Goal: Contribute content: Contribute content

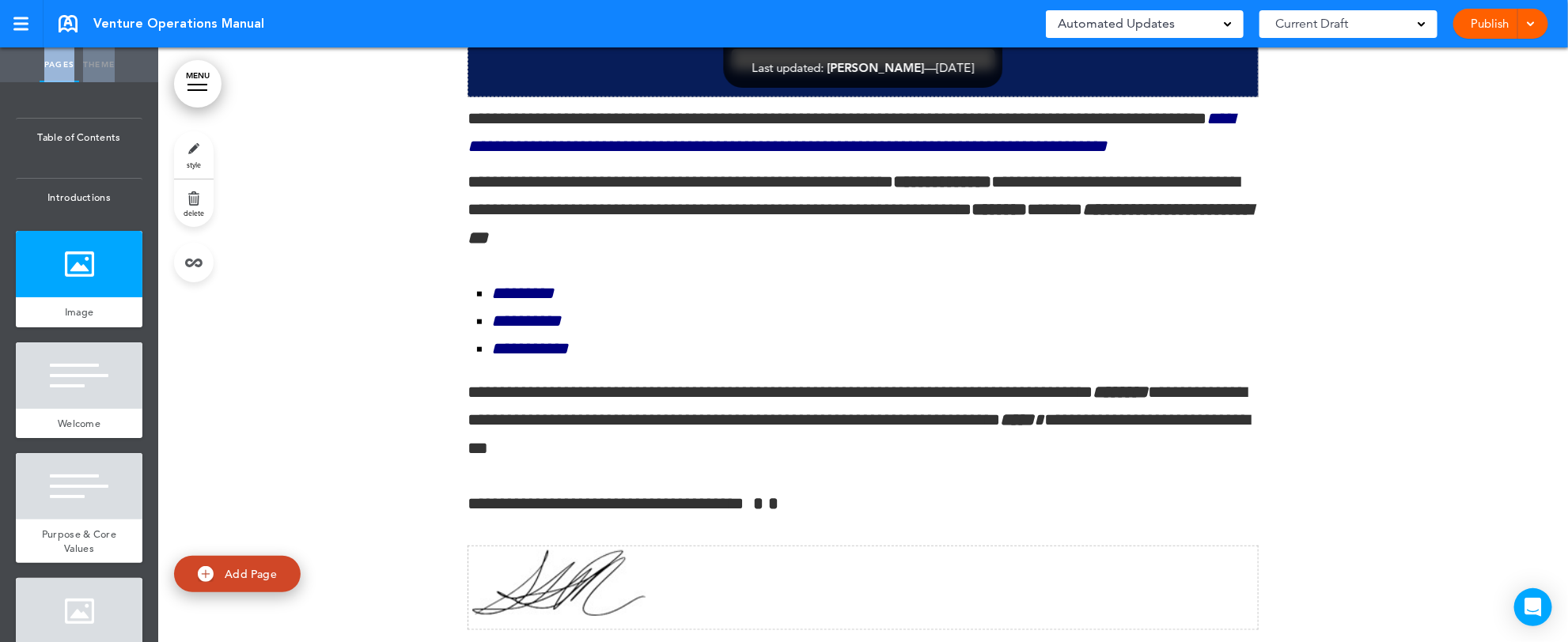
scroll to position [886, 0]
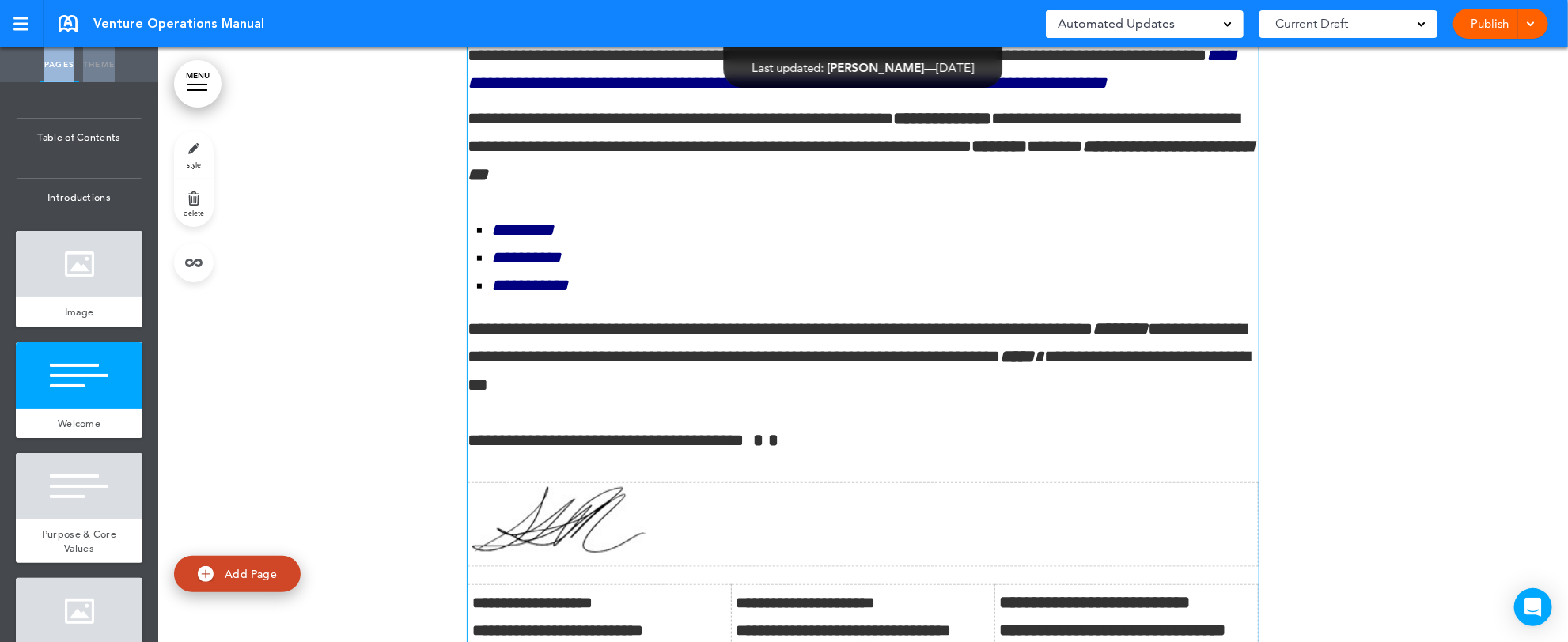
click at [719, 552] on td at bounding box center [863, 526] width 790 height 84
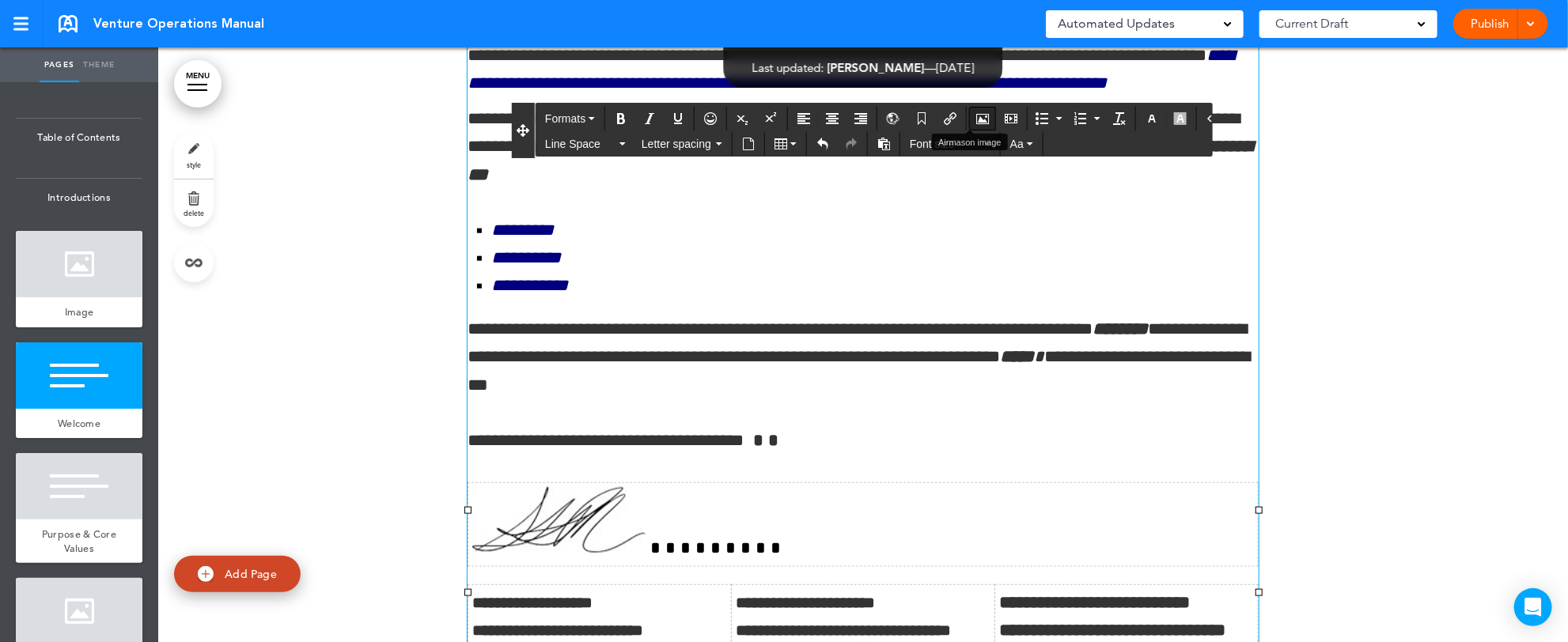
click at [976, 116] on icon "Airmason image" at bounding box center [982, 118] width 13 height 13
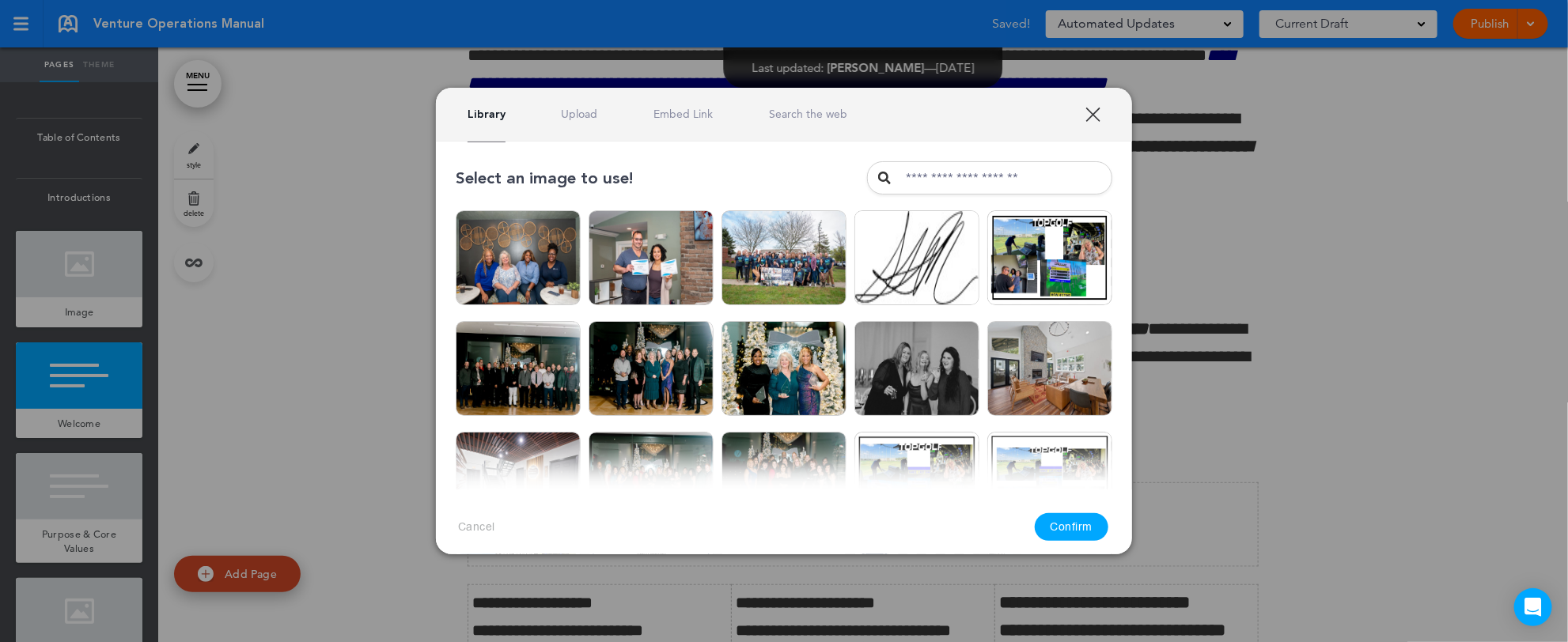
drag, startPoint x: 1560, startPoint y: 81, endPoint x: 1561, endPoint y: 67, distance: 14.0
click at [1561, 67] on div at bounding box center [784, 321] width 1568 height 642
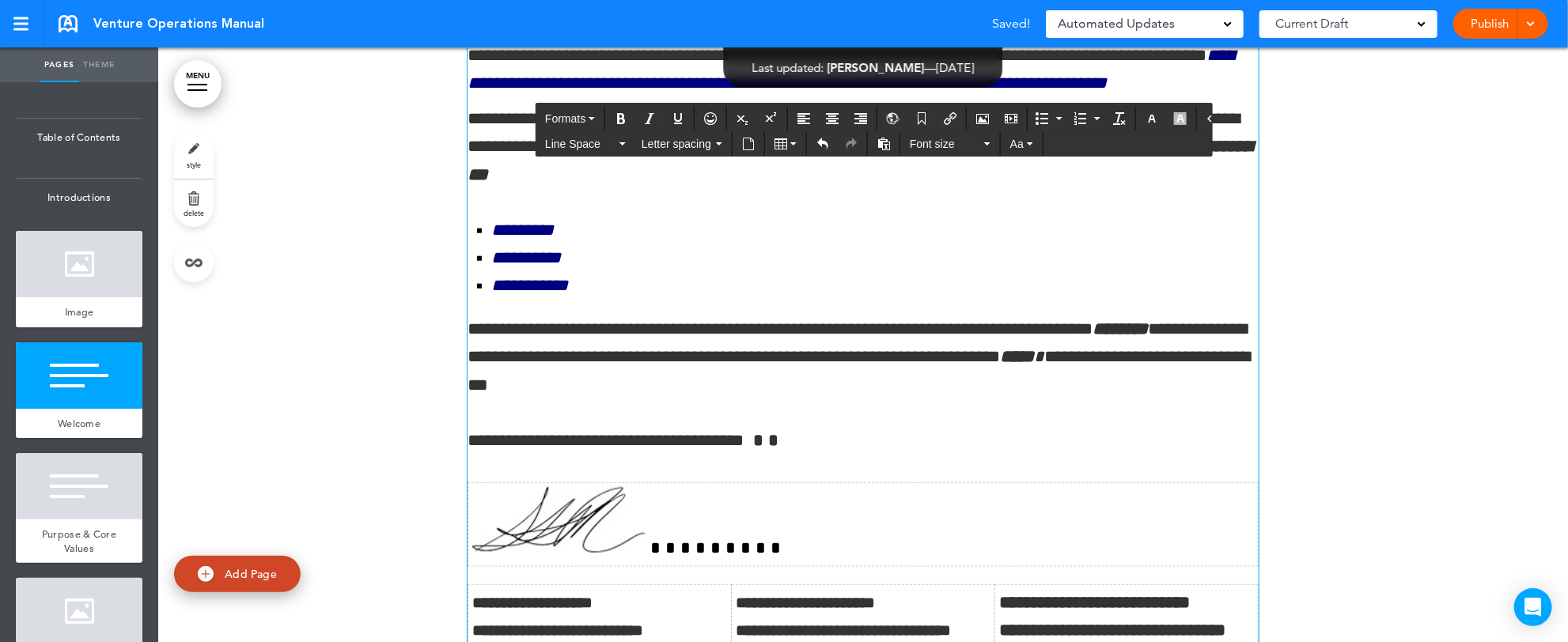
click at [684, 550] on td at bounding box center [863, 526] width 790 height 84
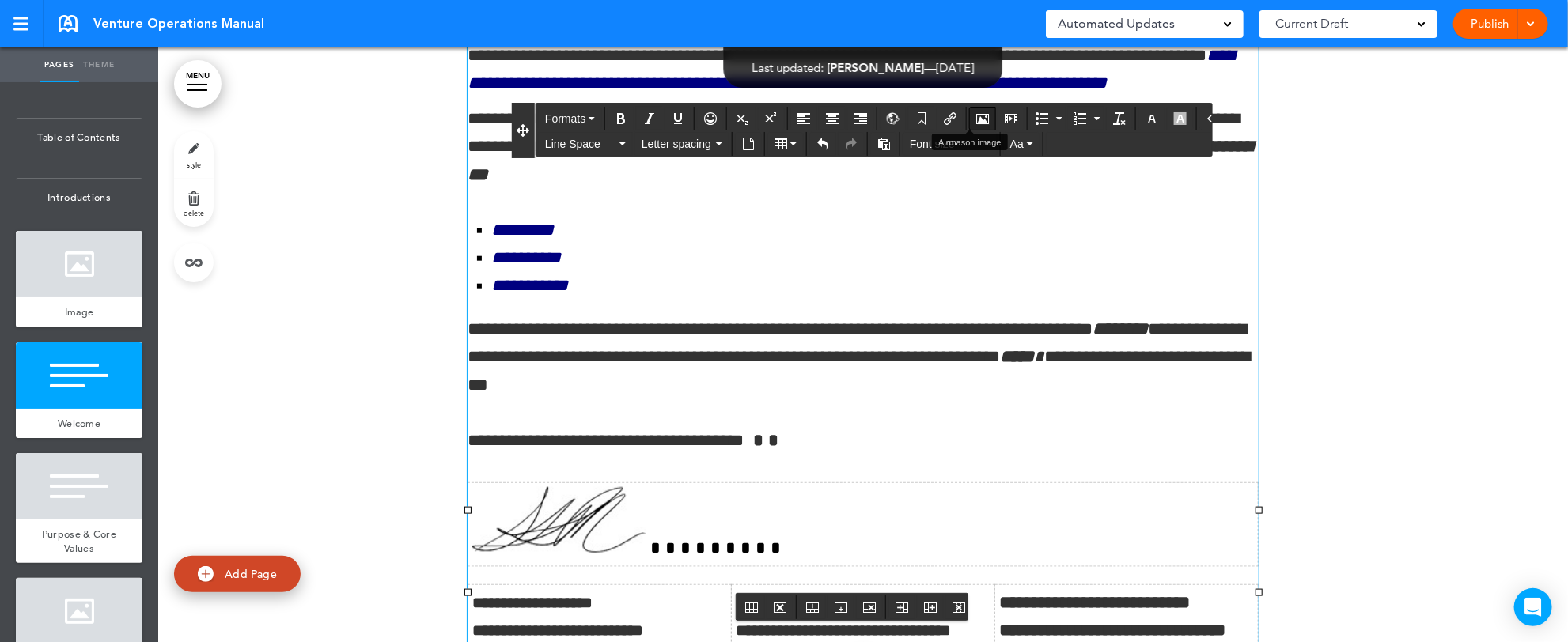
click at [976, 118] on icon "Airmason image" at bounding box center [982, 118] width 13 height 13
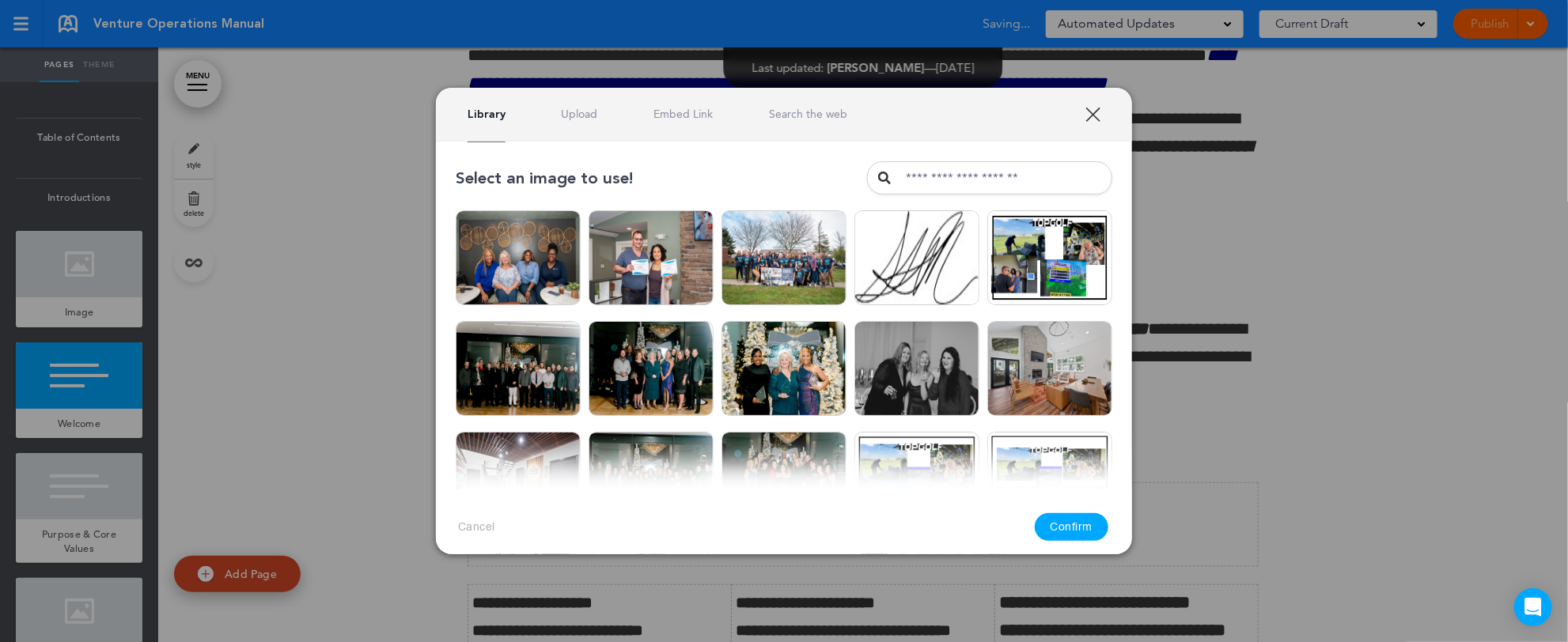
click at [1324, 287] on div at bounding box center [784, 321] width 1568 height 642
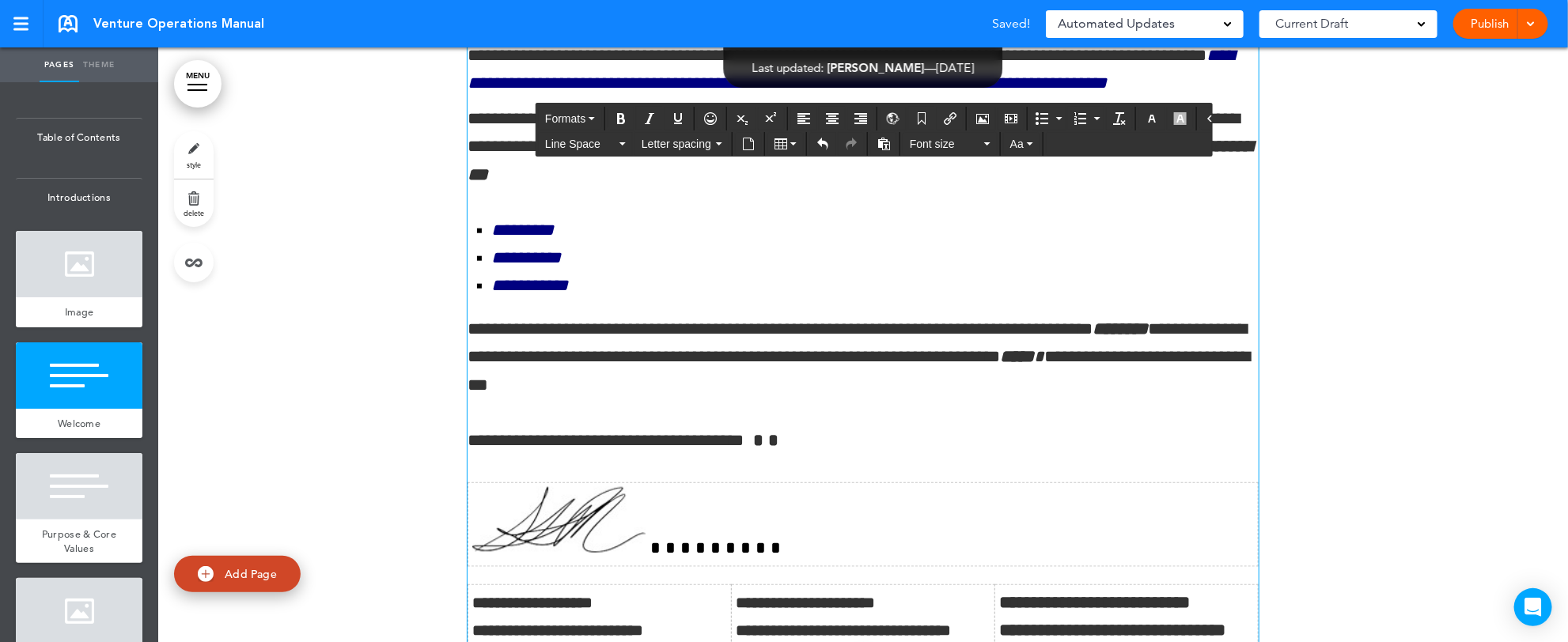
click at [724, 545] on td at bounding box center [863, 526] width 790 height 84
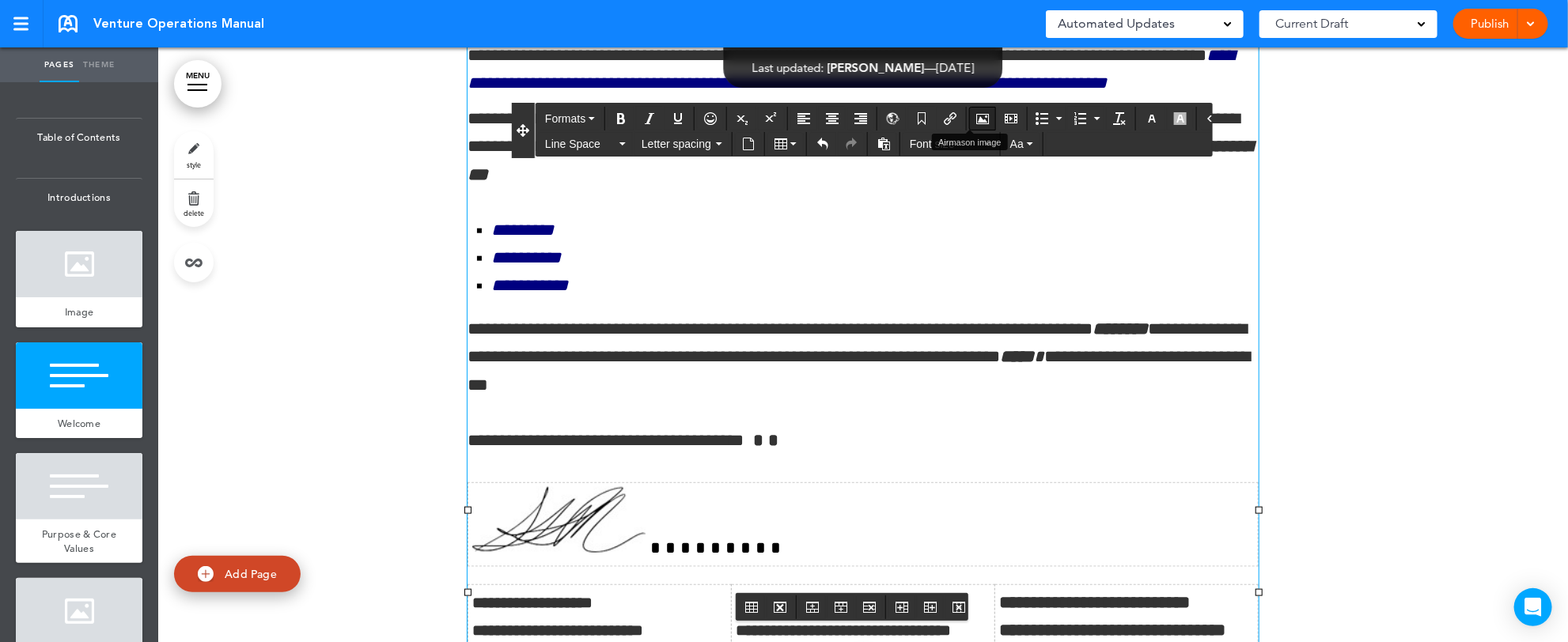
click at [973, 123] on button "Airmason image" at bounding box center [982, 118] width 25 height 22
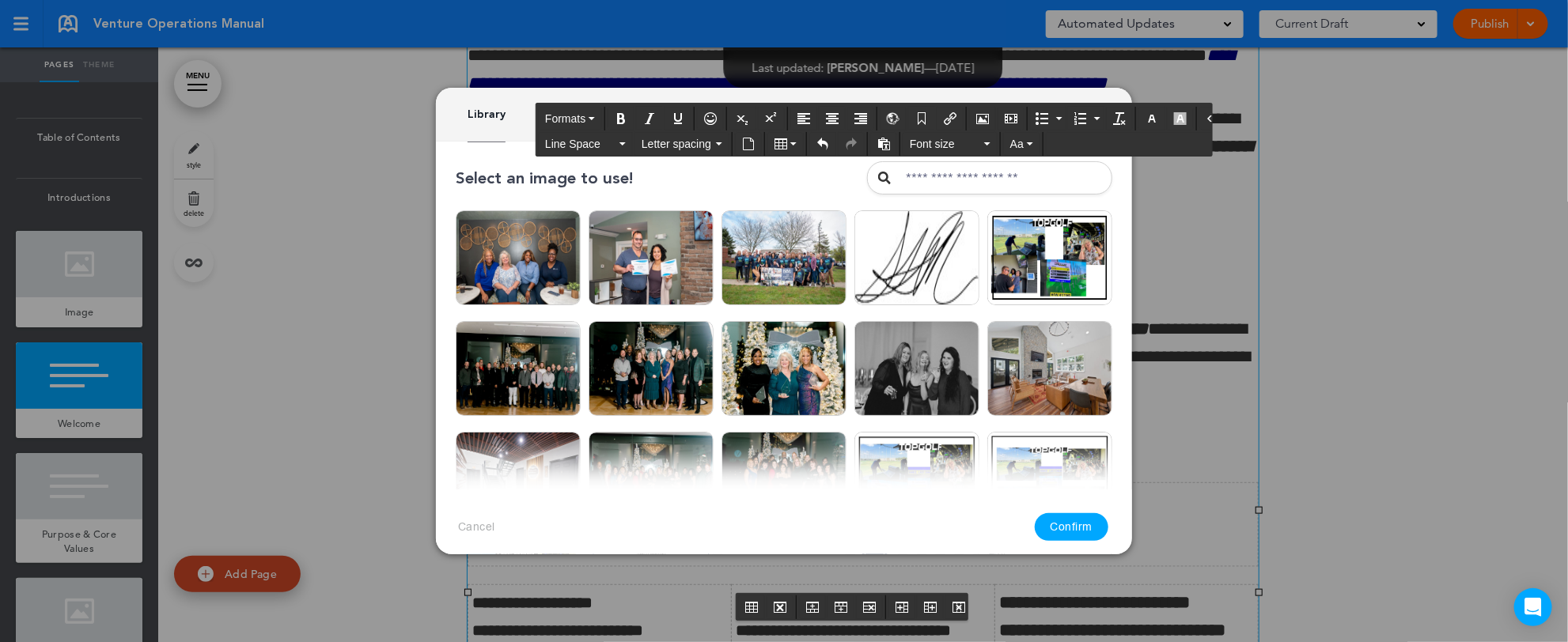
drag, startPoint x: 1160, startPoint y: 145, endPoint x: 1408, endPoint y: 152, distance: 248.1
click at [1408, 152] on body "Checking url availability This handbook Preview Settings Signatures Collaborato…" at bounding box center [784, 321] width 1568 height 642
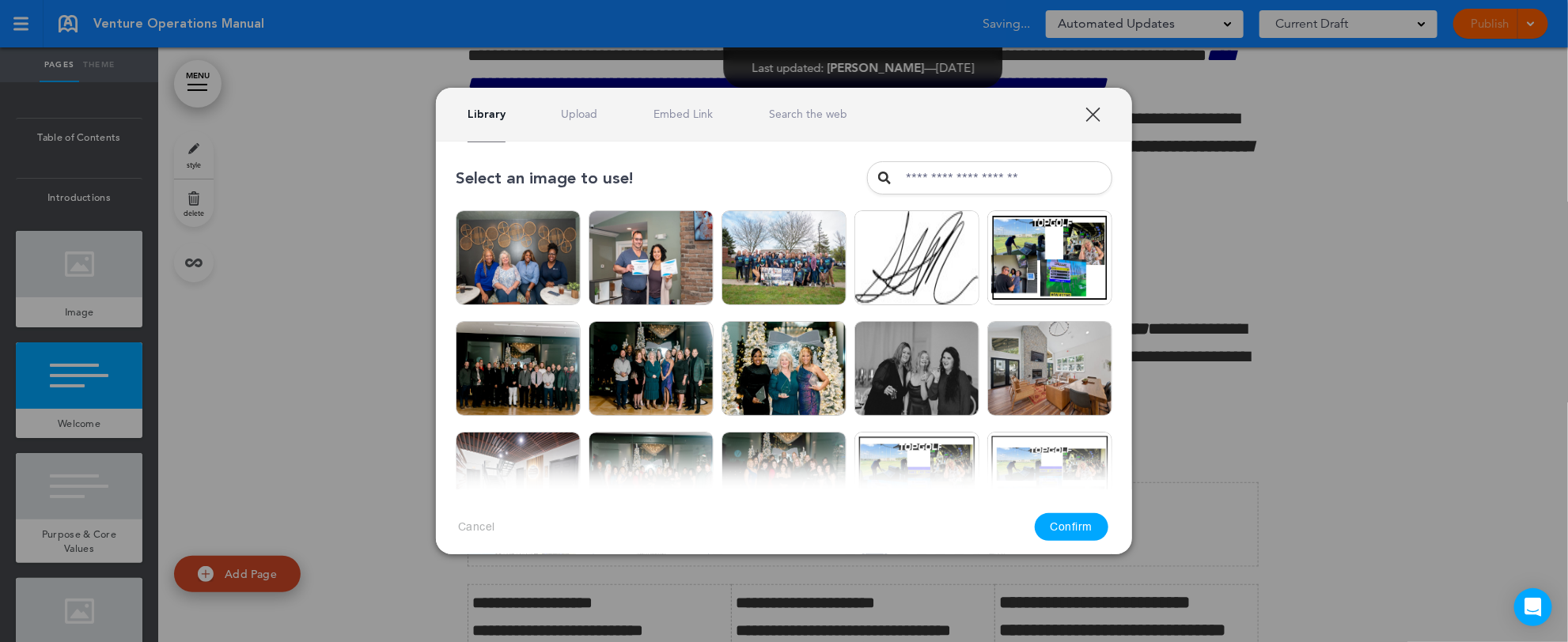
click at [1419, 180] on div at bounding box center [784, 321] width 1568 height 642
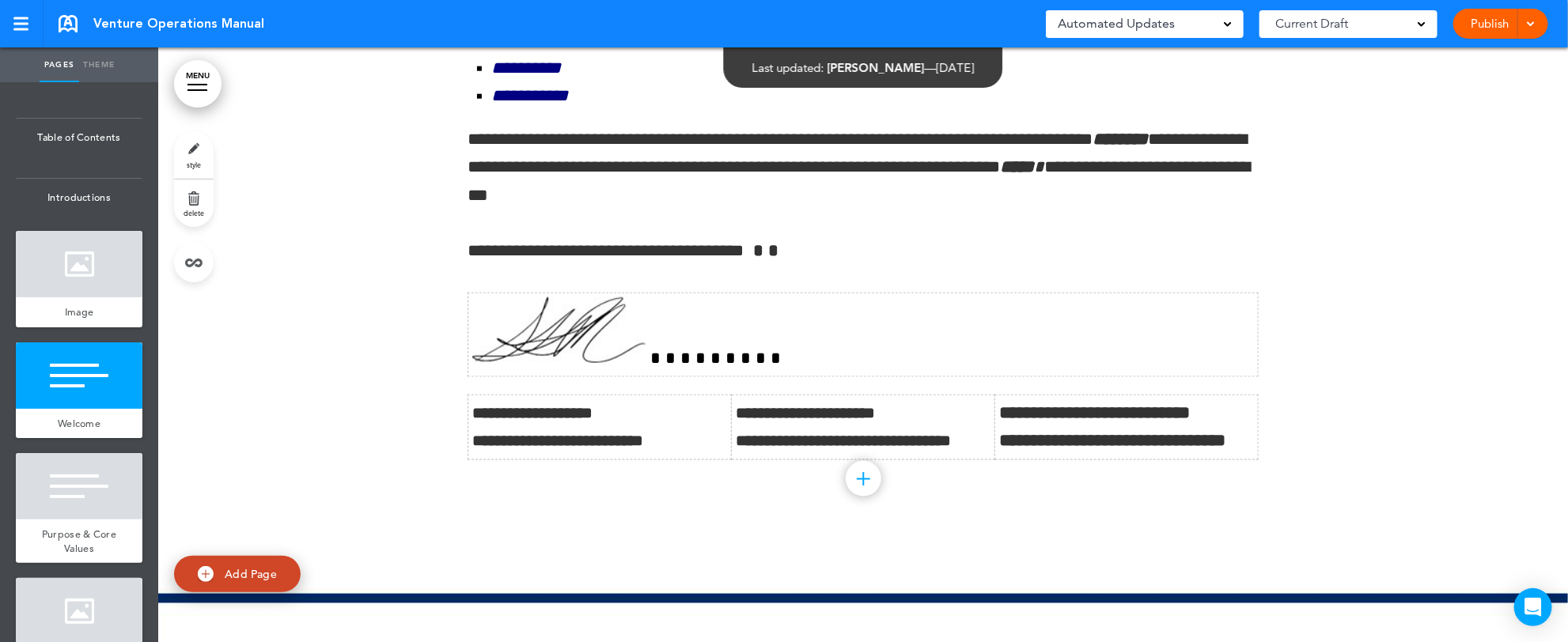
scroll to position [1139, 0]
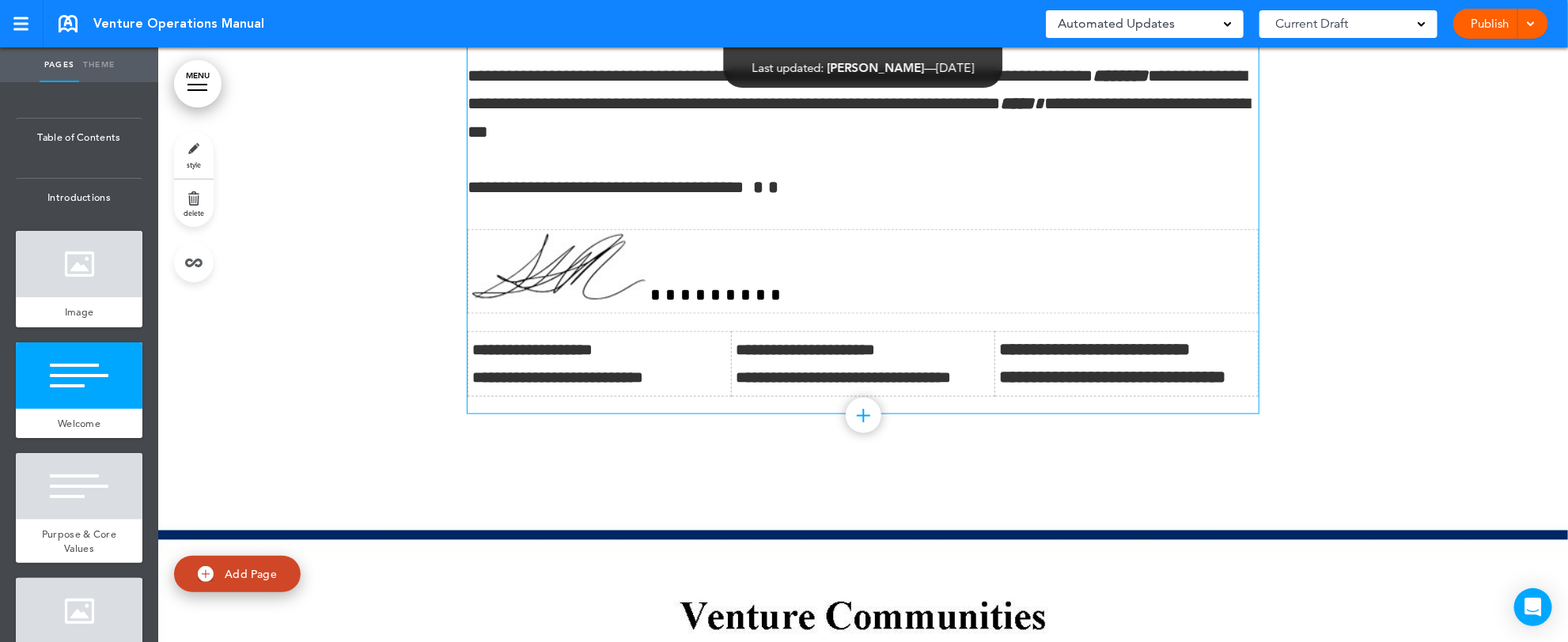
click at [732, 303] on td at bounding box center [863, 272] width 790 height 84
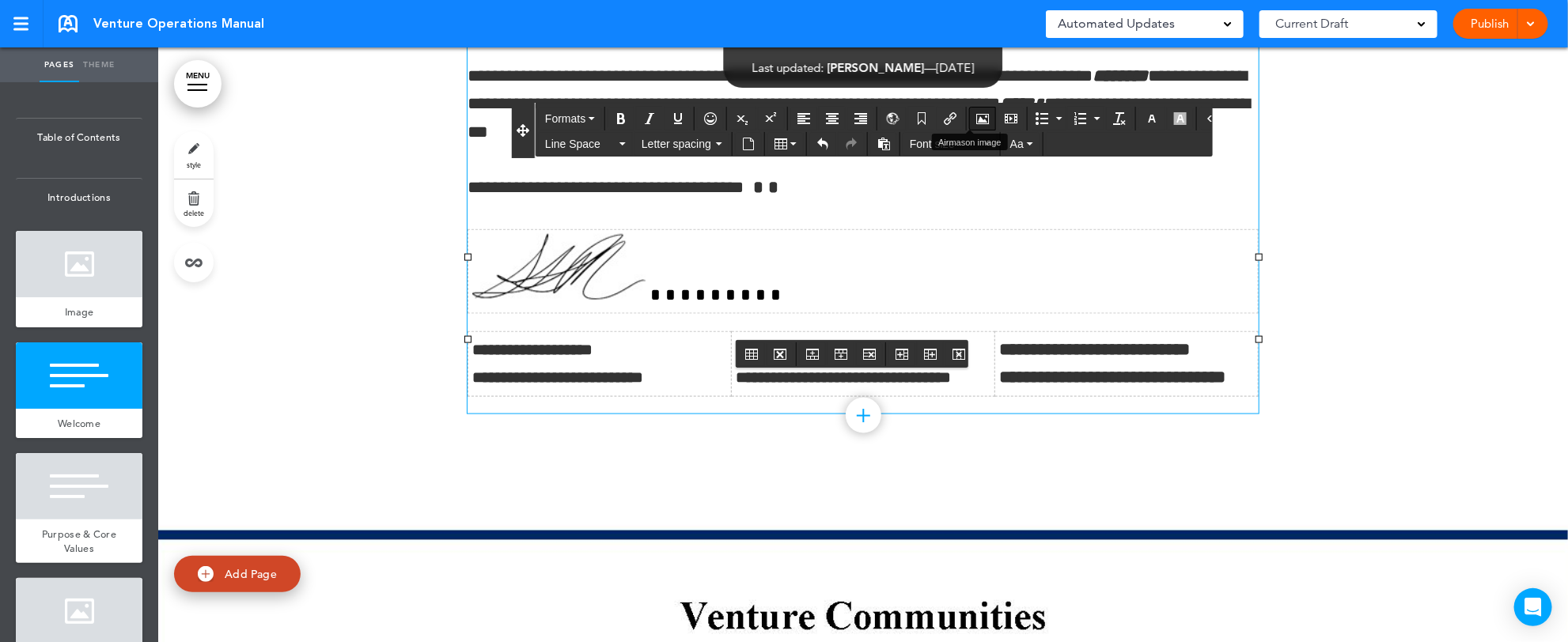
click at [976, 115] on icon "Airmason image" at bounding box center [982, 118] width 13 height 13
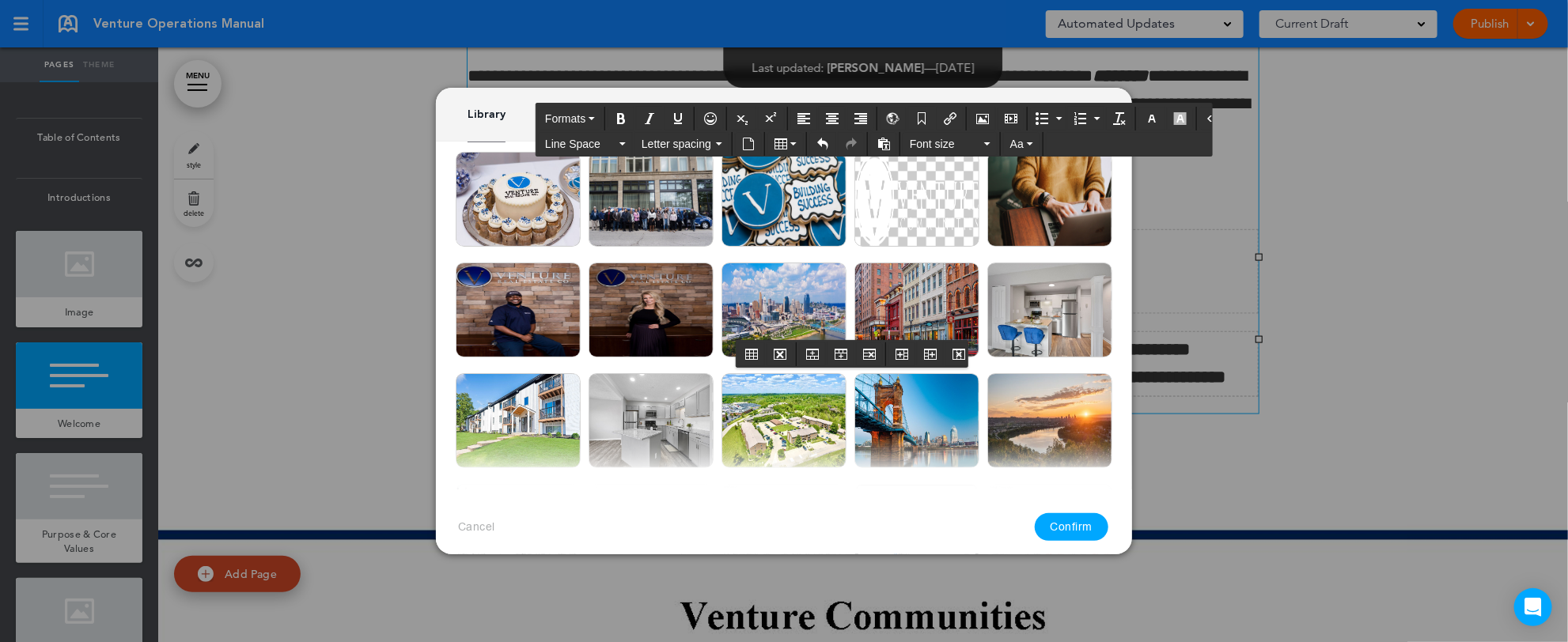
scroll to position [0, 0]
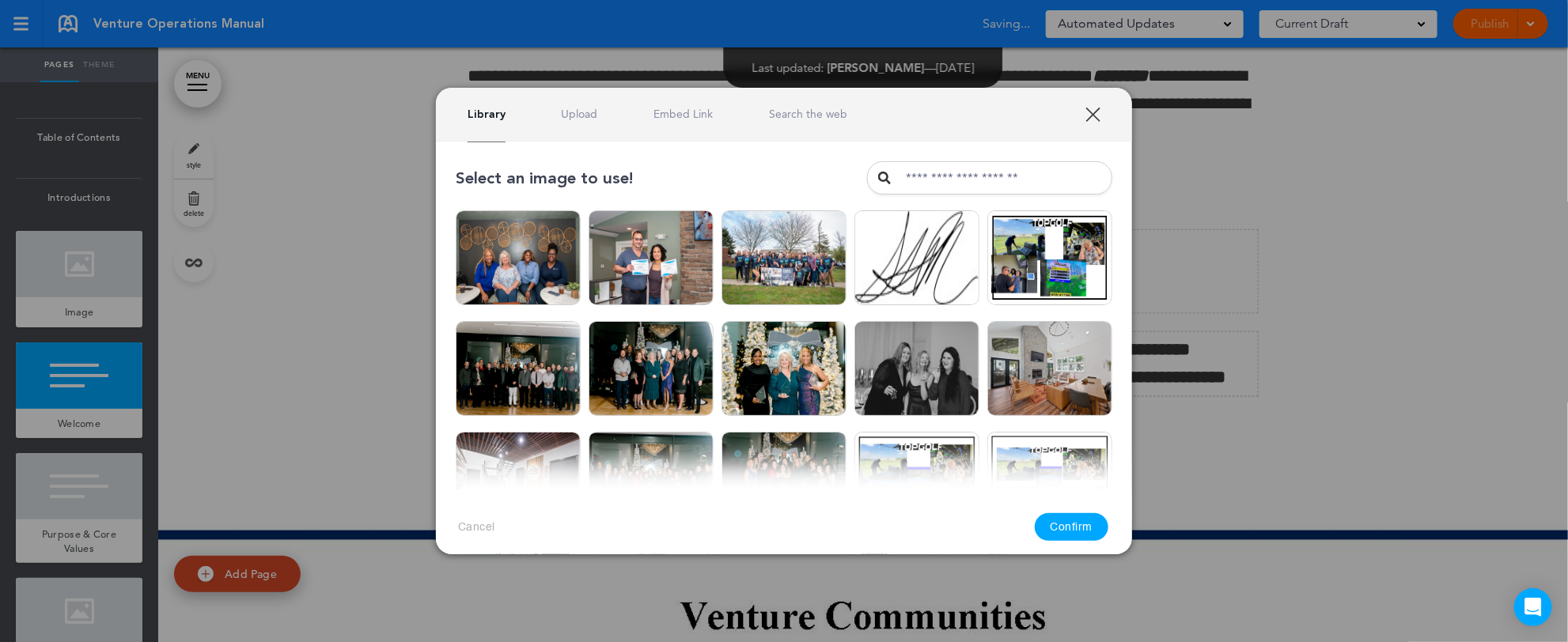
click at [668, 89] on div "Library Upload Embed Link Search the web" at bounding box center [784, 115] width 696 height 54
click at [591, 114] on link "Upload" at bounding box center [579, 114] width 36 height 15
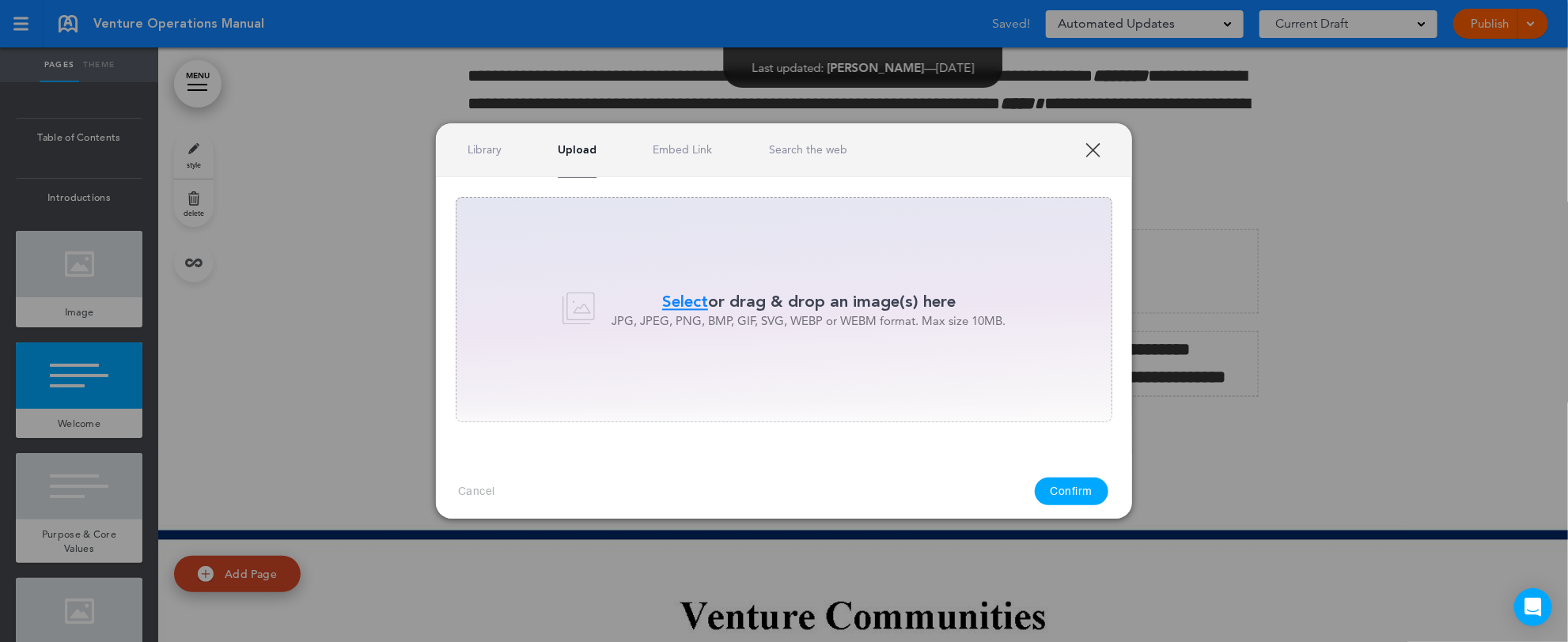
click at [691, 294] on span "Select" at bounding box center [685, 301] width 46 height 23
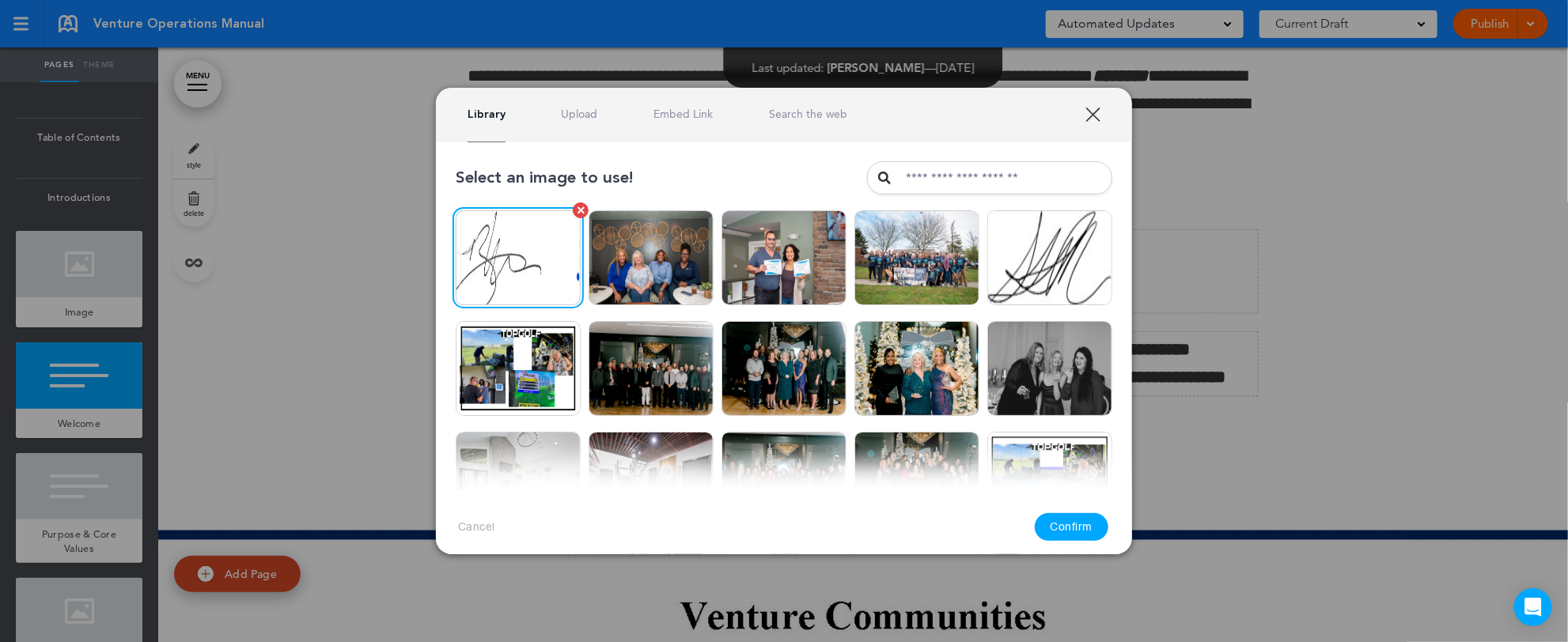
click at [539, 280] on img at bounding box center [518, 257] width 125 height 95
click at [1049, 527] on button "Confirm" at bounding box center [1072, 527] width 75 height 28
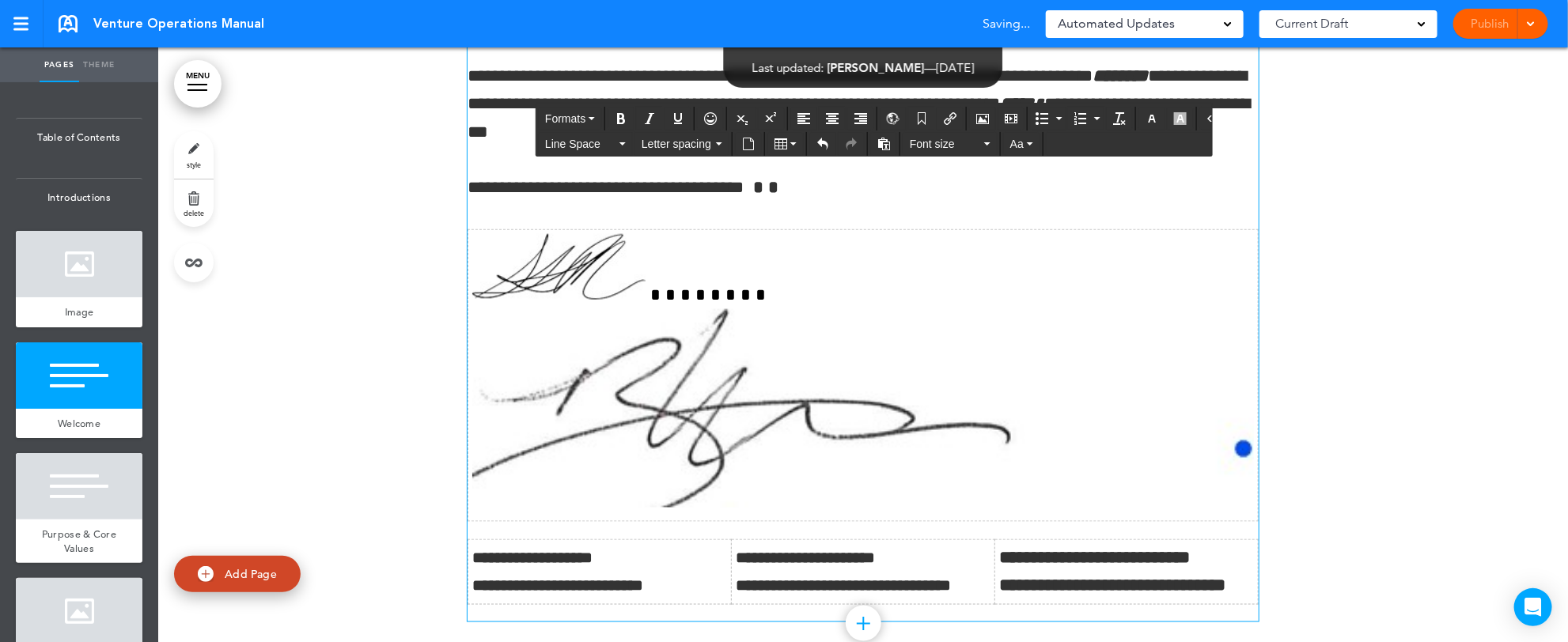
click at [644, 451] on img at bounding box center [645, 486] width 130 height 99
click at [784, 468] on body "This handbook Preview Settings Signatures Collaborators Your Handbooks Practice…" at bounding box center [784, 321] width 1568 height 642
click at [919, 479] on img at bounding box center [863, 408] width 782 height 199
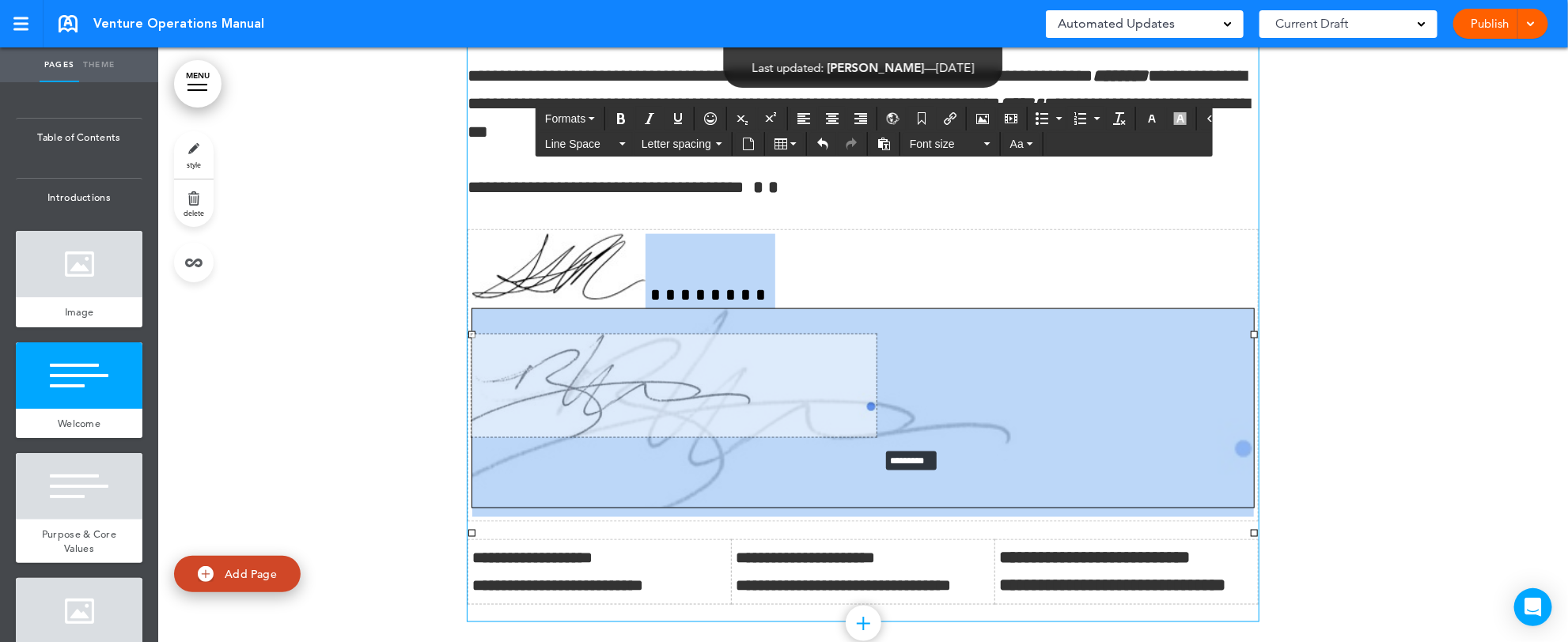
drag, startPoint x: 1241, startPoint y: 531, endPoint x: 489, endPoint y: 360, distance: 771.2
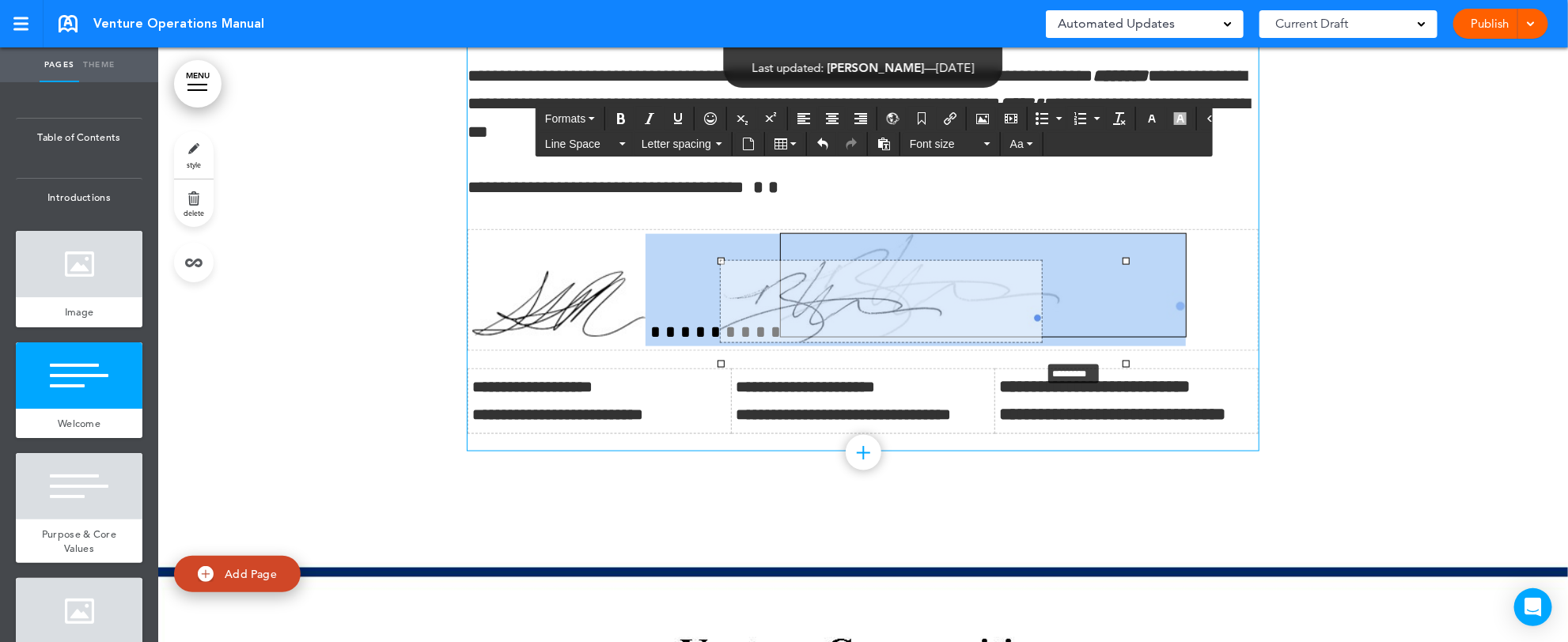
drag, startPoint x: 1110, startPoint y: 361, endPoint x: 939, endPoint y: 355, distance: 171.1
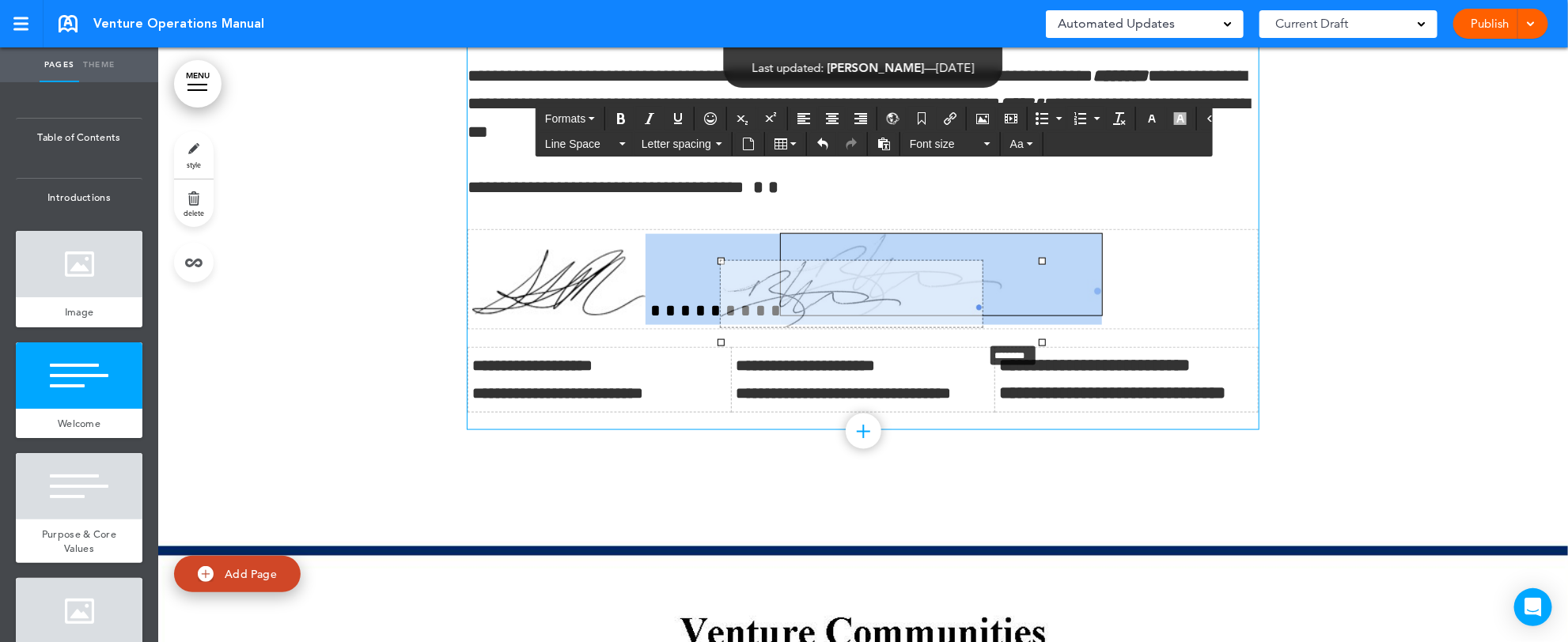
drag, startPoint x: 1032, startPoint y: 346, endPoint x: 913, endPoint y: 345, distance: 119.0
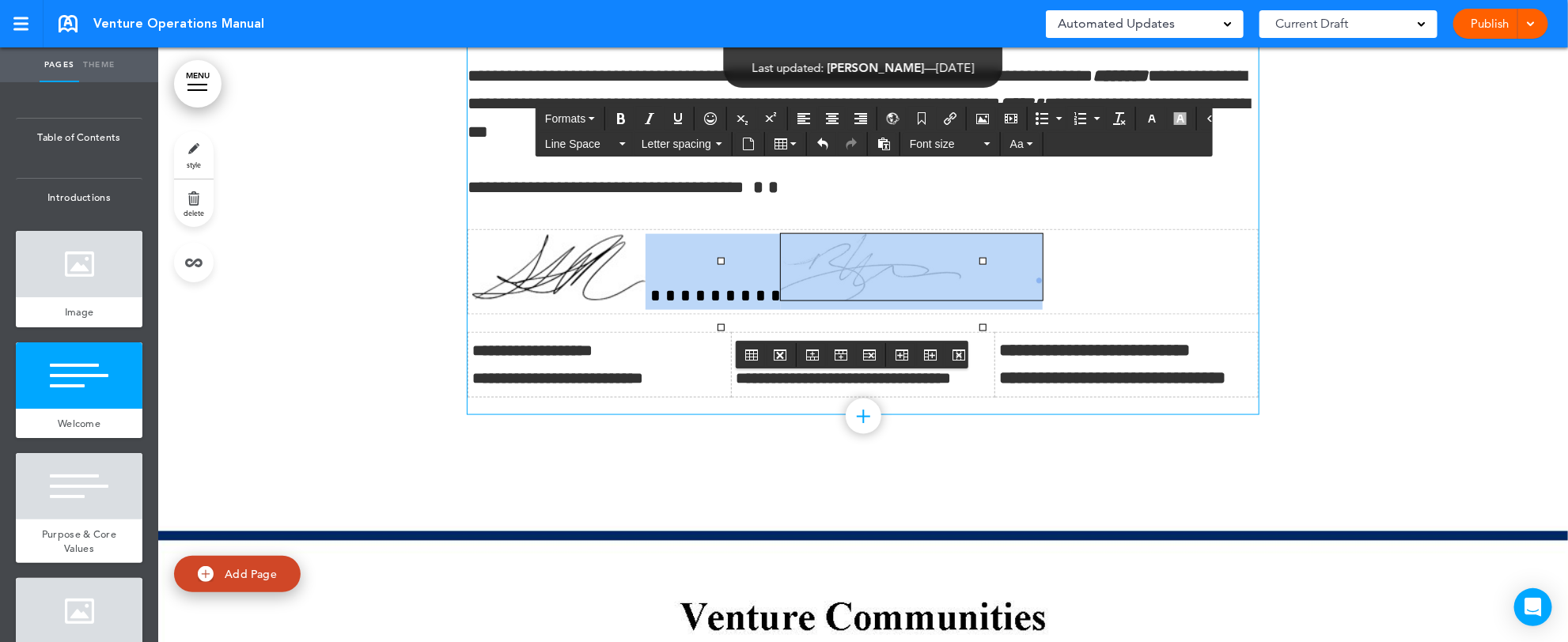
click at [1055, 312] on td at bounding box center [863, 272] width 790 height 85
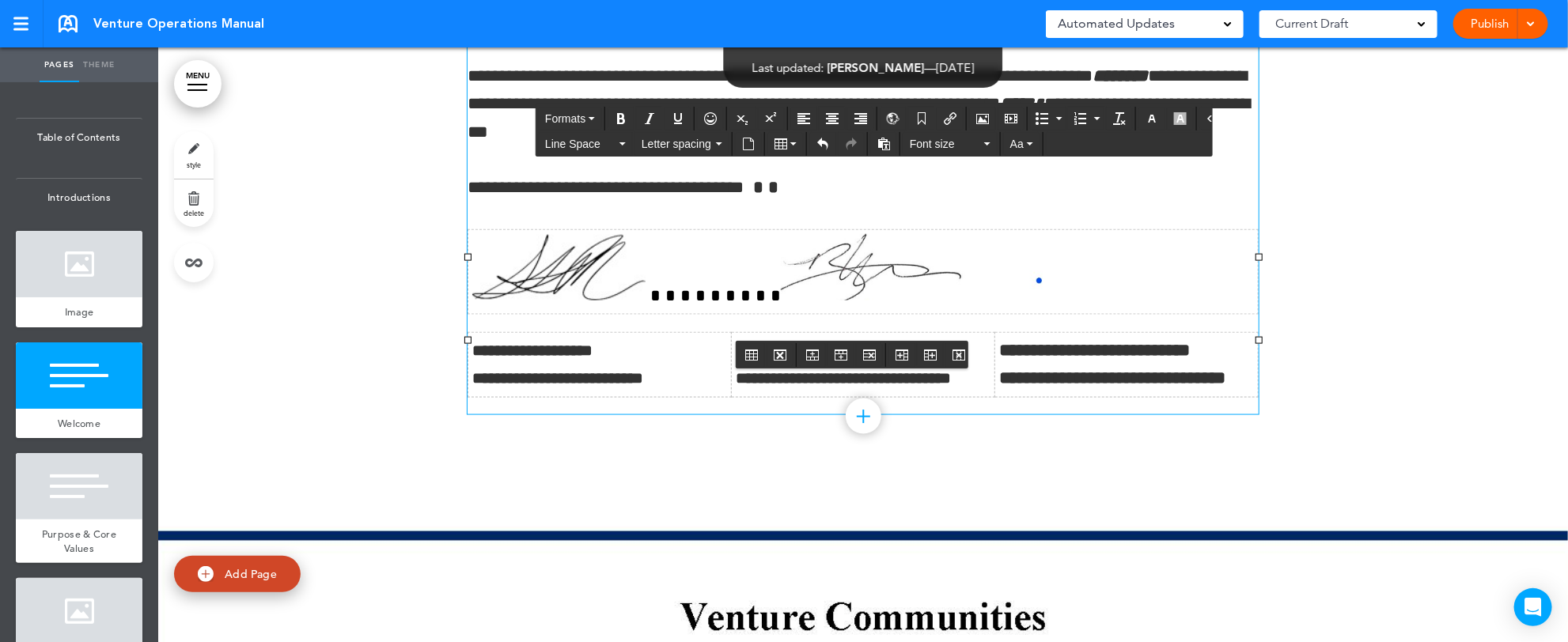
click at [670, 315] on td at bounding box center [863, 272] width 790 height 85
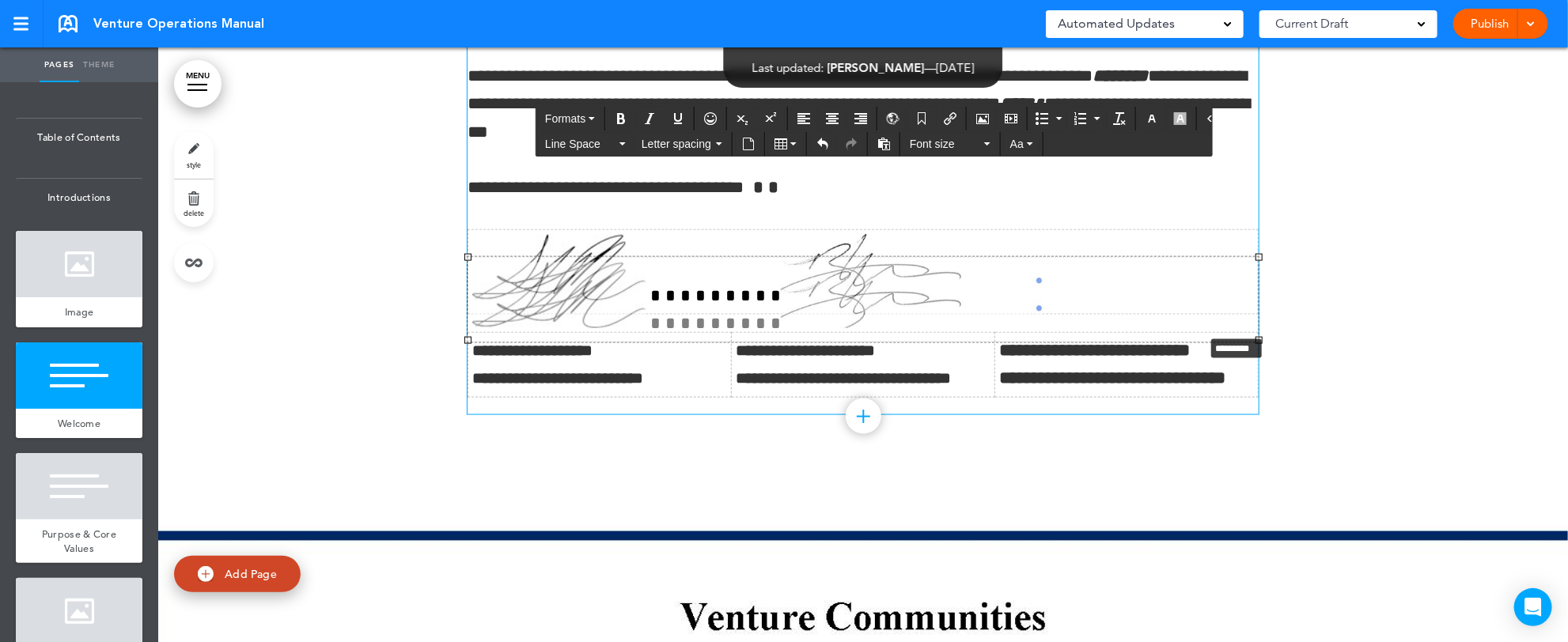
drag, startPoint x: 1246, startPoint y: 339, endPoint x: 1245, endPoint y: 329, distance: 10.0
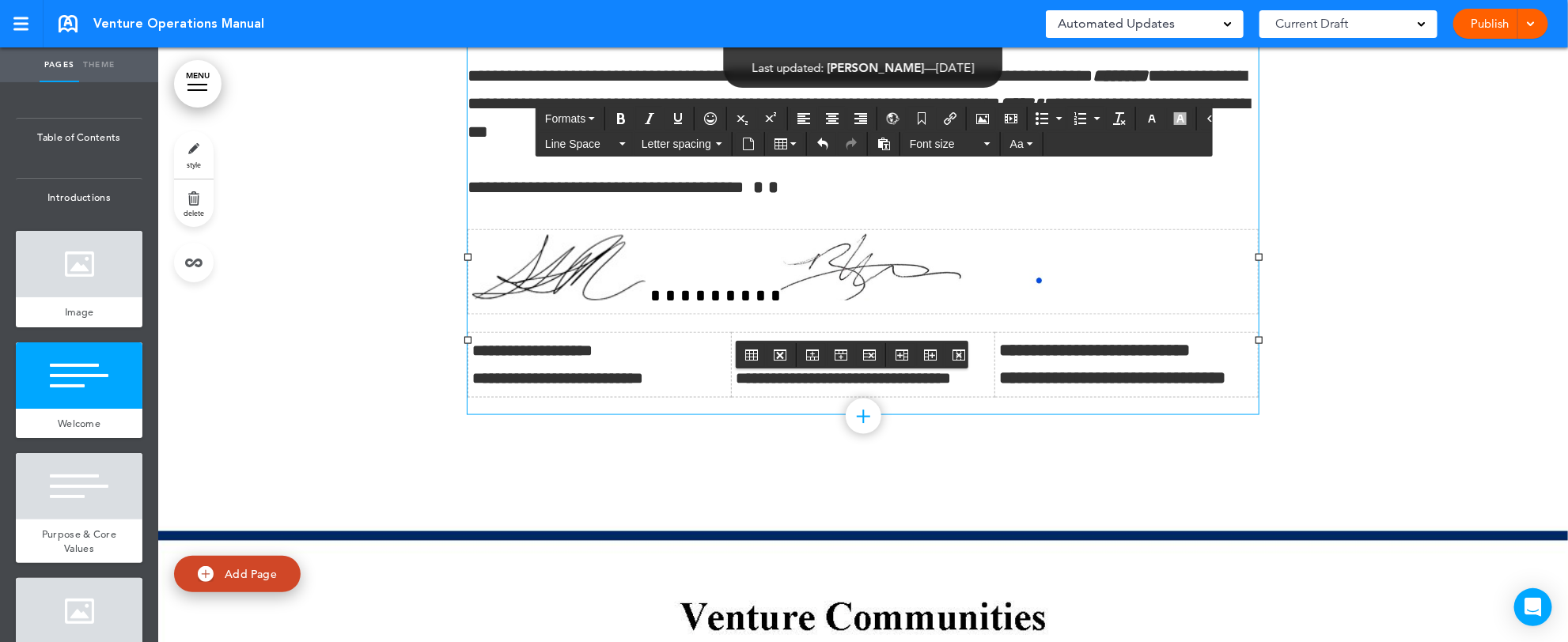
click at [889, 301] on img at bounding box center [912, 267] width 261 height 66
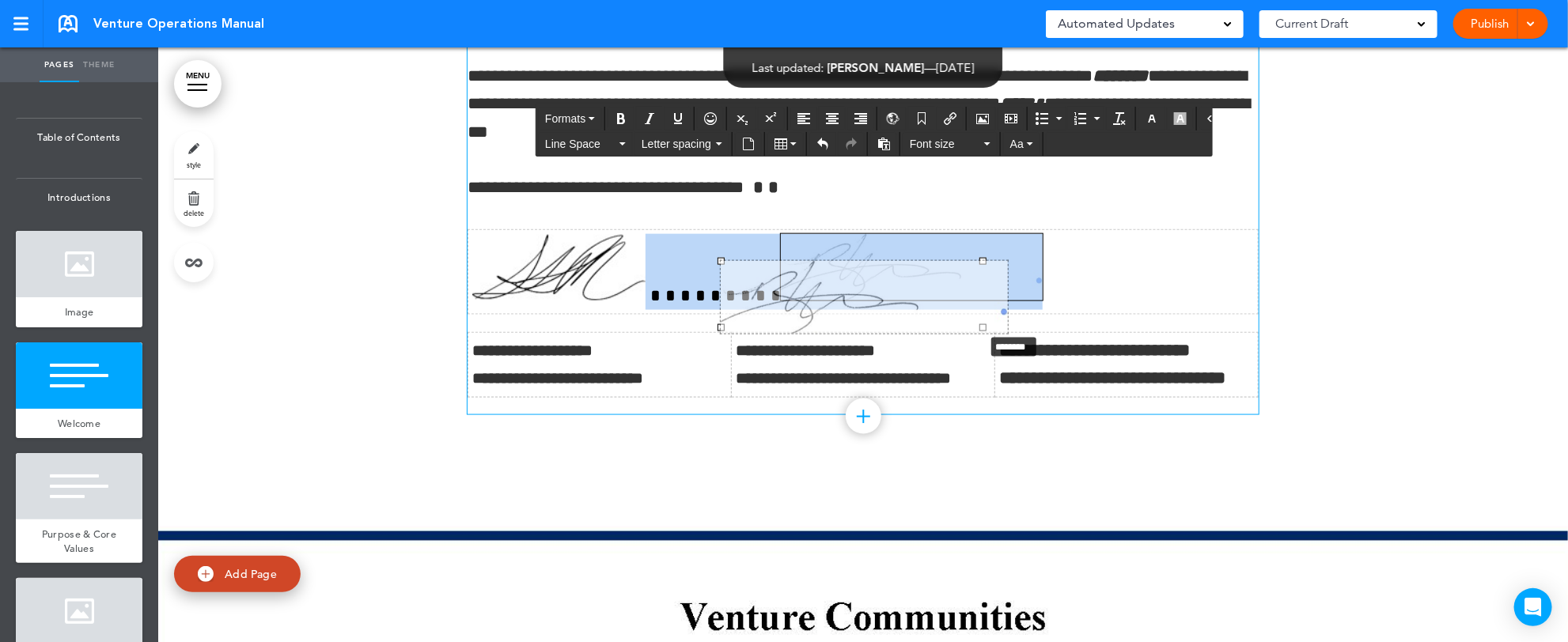
drag, startPoint x: 968, startPoint y: 329, endPoint x: 970, endPoint y: 343, distance: 14.1
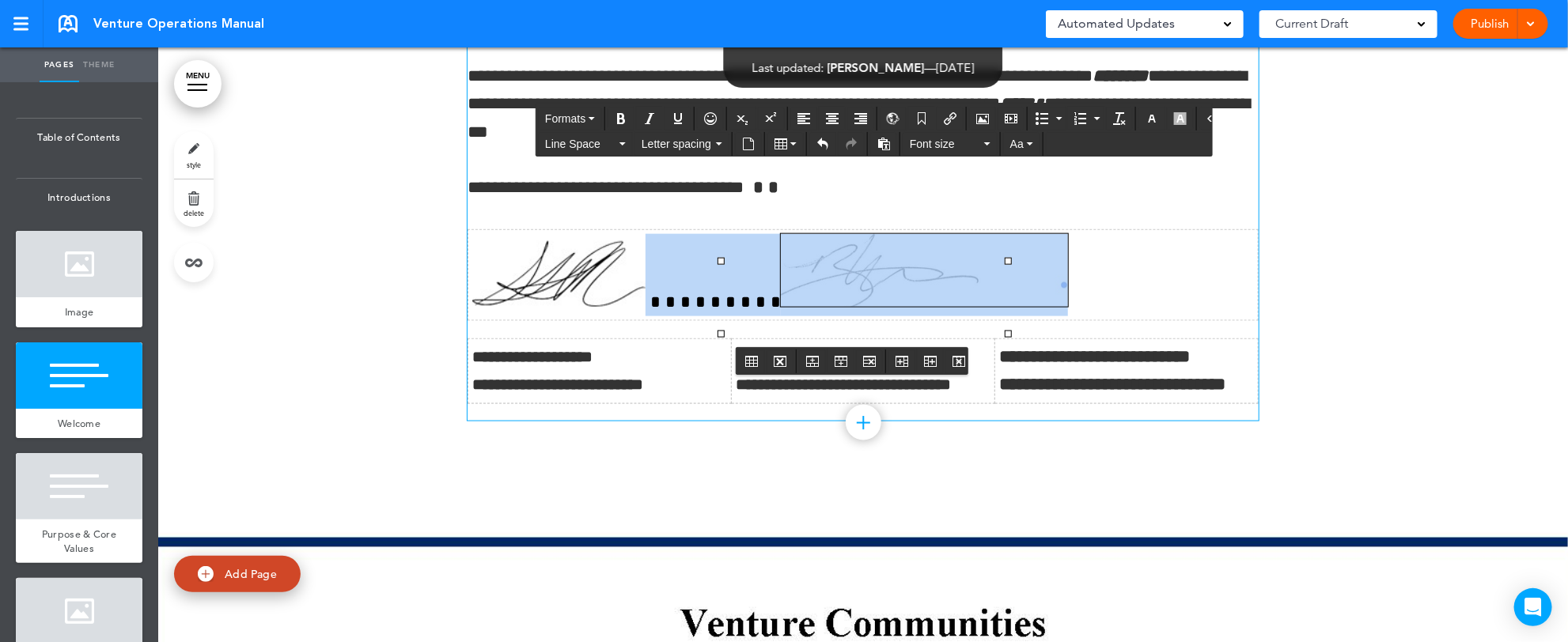
click at [1116, 297] on td at bounding box center [863, 276] width 790 height 91
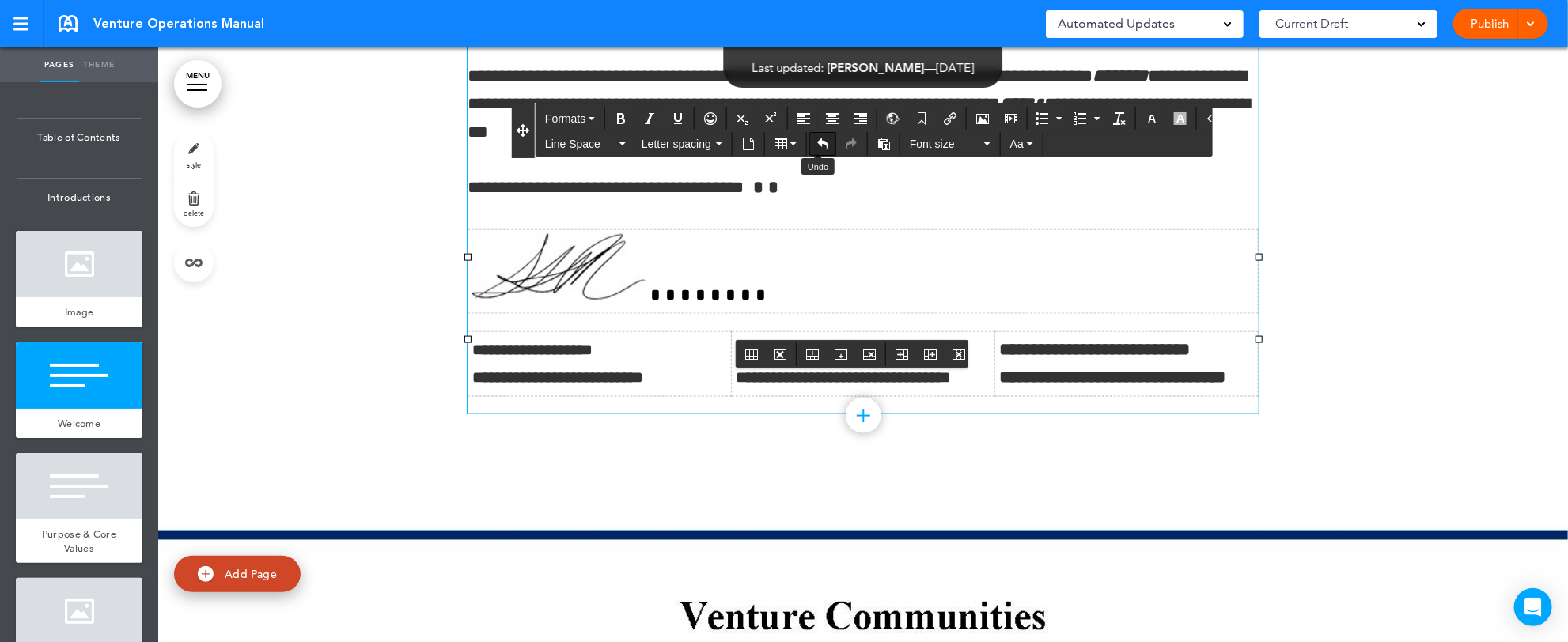
click at [825, 146] on button "Undo" at bounding box center [823, 144] width 25 height 22
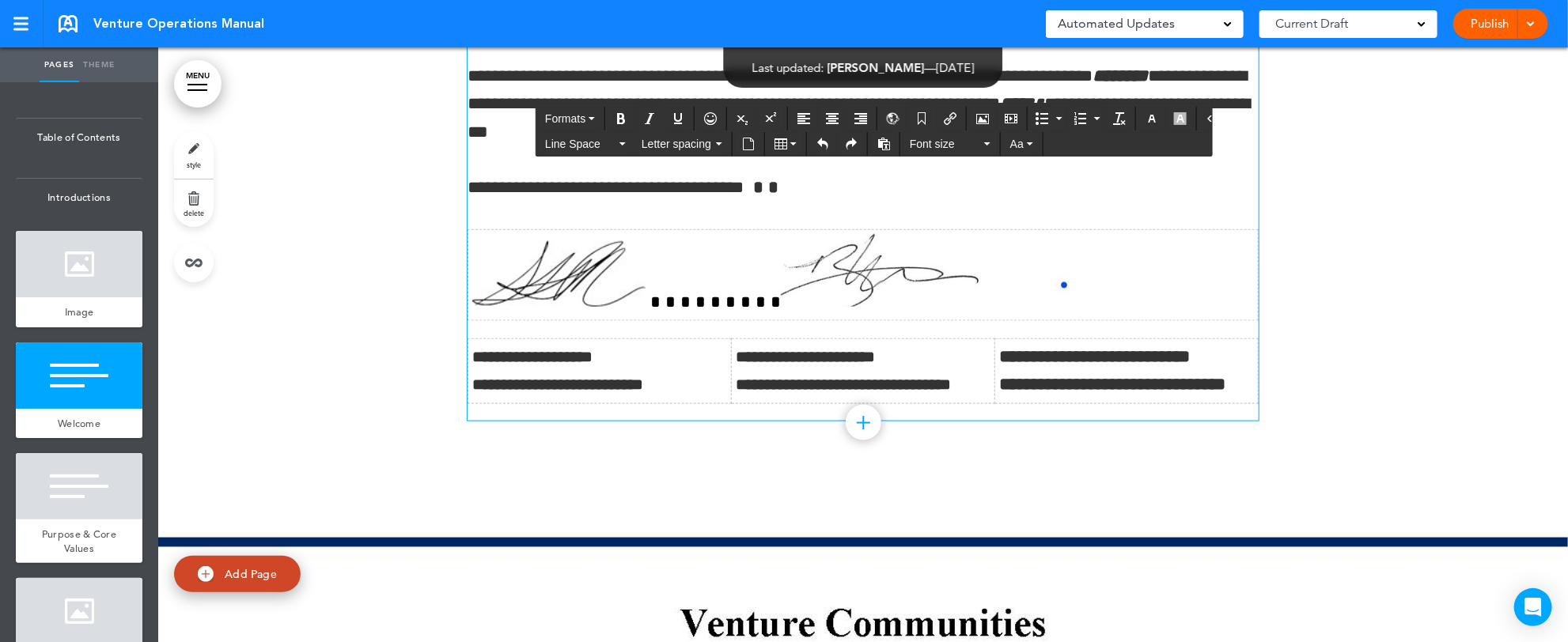
click at [996, 307] on img at bounding box center [924, 270] width 287 height 73
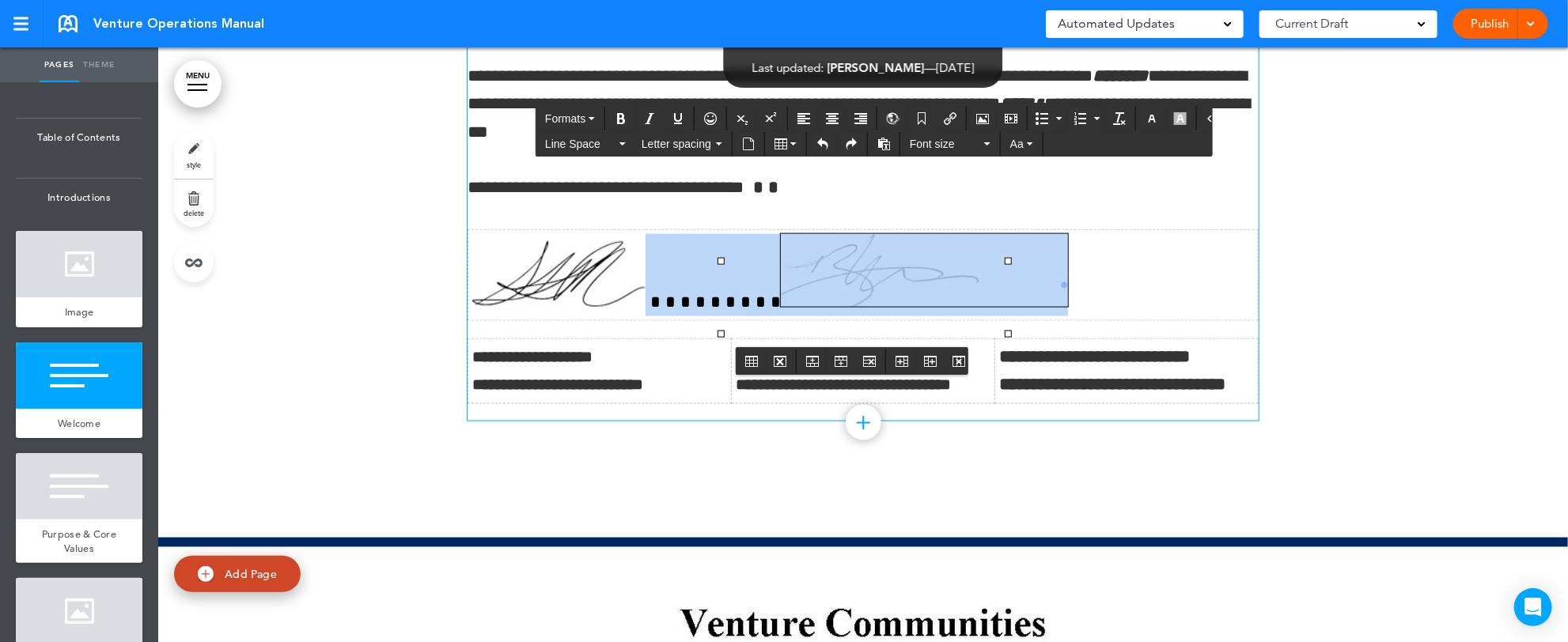
click at [1007, 310] on td at bounding box center [863, 276] width 790 height 91
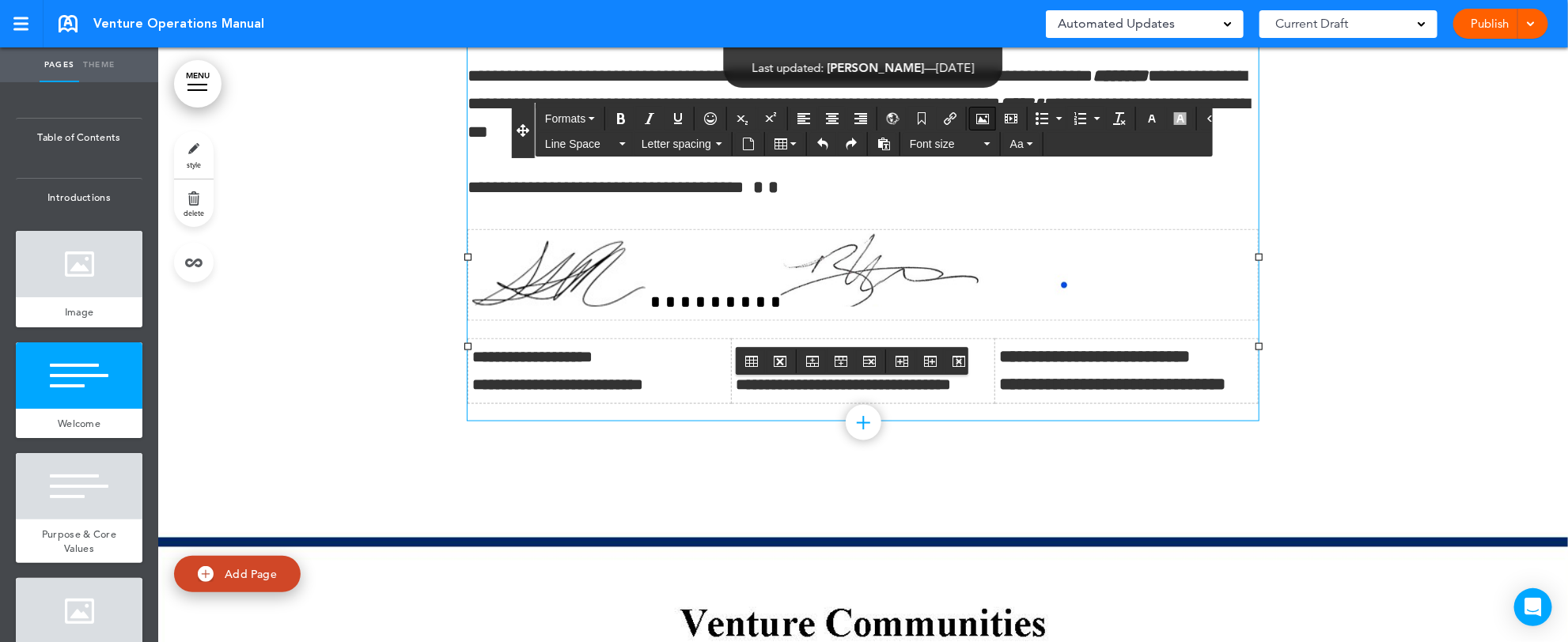
click at [976, 120] on icon "Airmason image" at bounding box center [982, 118] width 13 height 13
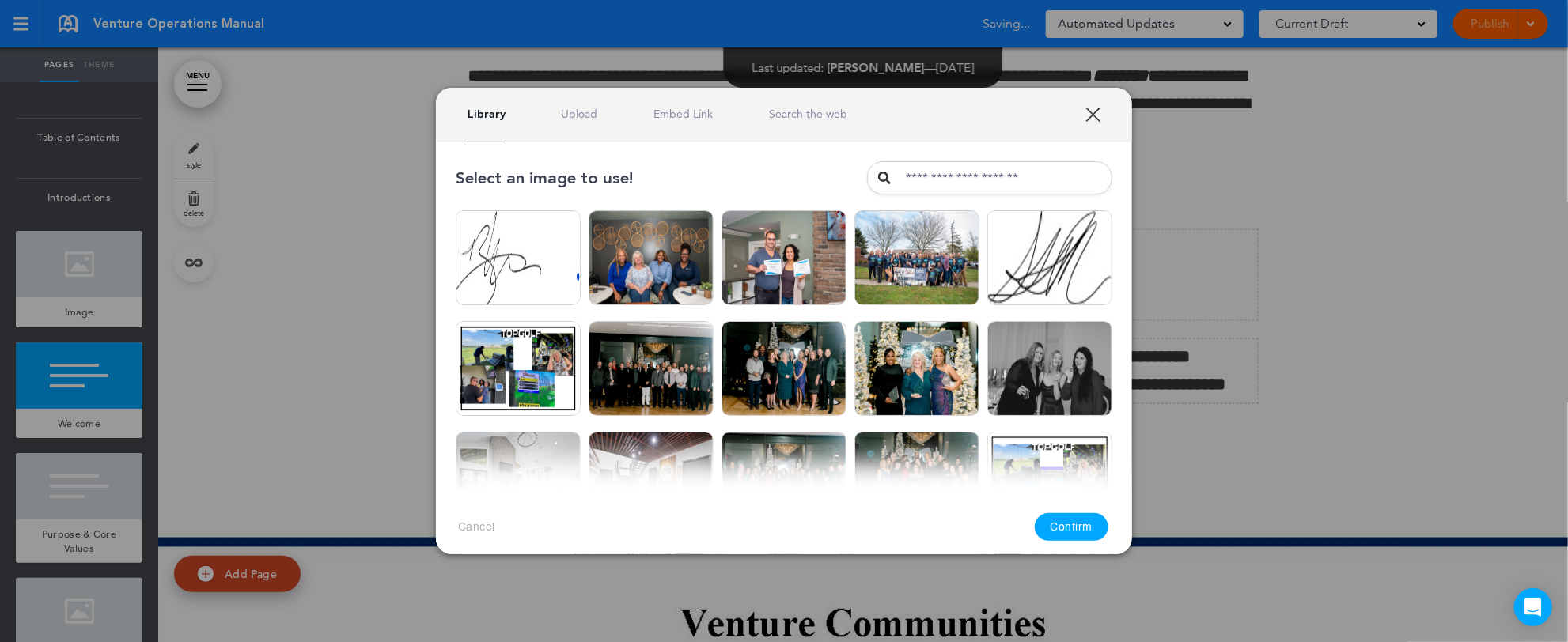
click at [512, 110] on div "Library Upload Embed Link Search the web" at bounding box center [657, 114] width 380 height 15
click at [577, 115] on link "Upload" at bounding box center [579, 114] width 36 height 15
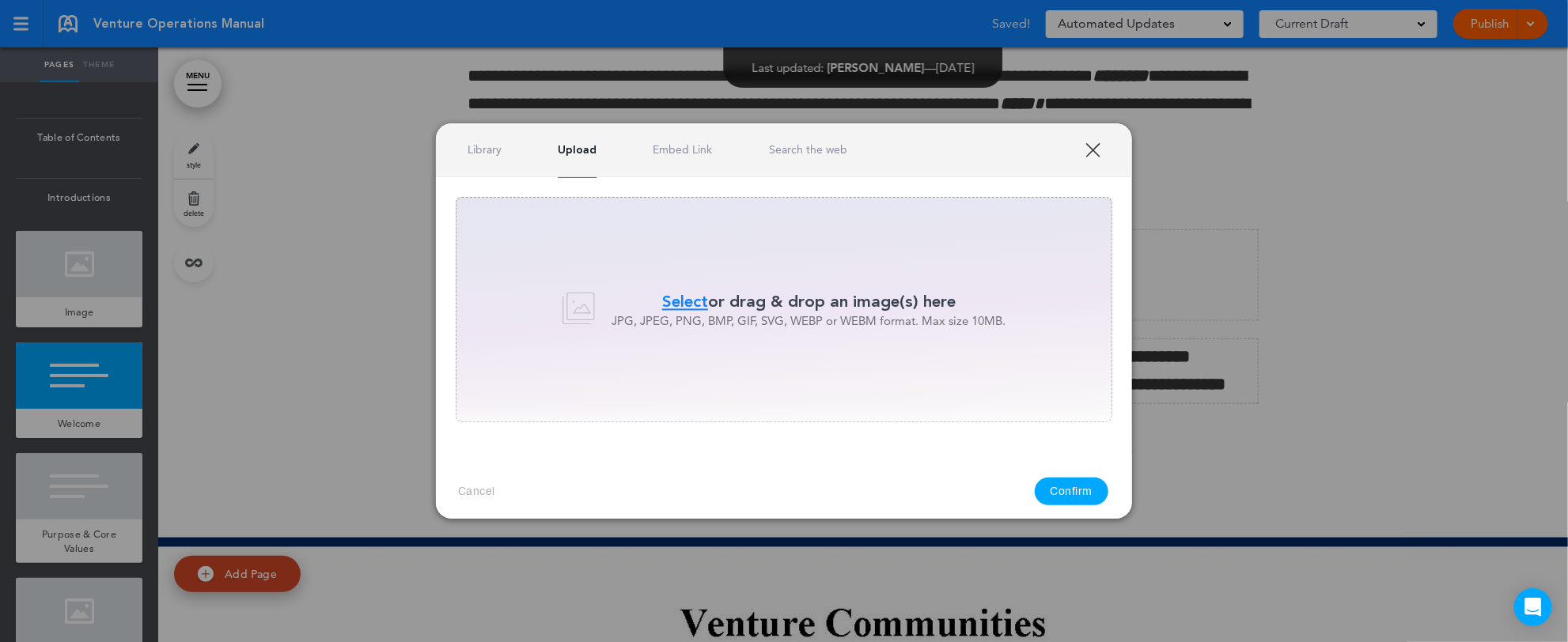
click at [681, 299] on span "Select" at bounding box center [685, 301] width 46 height 23
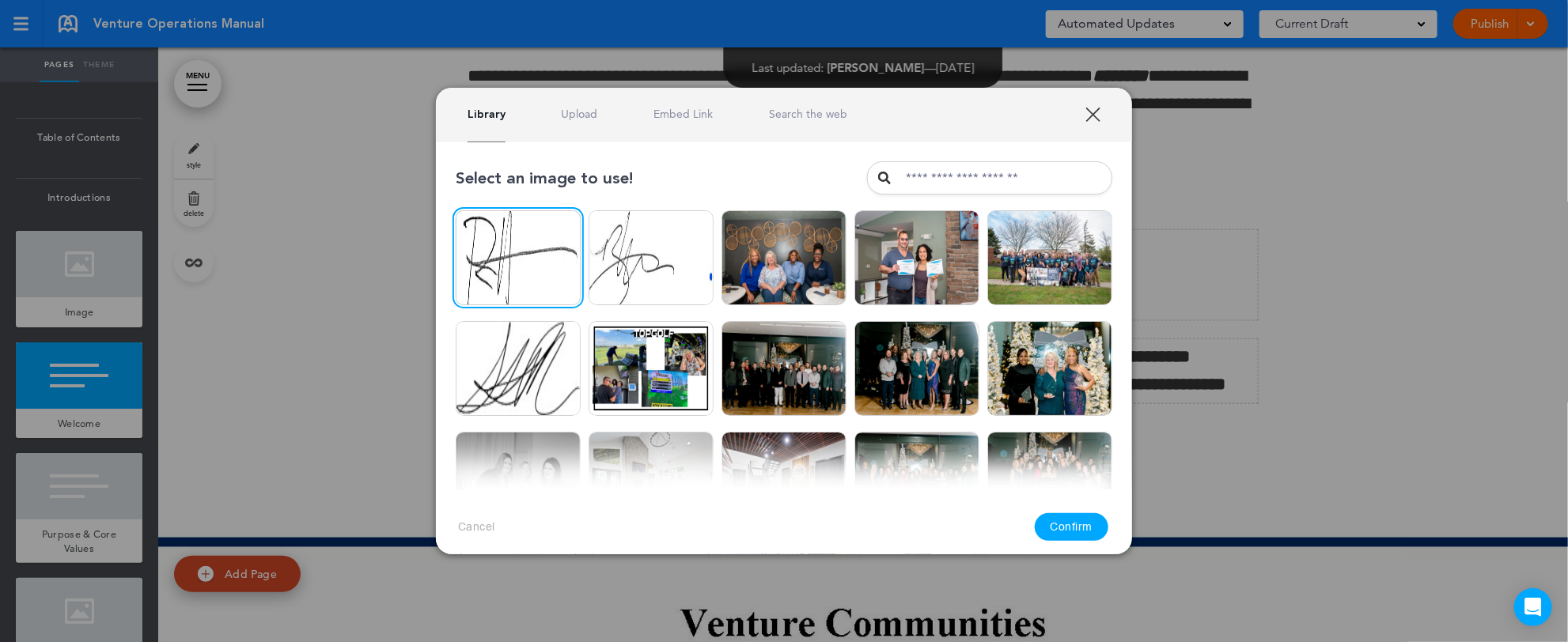
click at [545, 252] on img at bounding box center [518, 257] width 125 height 95
click at [1073, 526] on button "Confirm" at bounding box center [1072, 527] width 75 height 28
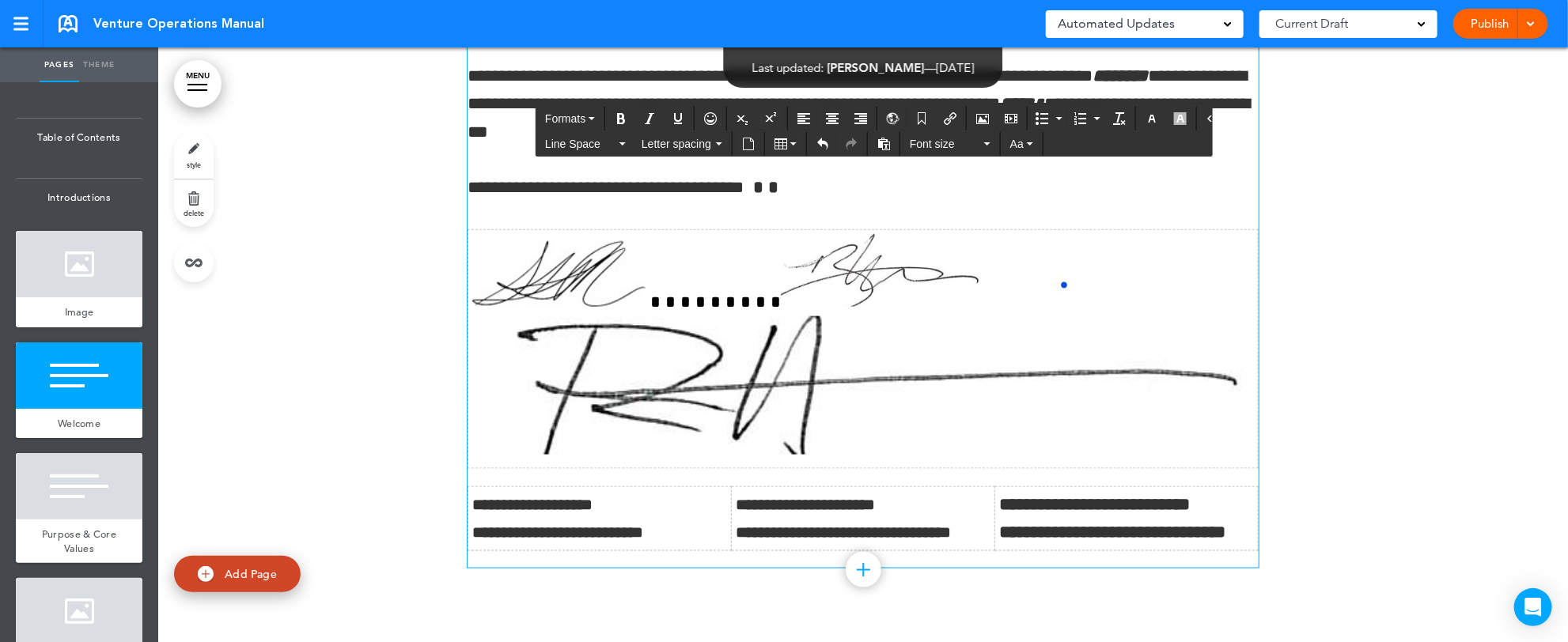
click at [780, 448] on img at bounding box center [784, 486] width 130 height 99
click at [687, 396] on img at bounding box center [863, 386] width 782 height 137
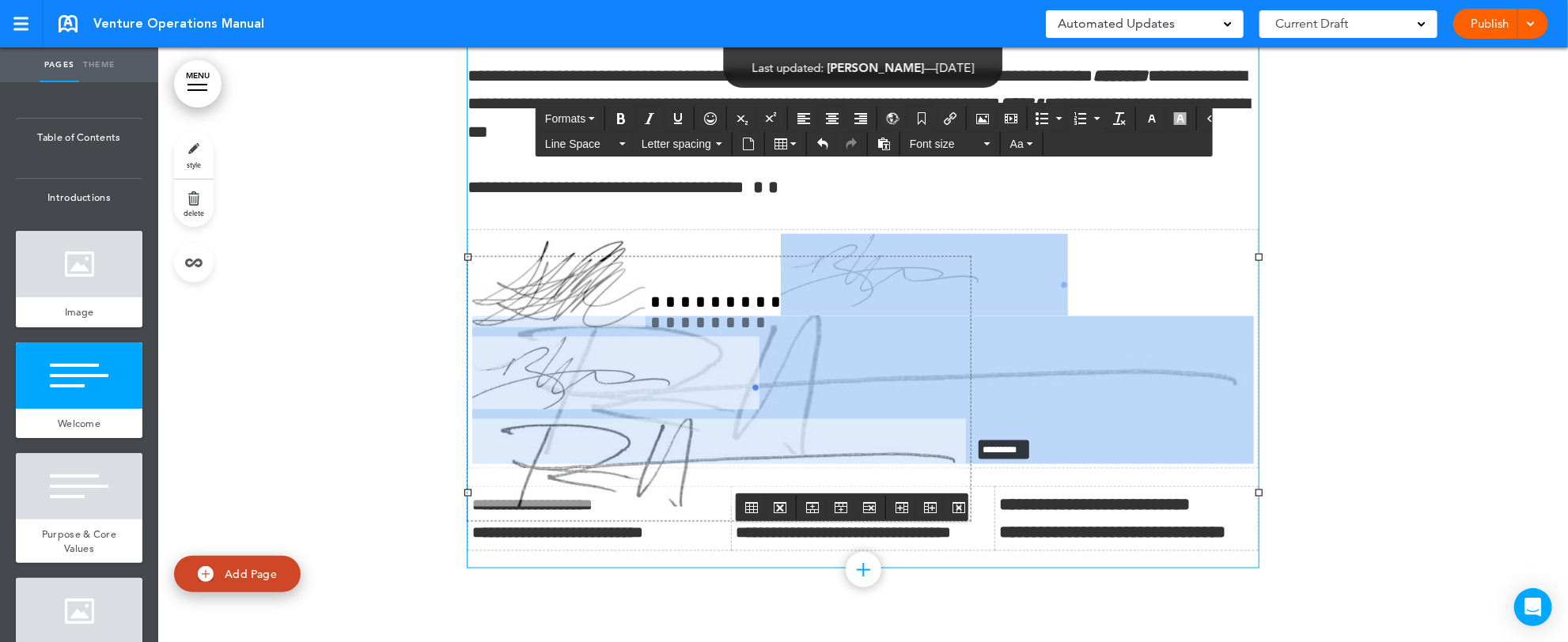
drag, startPoint x: 1249, startPoint y: 494, endPoint x: 672, endPoint y: 382, distance: 587.8
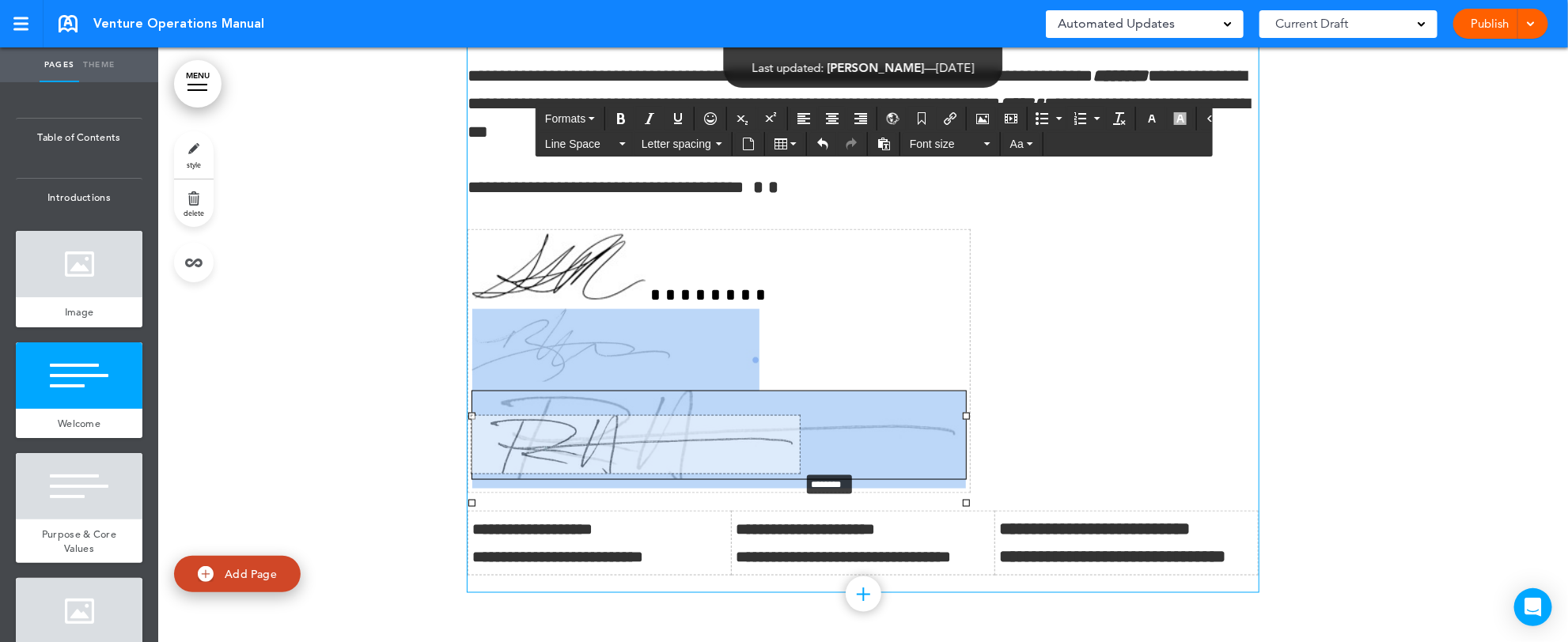
drag, startPoint x: 952, startPoint y: 501, endPoint x: 617, endPoint y: 438, distance: 340.9
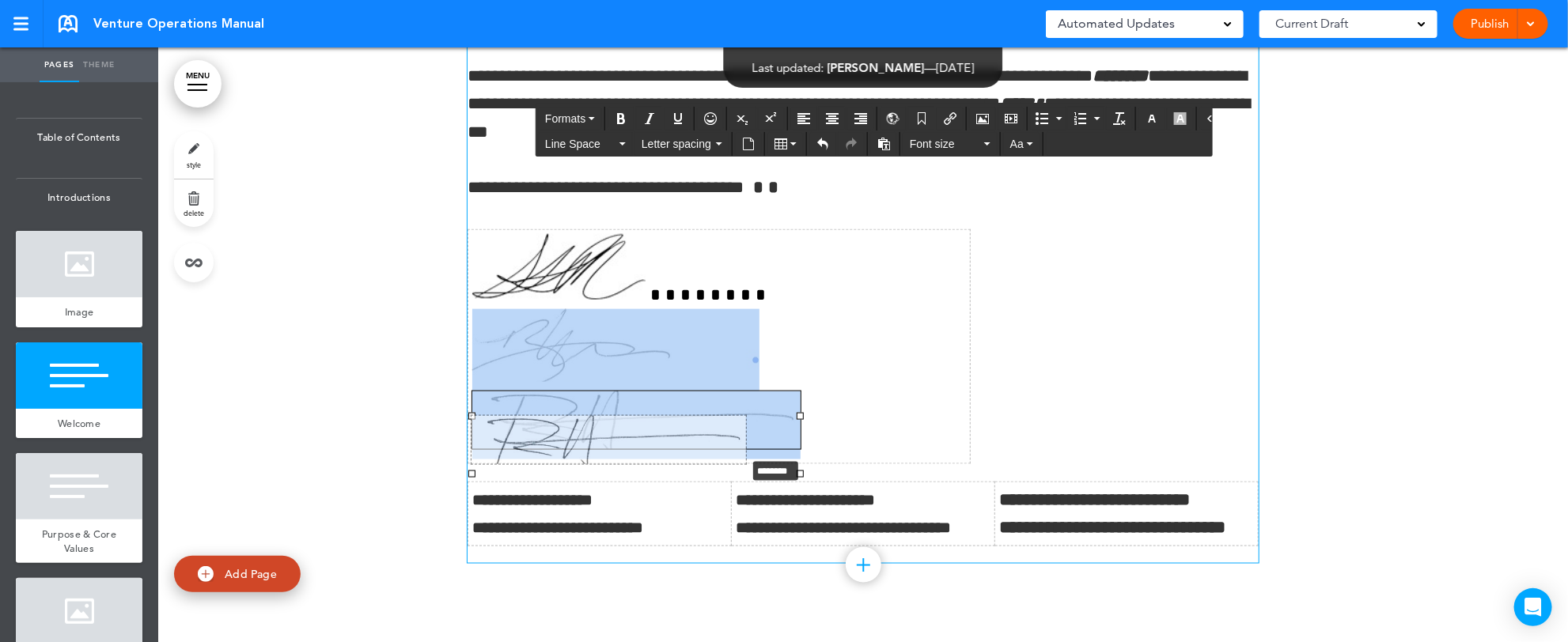
drag, startPoint x: 784, startPoint y: 474, endPoint x: 675, endPoint y: 443, distance: 113.3
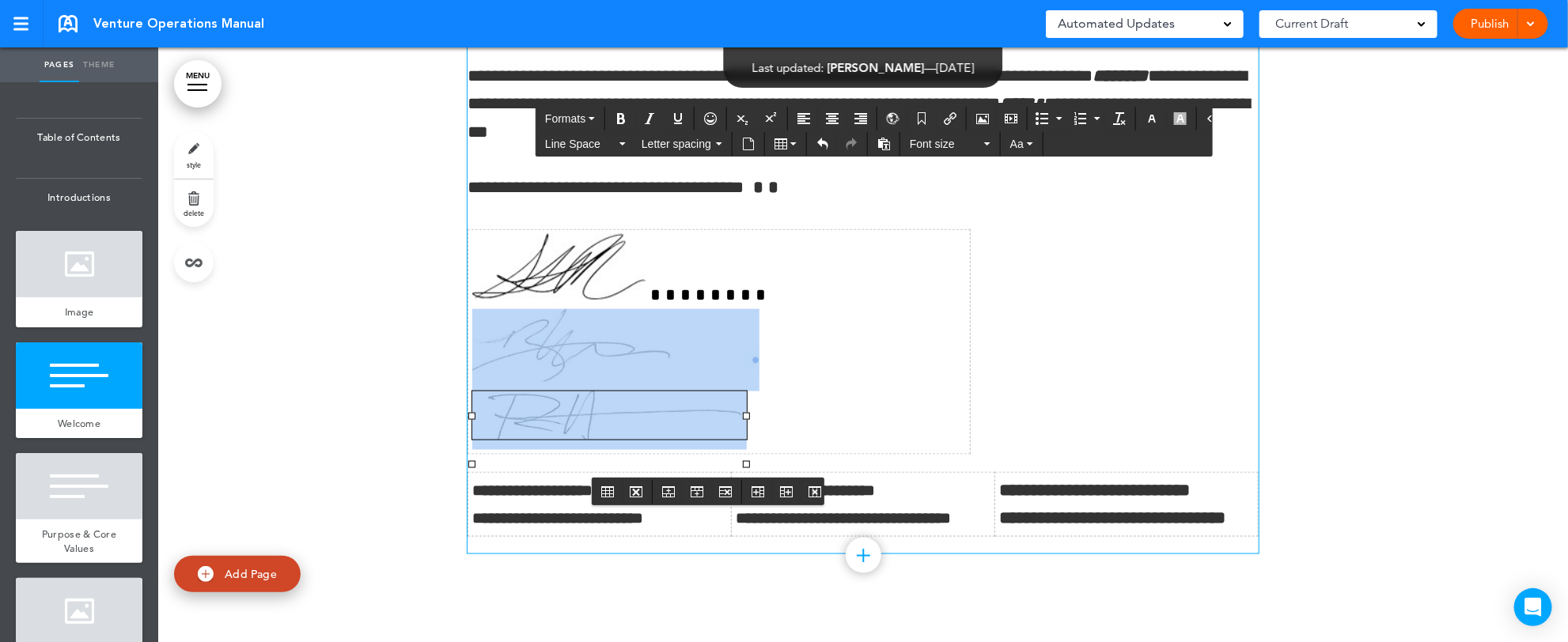
click at [788, 381] on td at bounding box center [719, 343] width 502 height 225
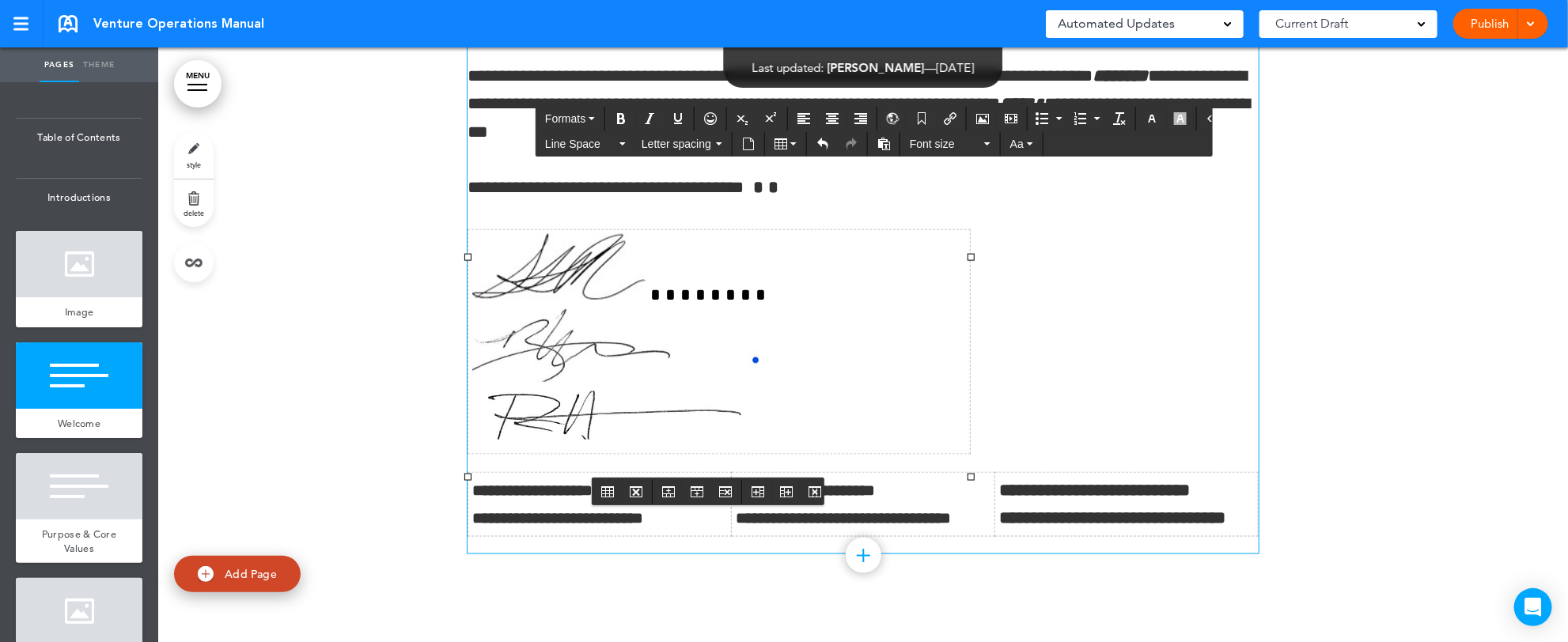
click at [737, 382] on img at bounding box center [616, 345] width 287 height 73
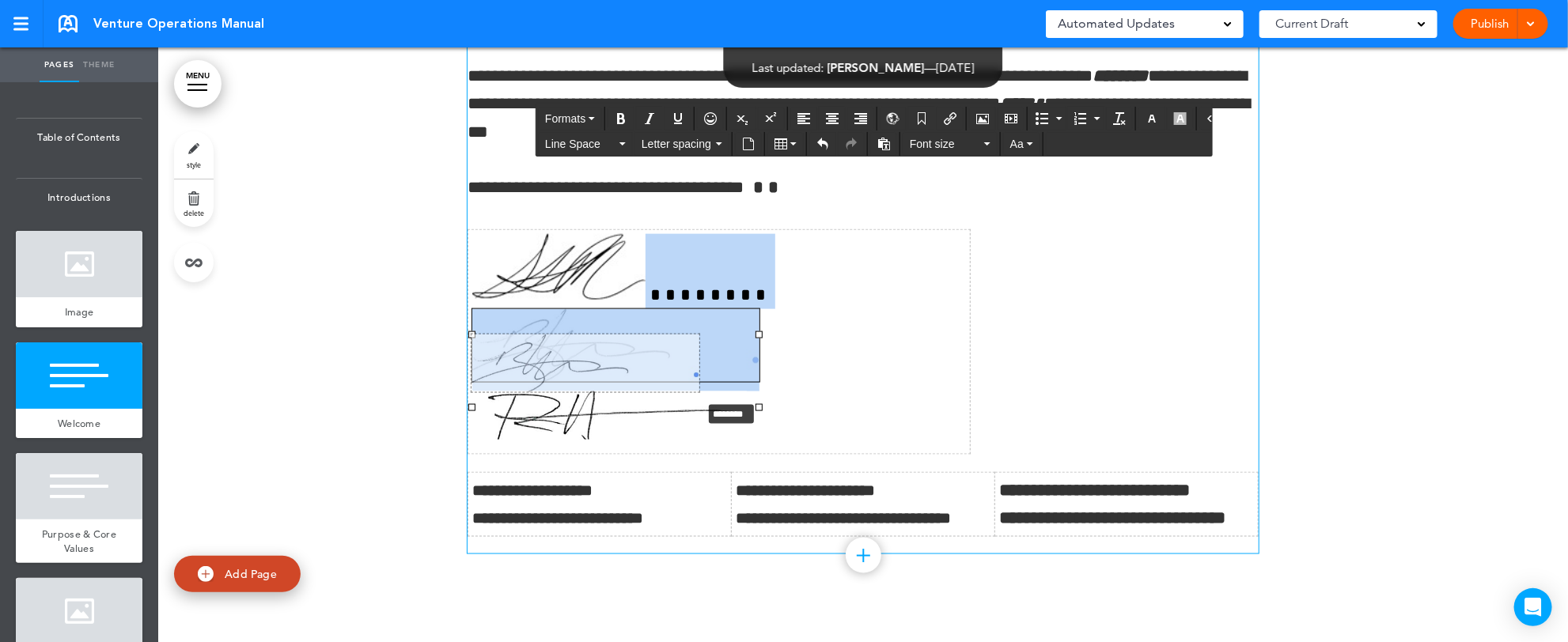
drag, startPoint x: 743, startPoint y: 408, endPoint x: 629, endPoint y: 396, distance: 114.6
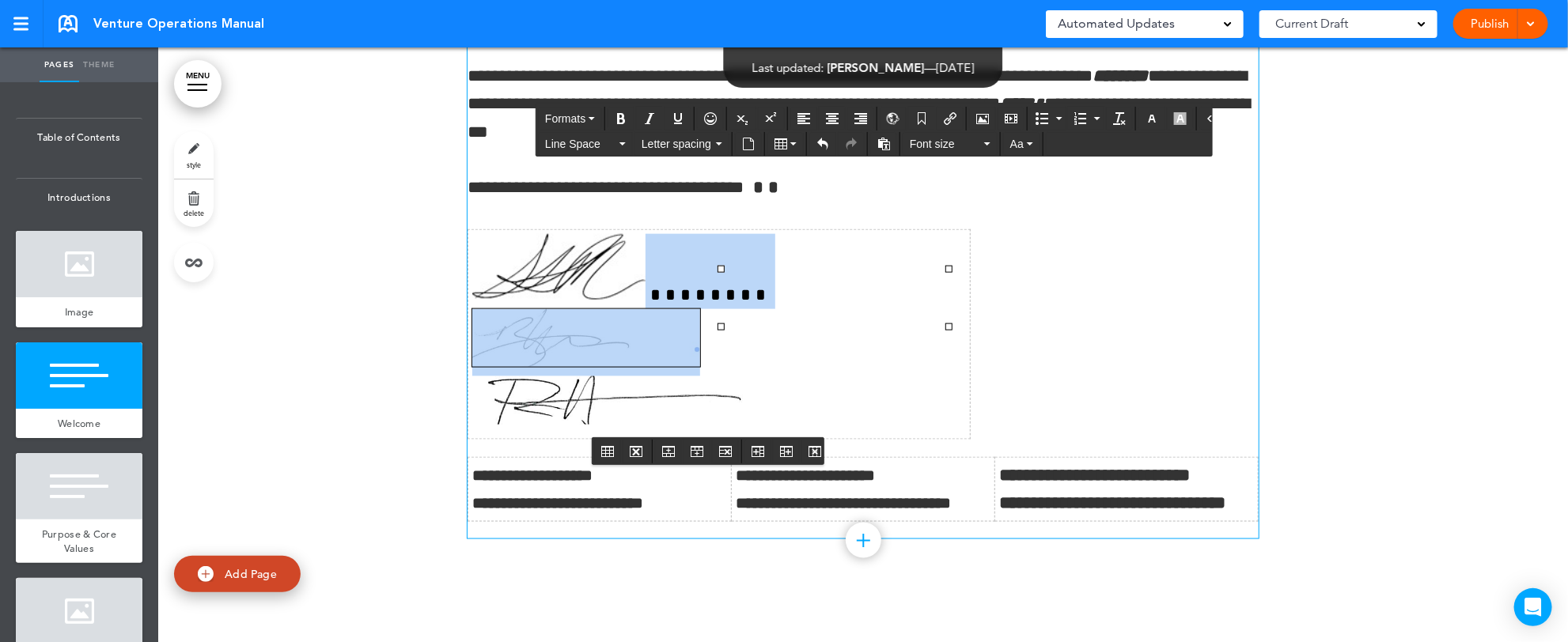
click at [712, 376] on img at bounding box center [610, 401] width 275 height 49
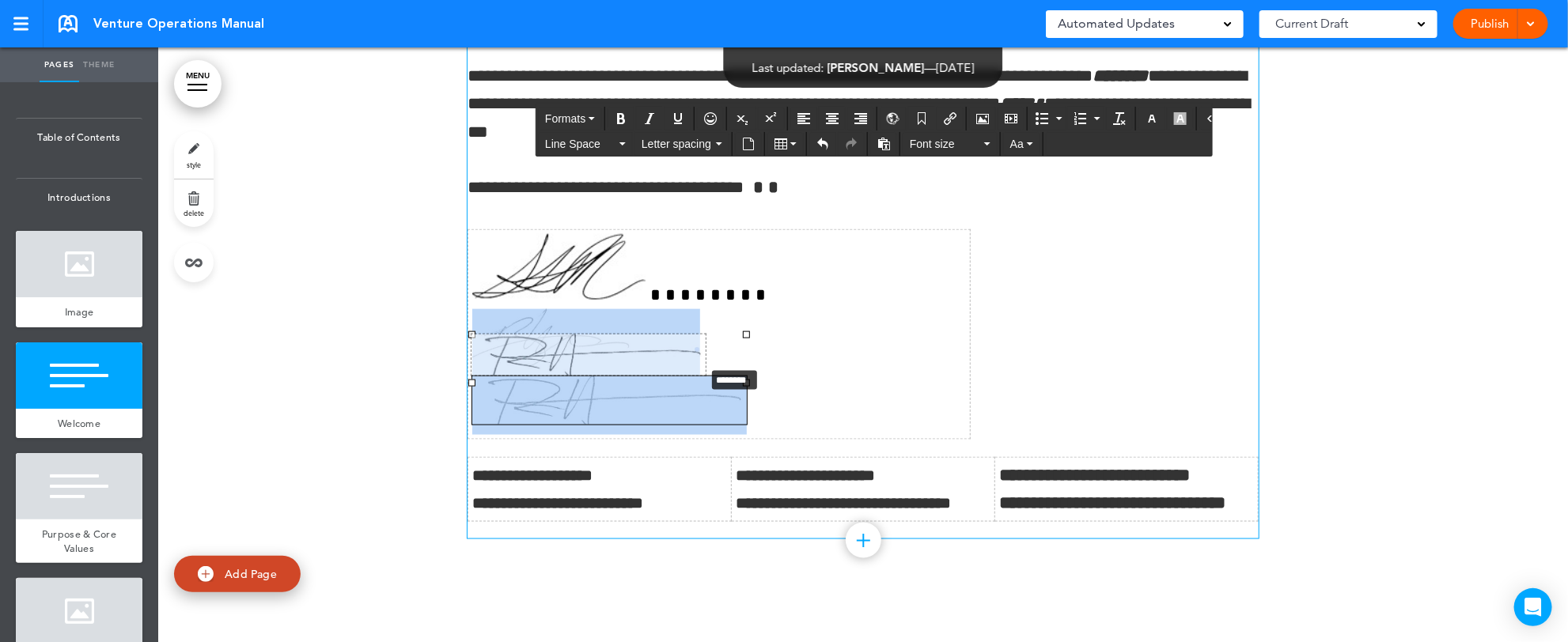
drag, startPoint x: 732, startPoint y: 386, endPoint x: 649, endPoint y: 354, distance: 89.0
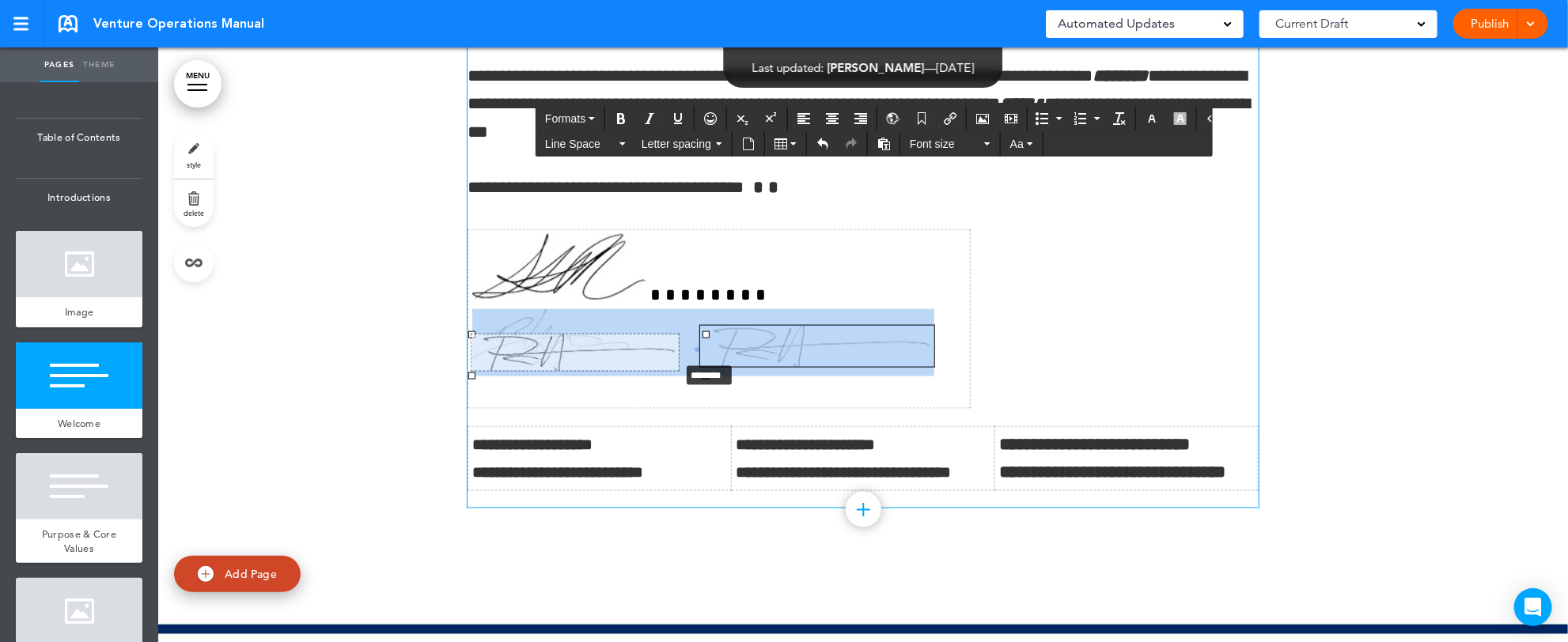
drag, startPoint x: 691, startPoint y: 375, endPoint x: 636, endPoint y: 348, distance: 61.3
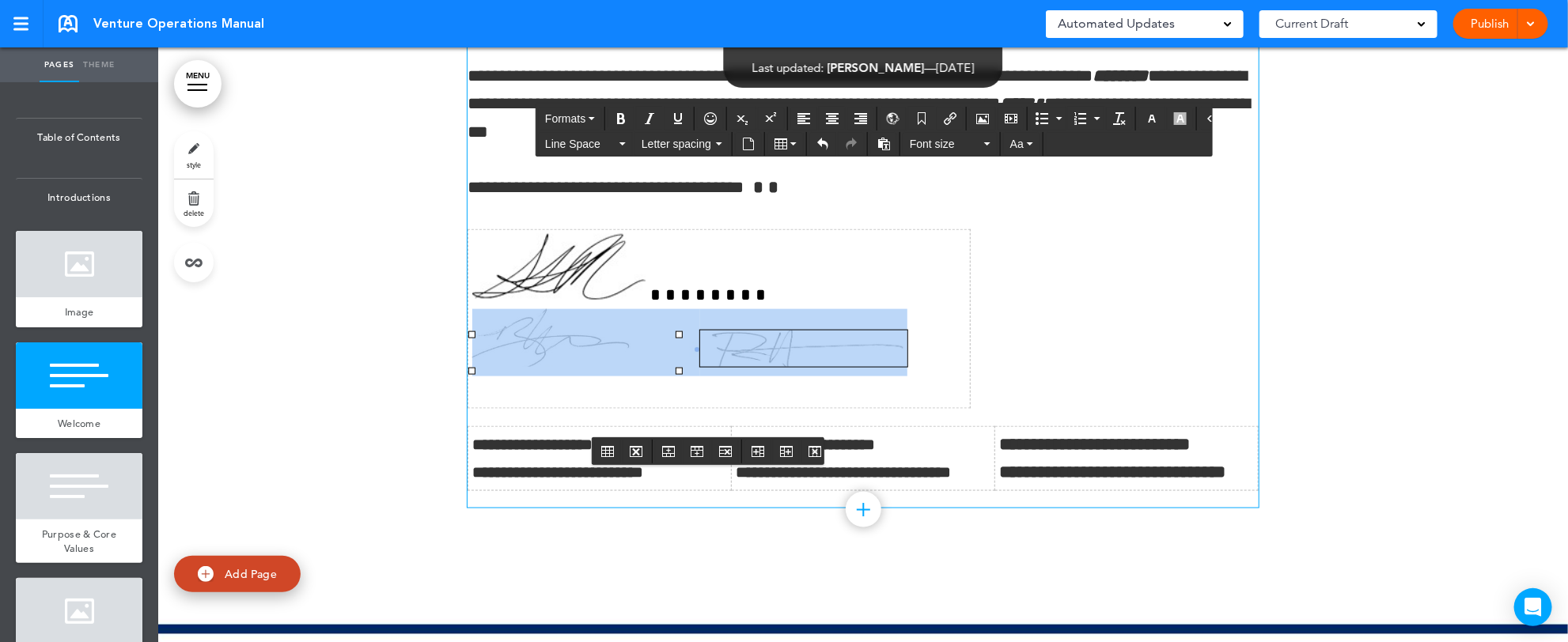
click at [700, 309] on img at bounding box center [587, 338] width 228 height 58
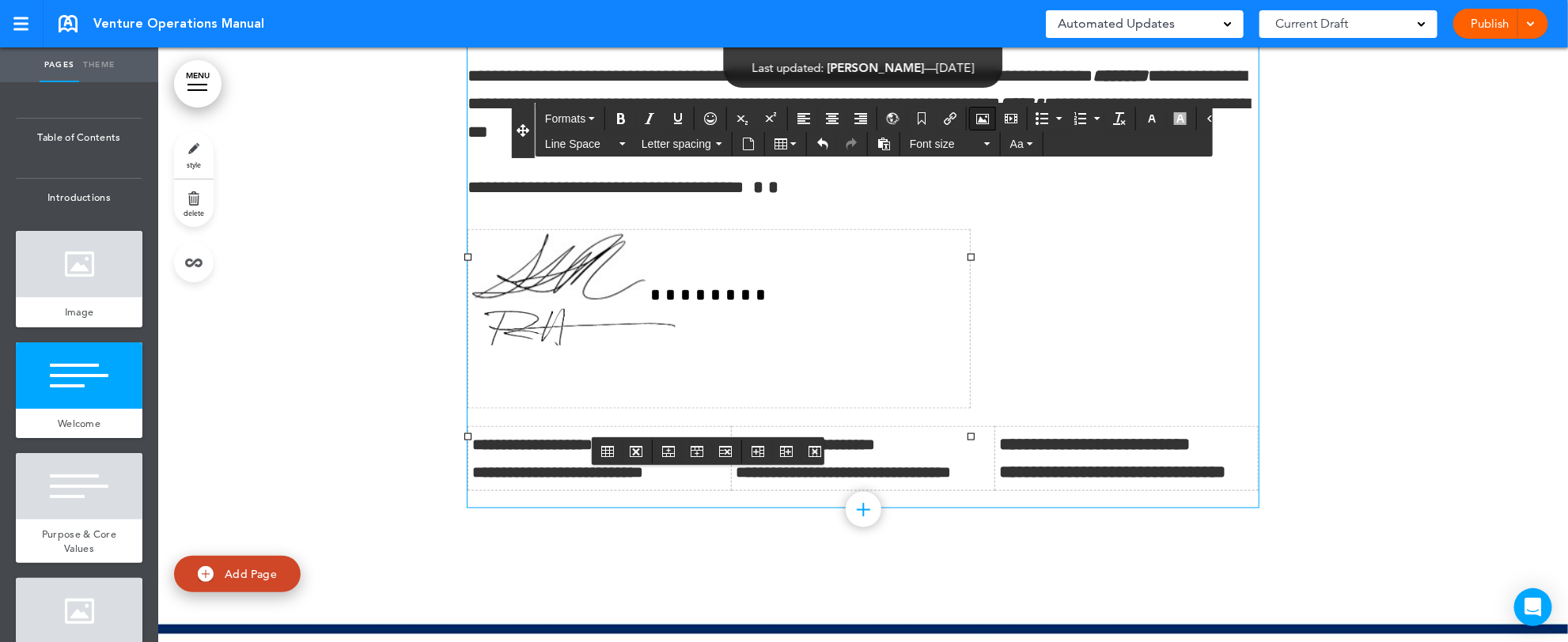
click at [976, 120] on icon "Airmason image" at bounding box center [982, 118] width 13 height 13
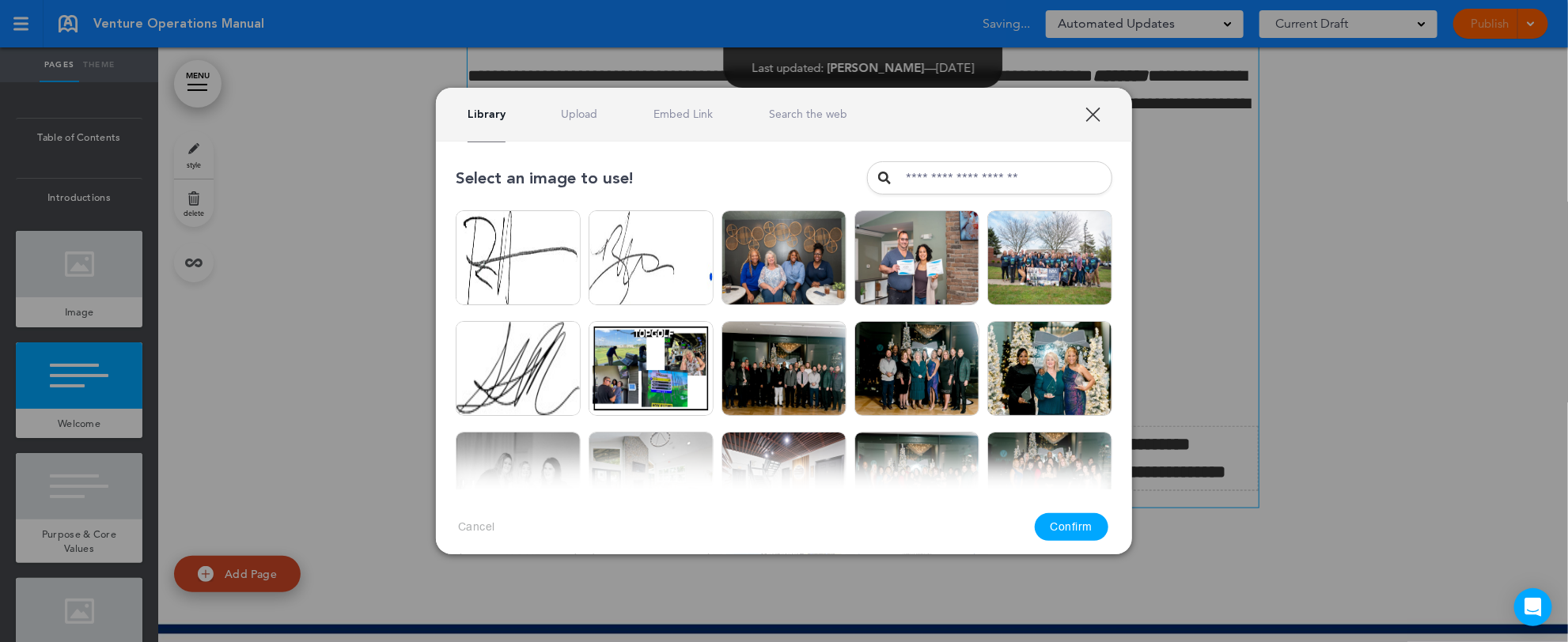
click at [510, 104] on div "Library Upload Embed Link Search the web" at bounding box center [784, 115] width 696 height 54
click at [581, 110] on link "Upload" at bounding box center [579, 114] width 36 height 15
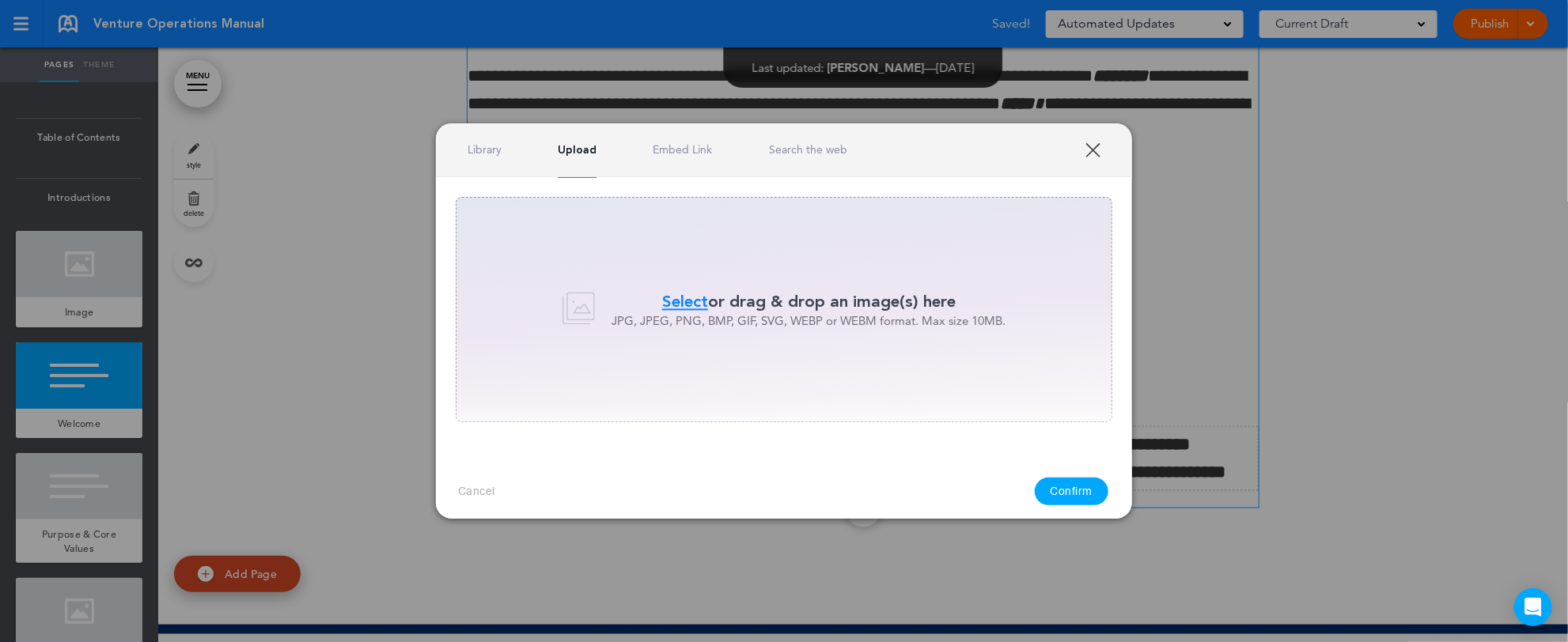
click at [676, 299] on span "Select" at bounding box center [685, 301] width 46 height 23
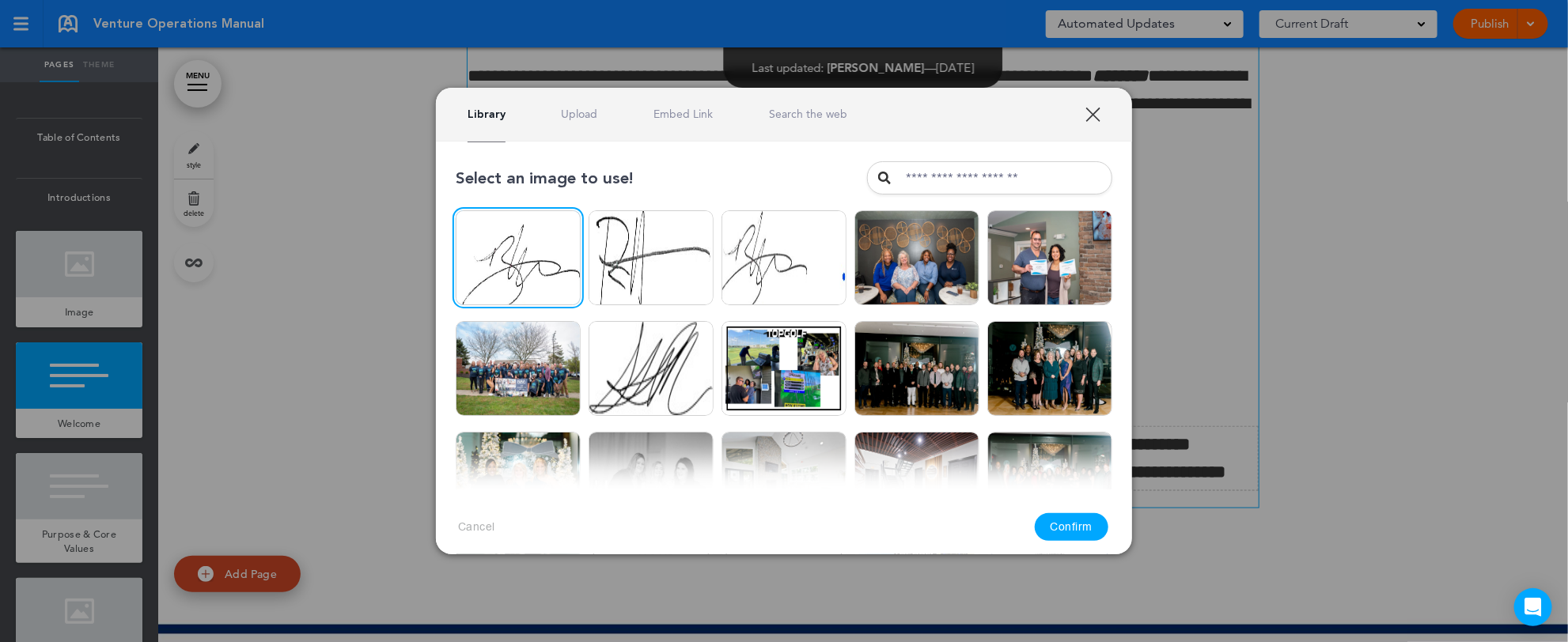
click at [1080, 528] on button "Confirm" at bounding box center [1072, 527] width 75 height 28
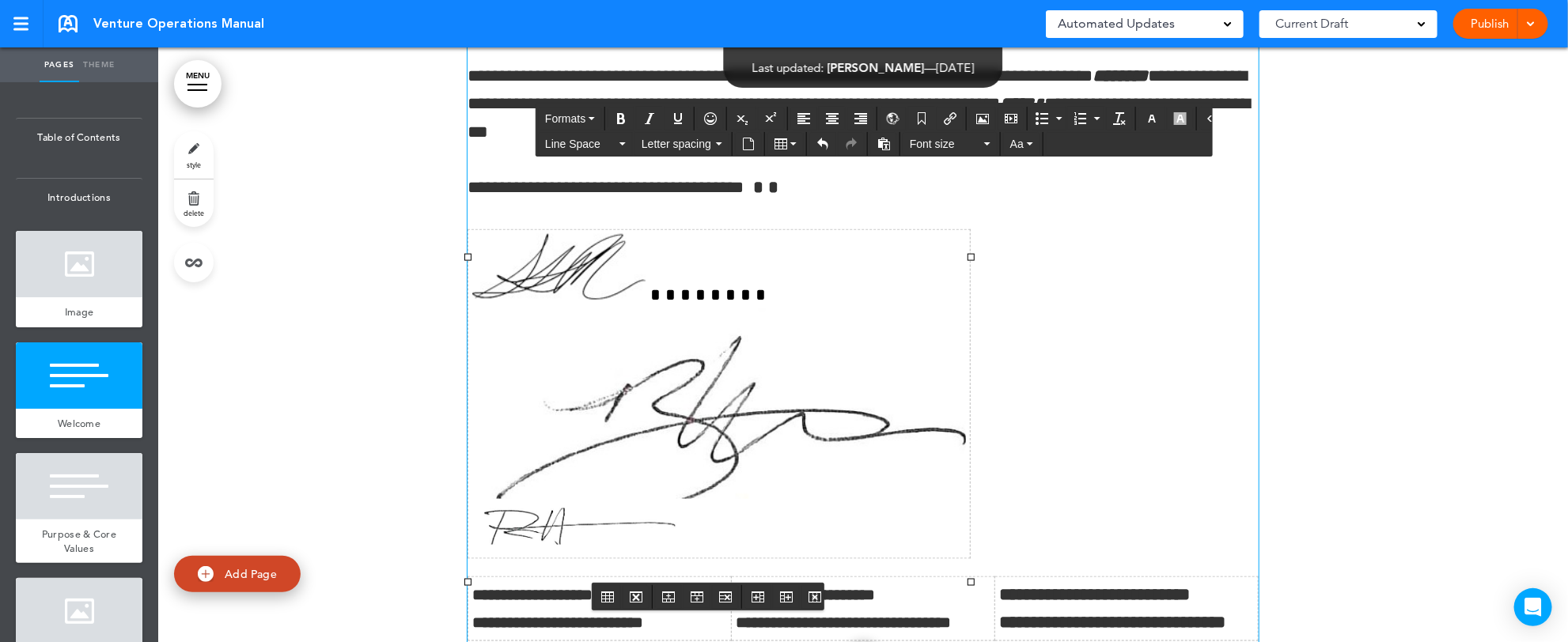
click at [792, 456] on img at bounding box center [719, 404] width 494 height 189
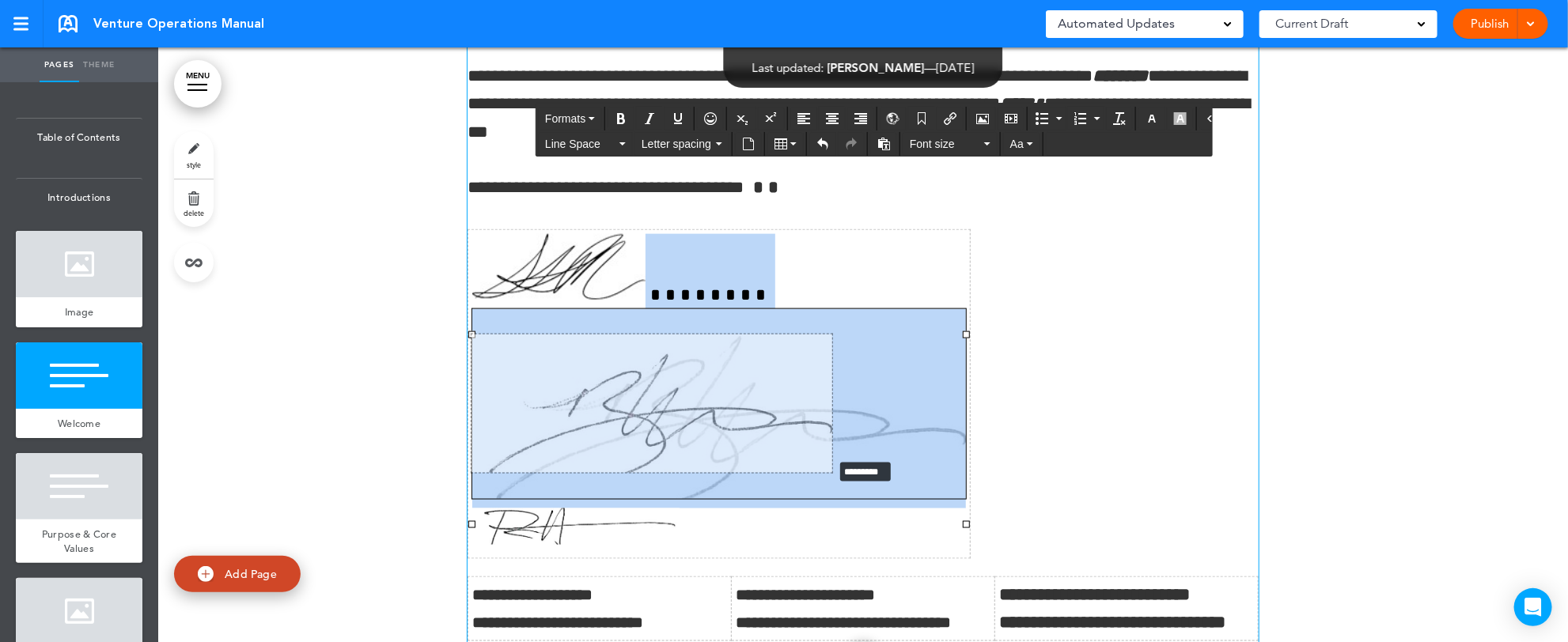
drag, startPoint x: 953, startPoint y: 526, endPoint x: 686, endPoint y: 394, distance: 297.8
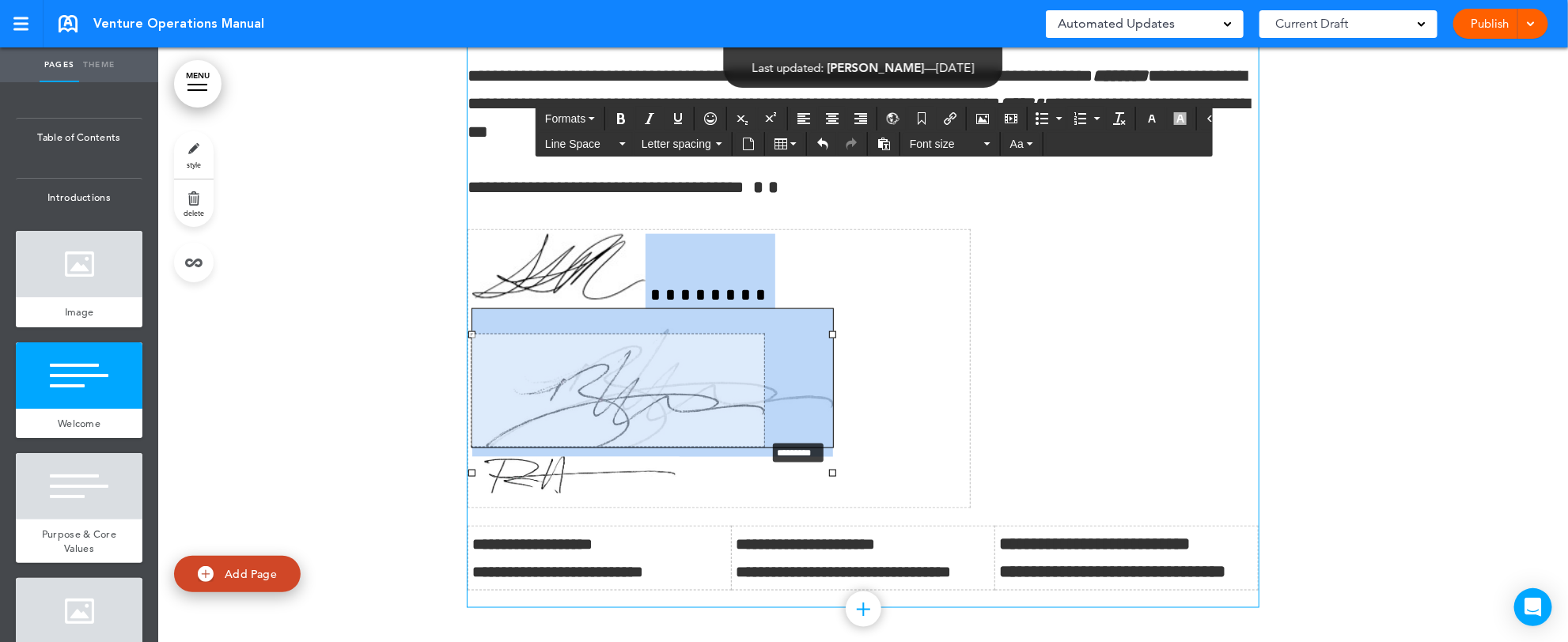
drag, startPoint x: 819, startPoint y: 474, endPoint x: 684, endPoint y: 406, distance: 151.2
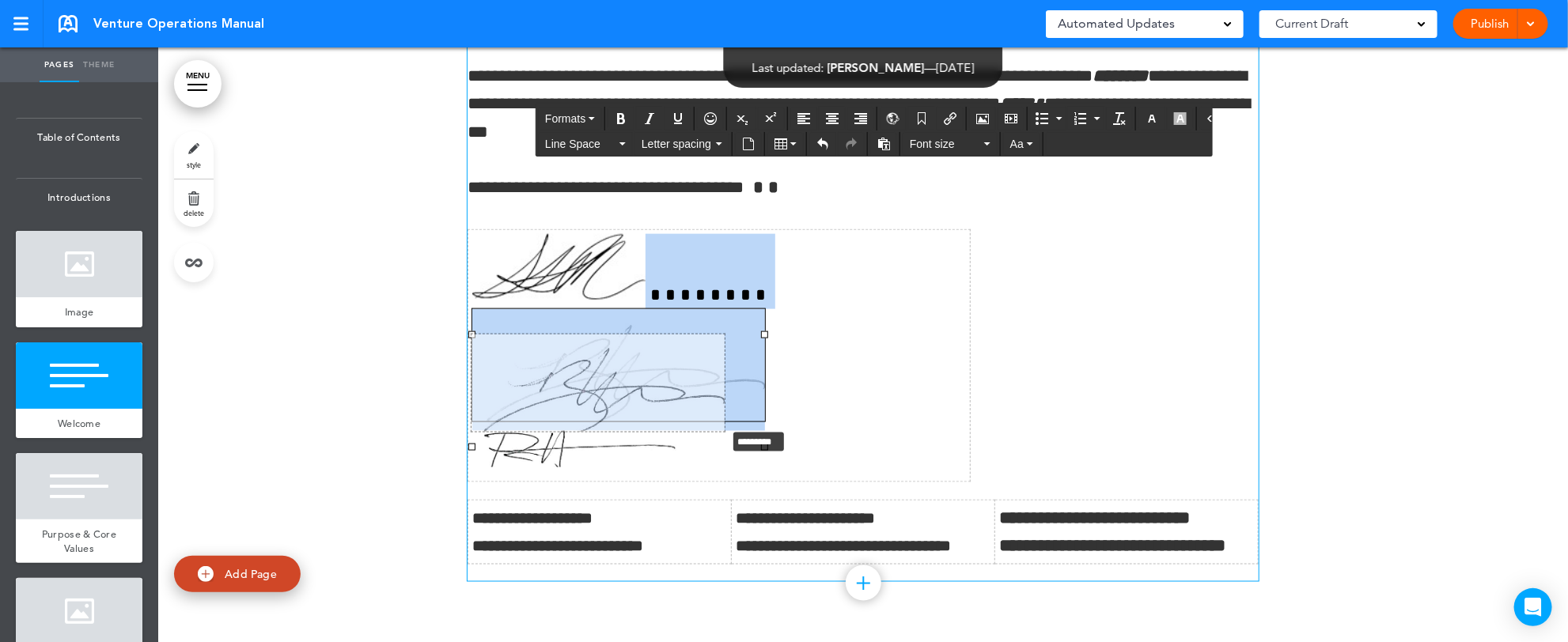
drag, startPoint x: 750, startPoint y: 447, endPoint x: 672, endPoint y: 411, distance: 85.9
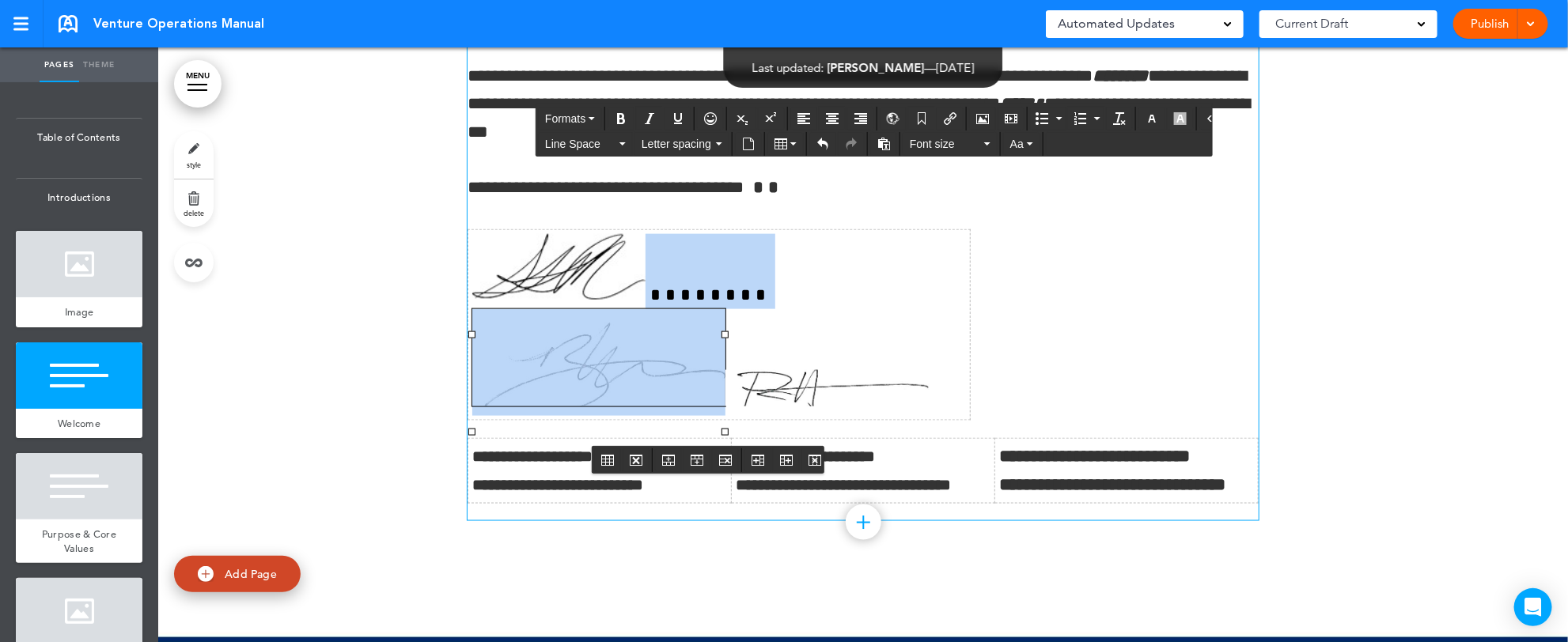
click at [655, 288] on td at bounding box center [719, 325] width 502 height 190
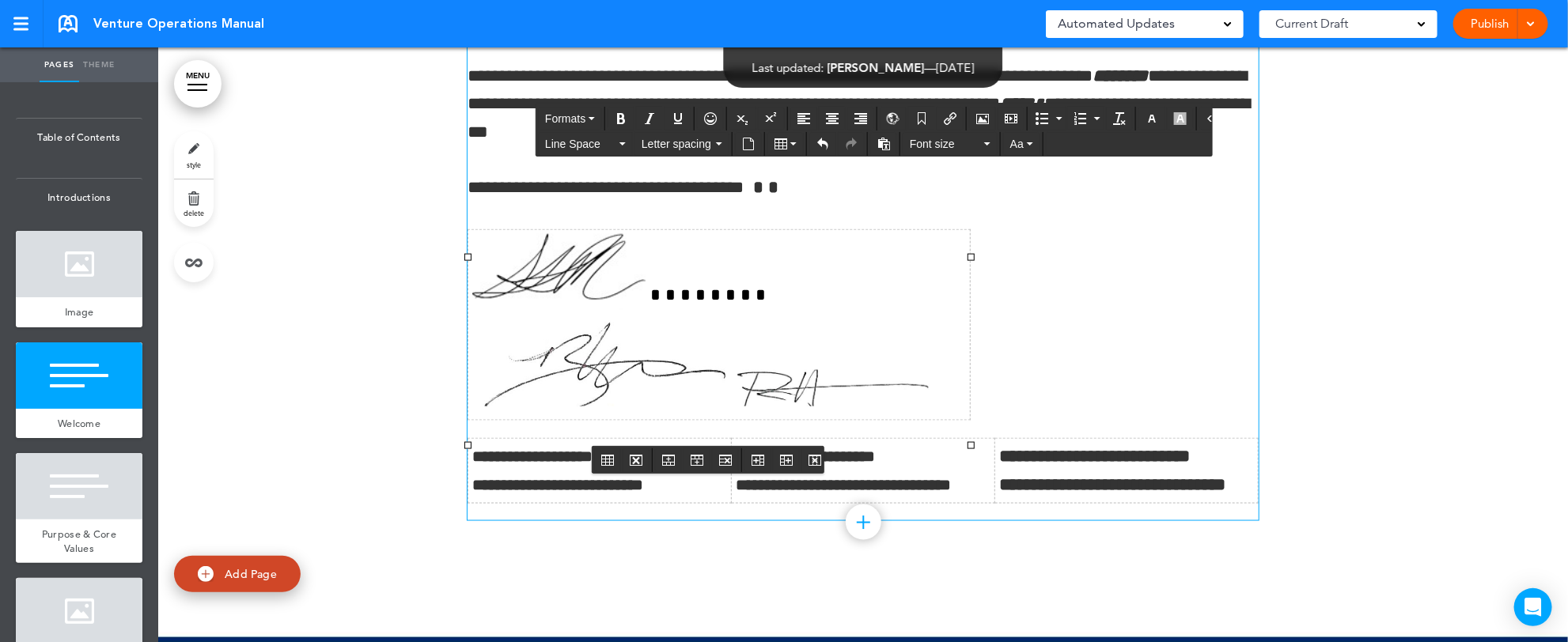
click at [618, 403] on img at bounding box center [599, 358] width 253 height 97
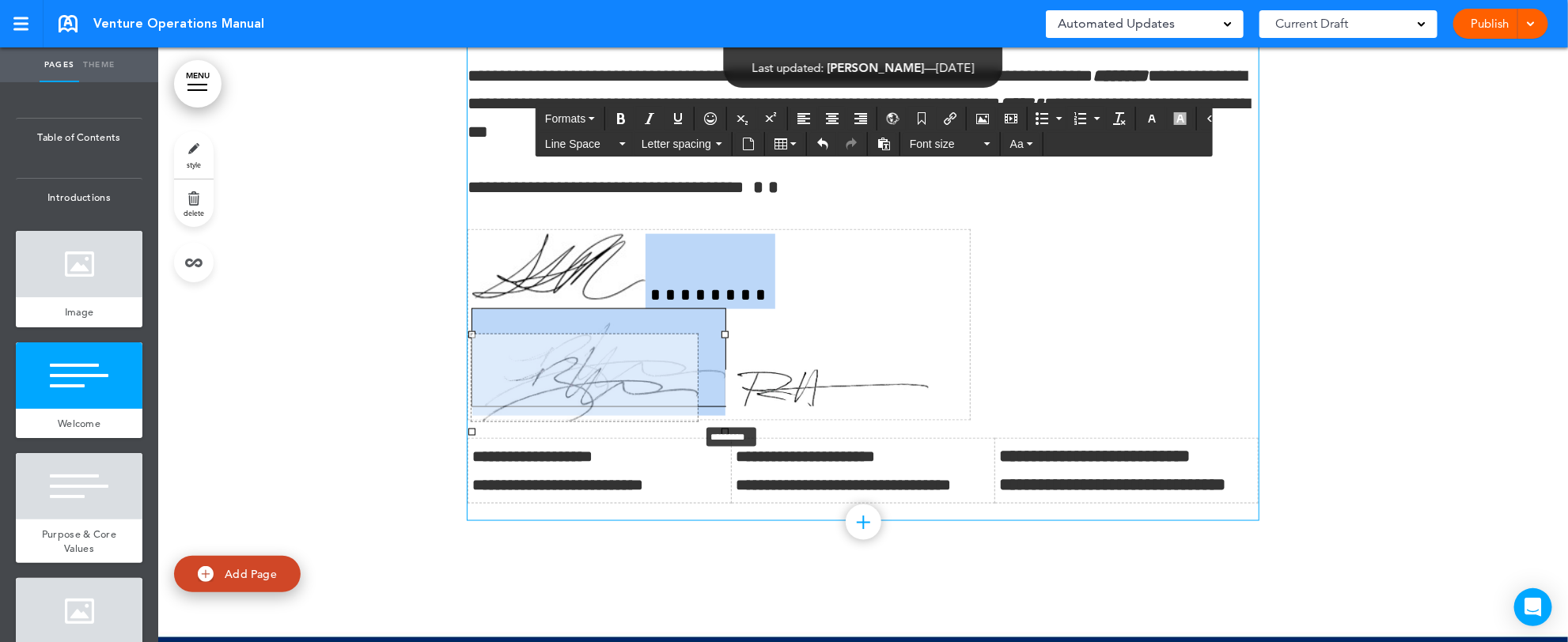
drag, startPoint x: 713, startPoint y: 433, endPoint x: 660, endPoint y: 418, distance: 55.1
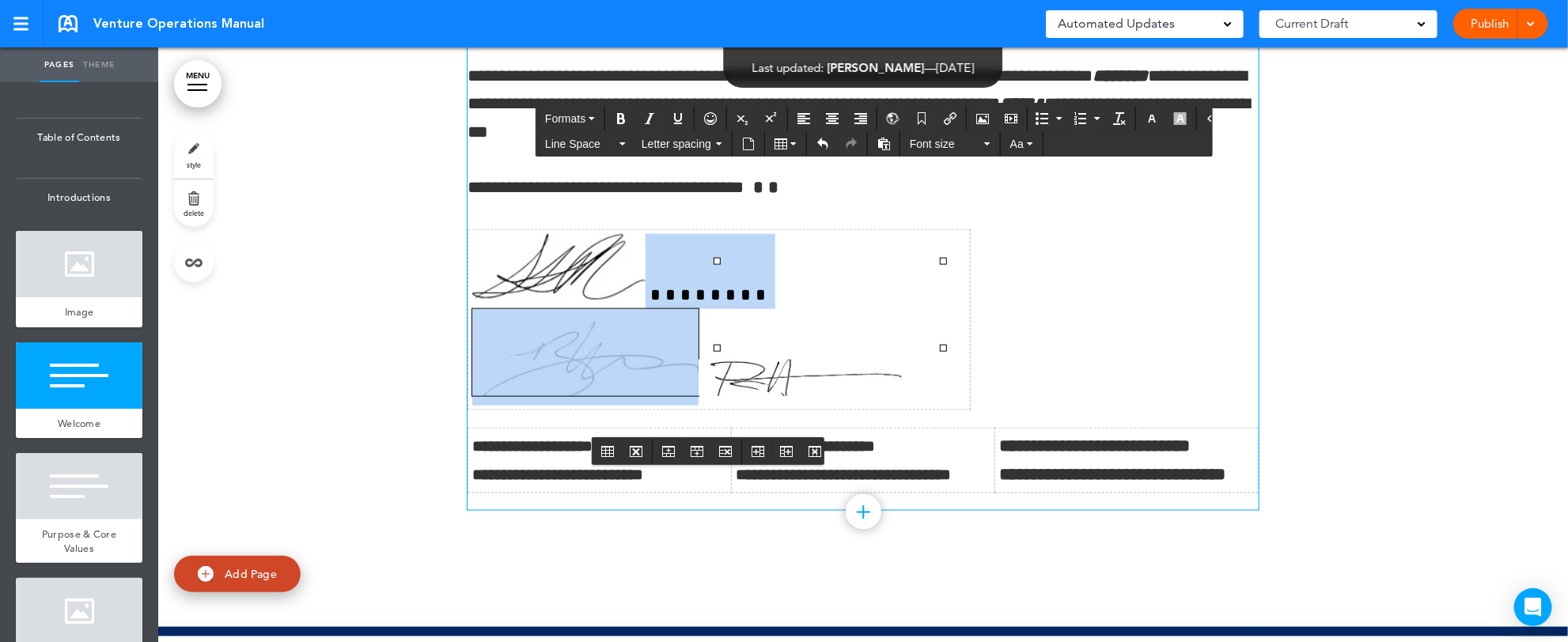
click at [669, 399] on td at bounding box center [719, 320] width 502 height 180
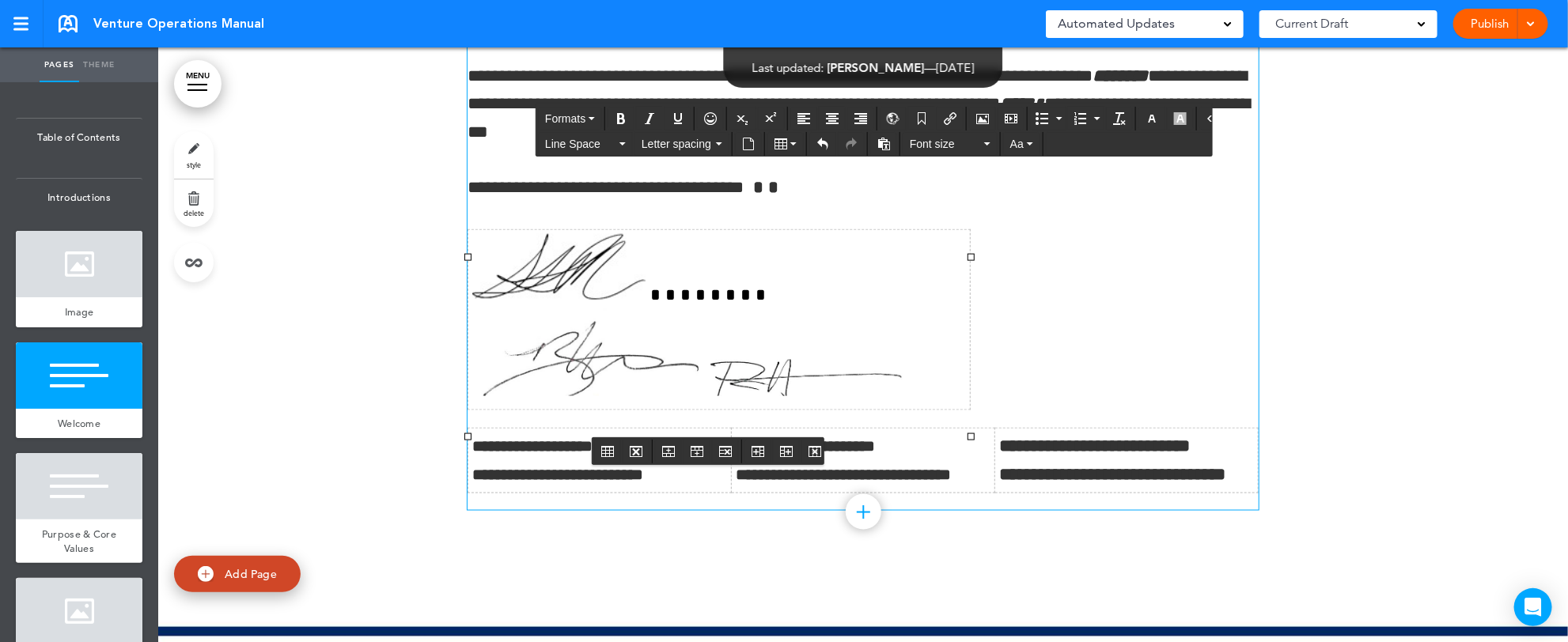
click at [619, 399] on td at bounding box center [719, 320] width 502 height 180
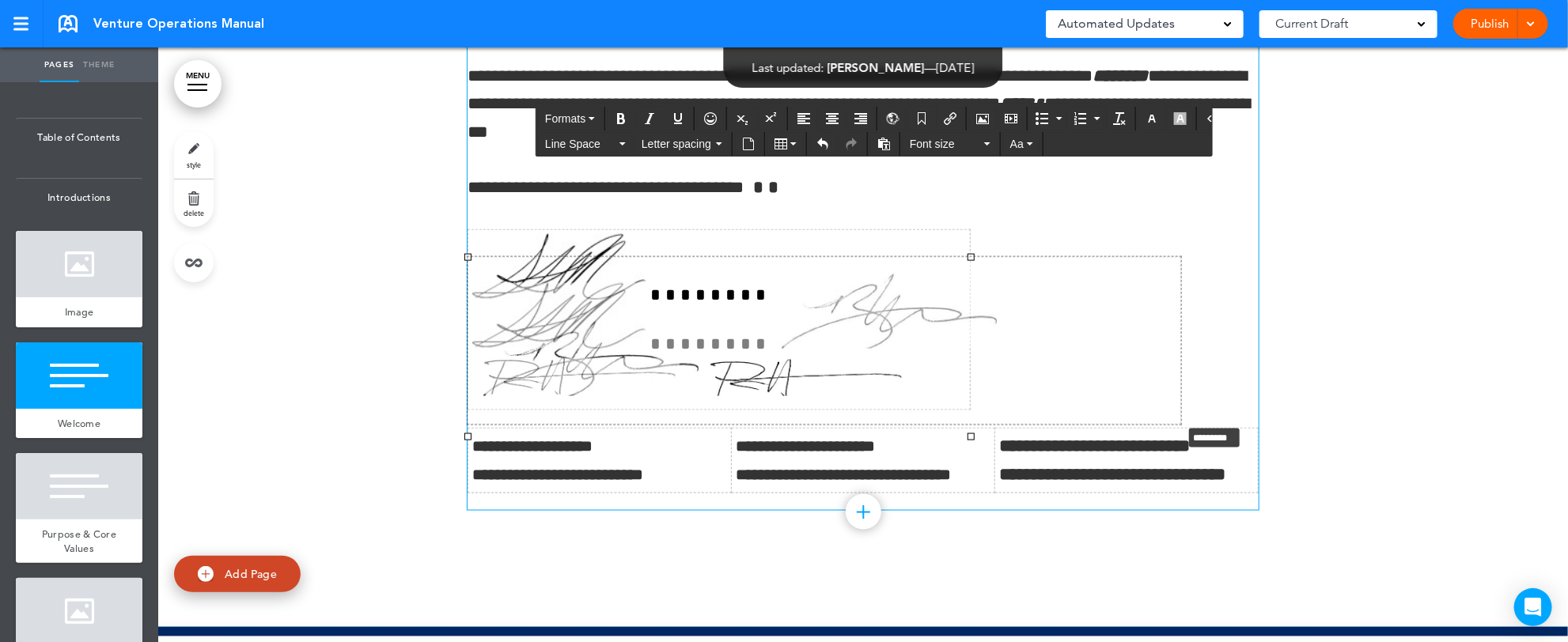
drag, startPoint x: 960, startPoint y: 437, endPoint x: 1380, endPoint y: 413, distance: 420.7
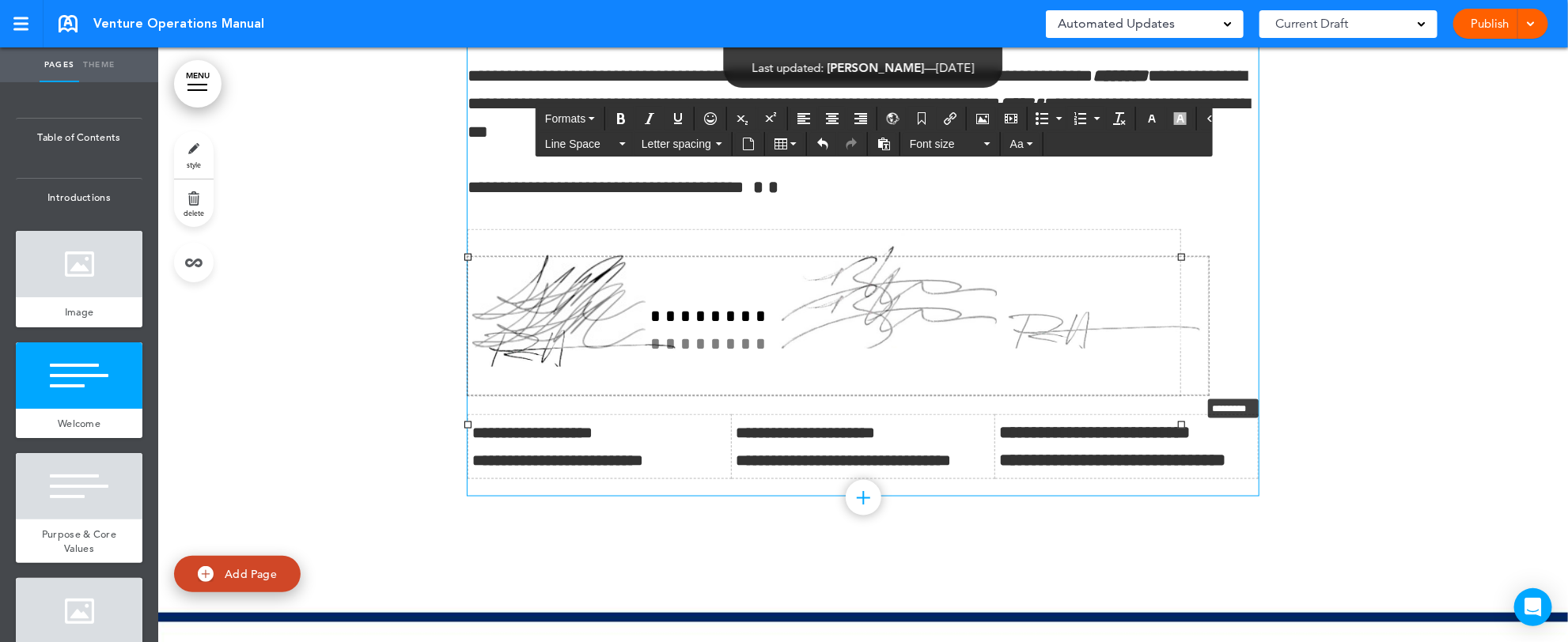
drag, startPoint x: 1170, startPoint y: 425, endPoint x: 1225, endPoint y: 366, distance: 80.7
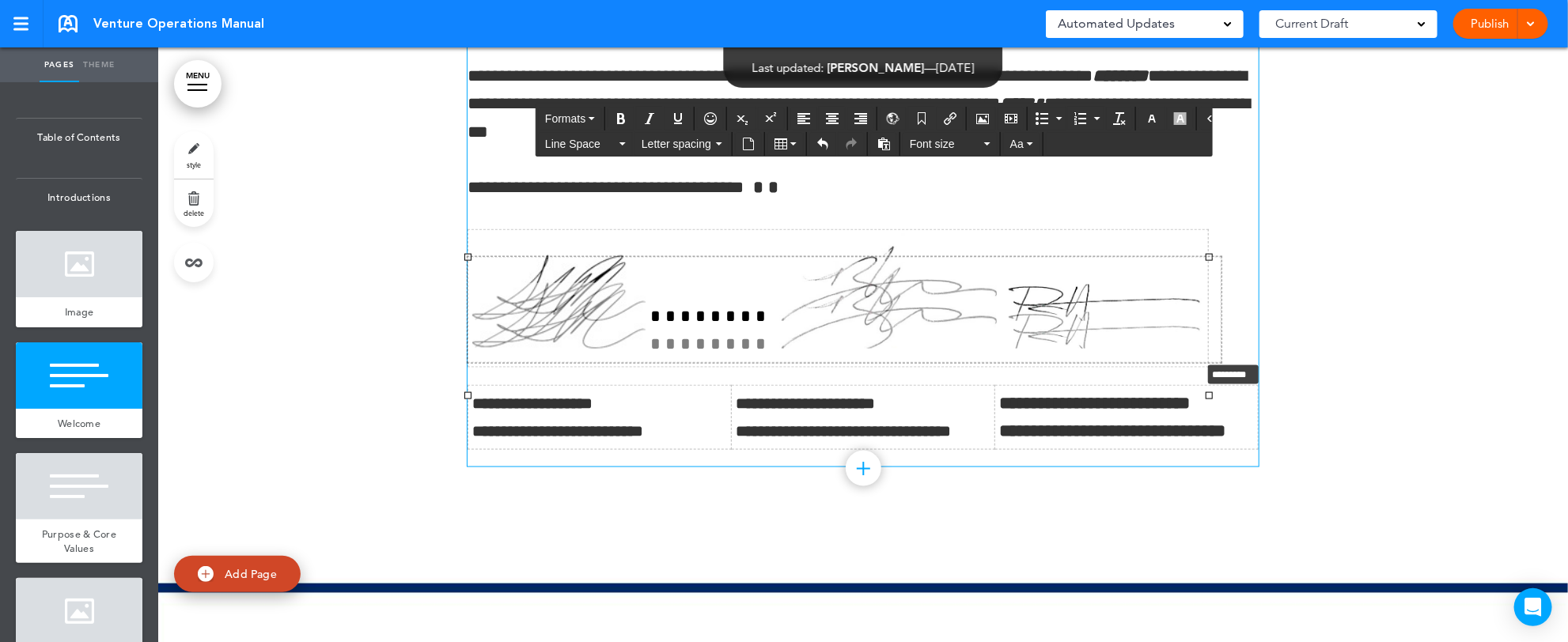
drag, startPoint x: 1198, startPoint y: 397, endPoint x: 1224, endPoint y: 330, distance: 71.9
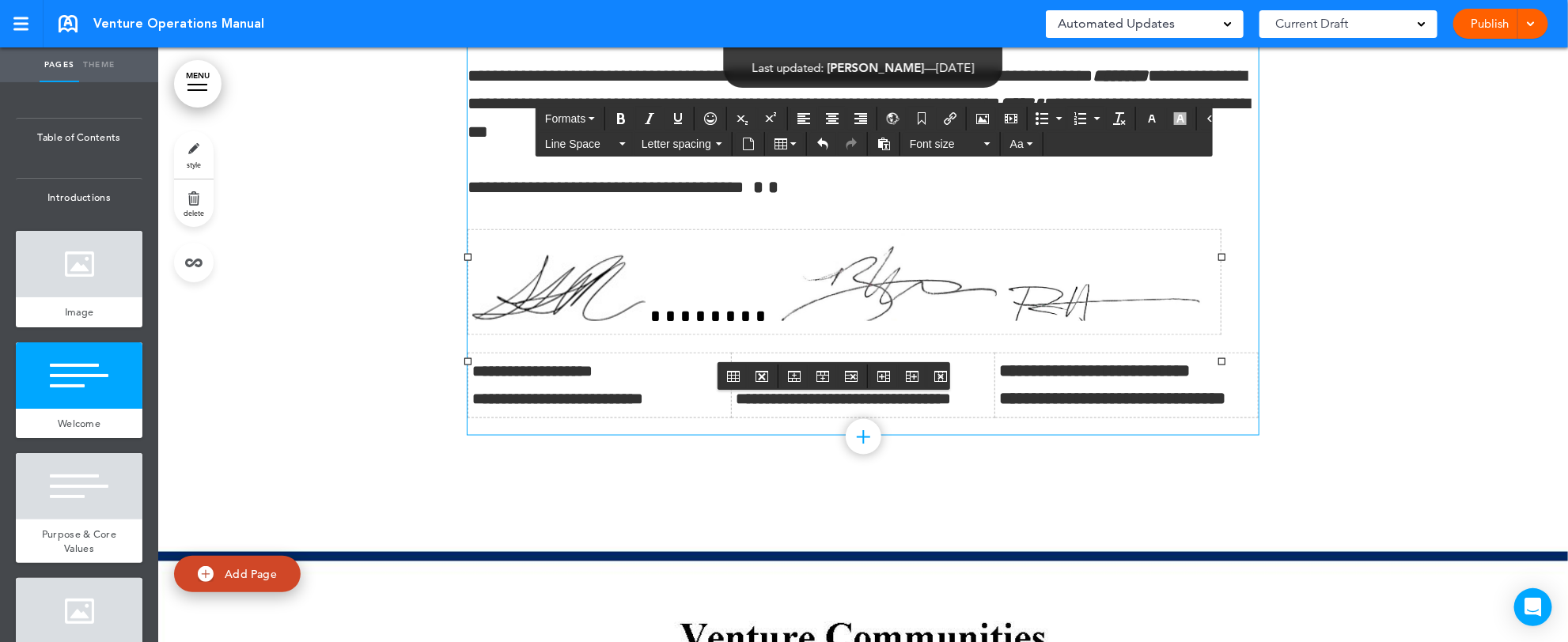
click at [996, 321] on img at bounding box center [1100, 303] width 207 height 36
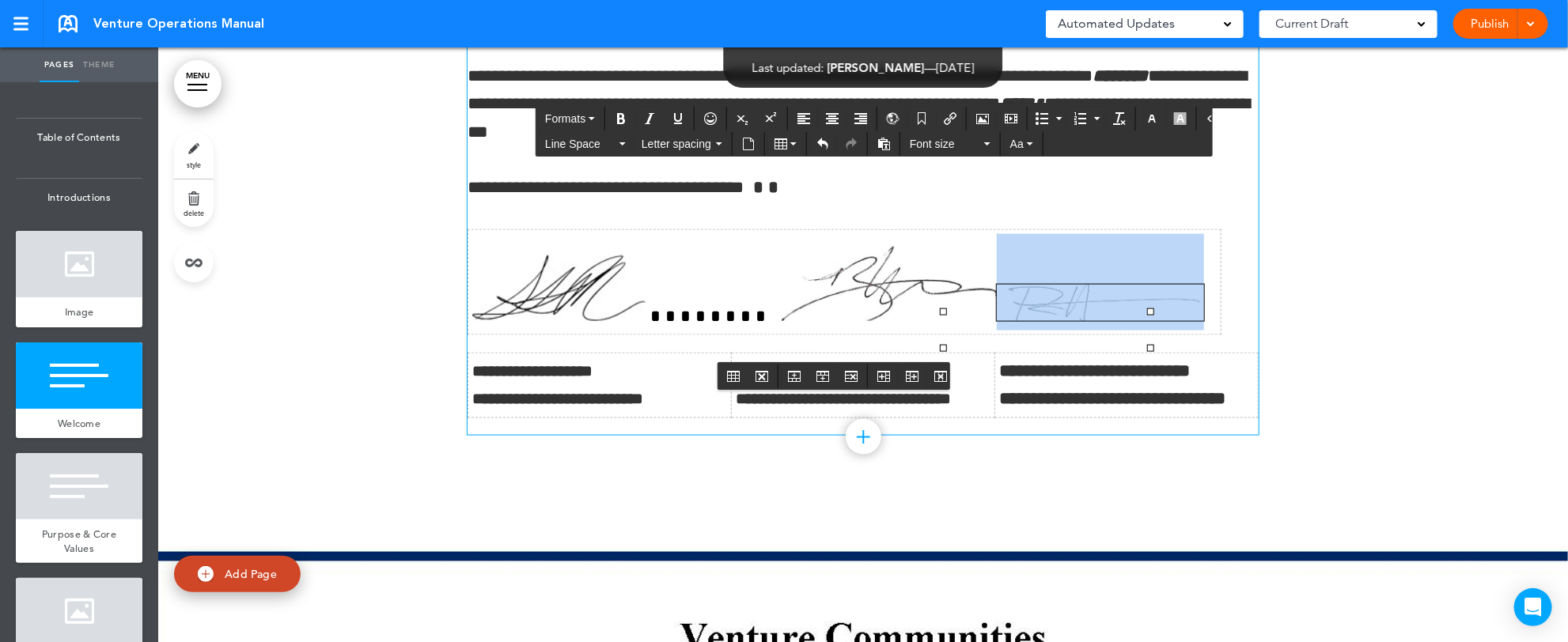
click at [926, 321] on img at bounding box center [883, 277] width 226 height 87
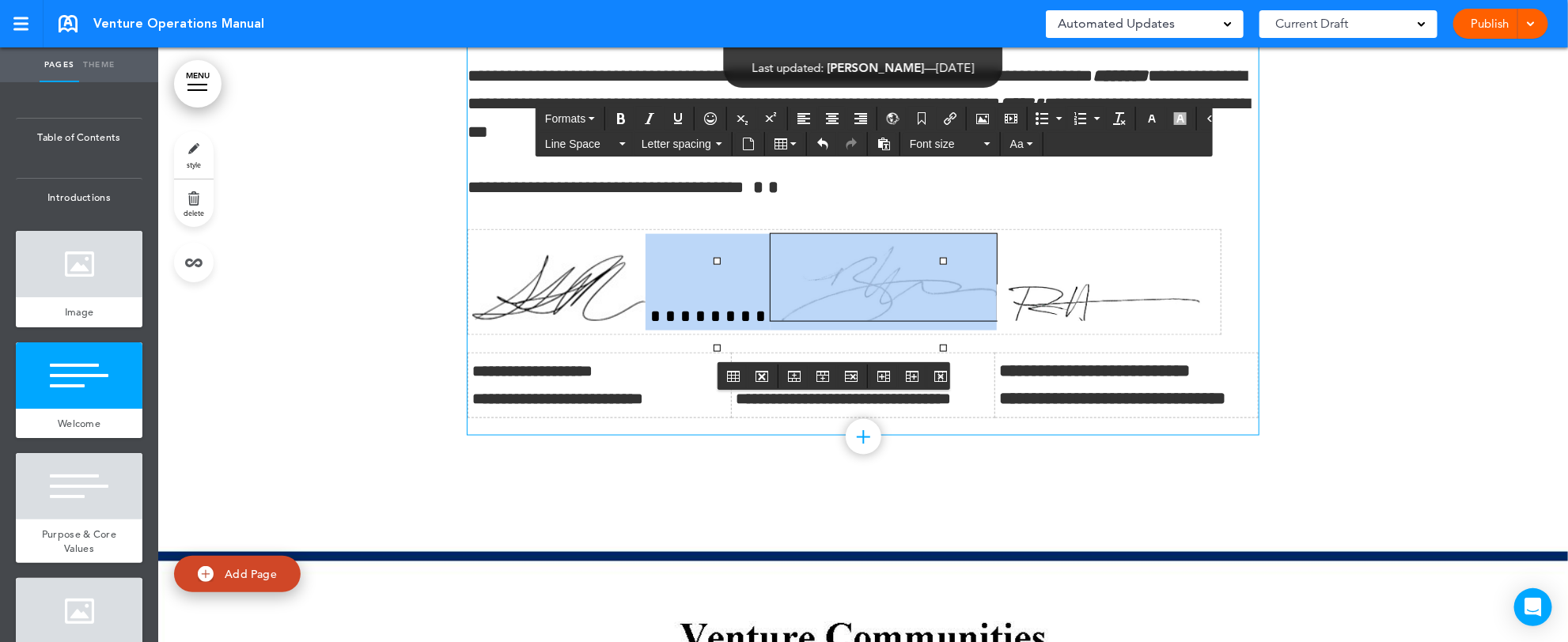
click at [996, 321] on img at bounding box center [1100, 303] width 207 height 36
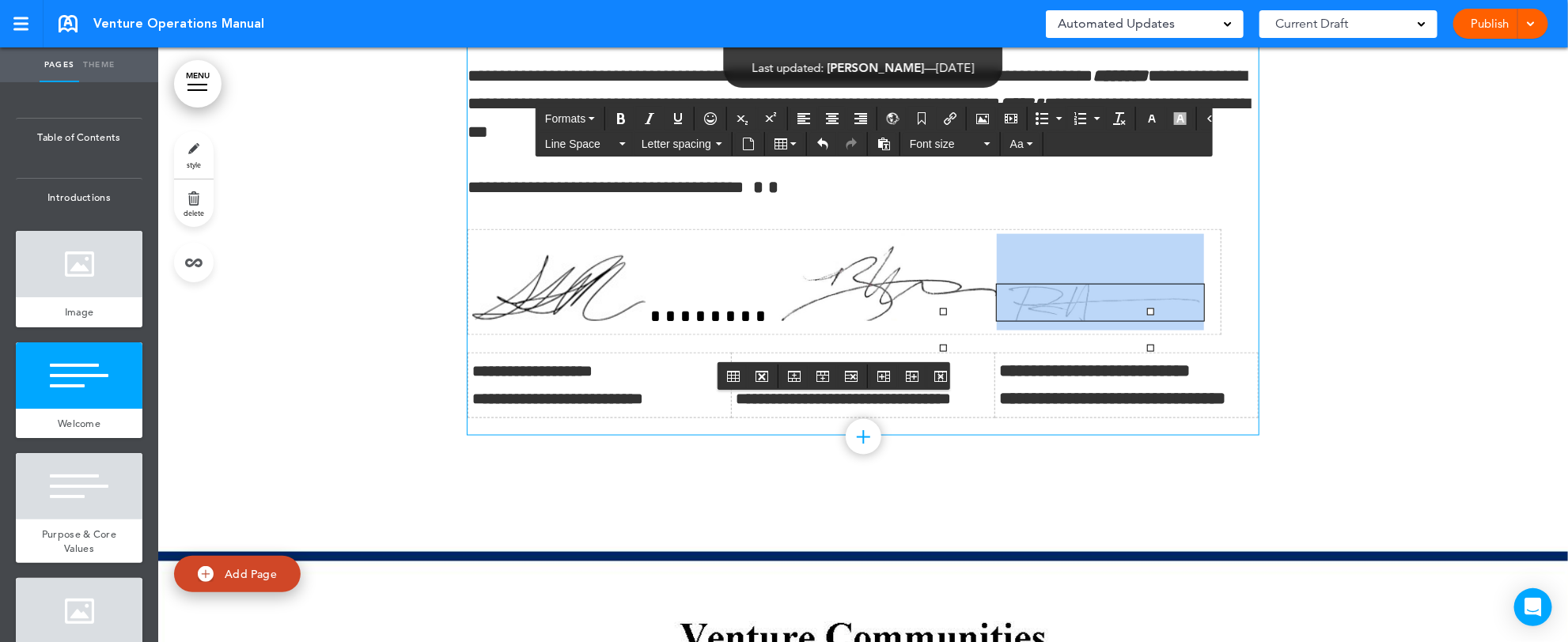
click at [930, 335] on td at bounding box center [845, 283] width 753 height 106
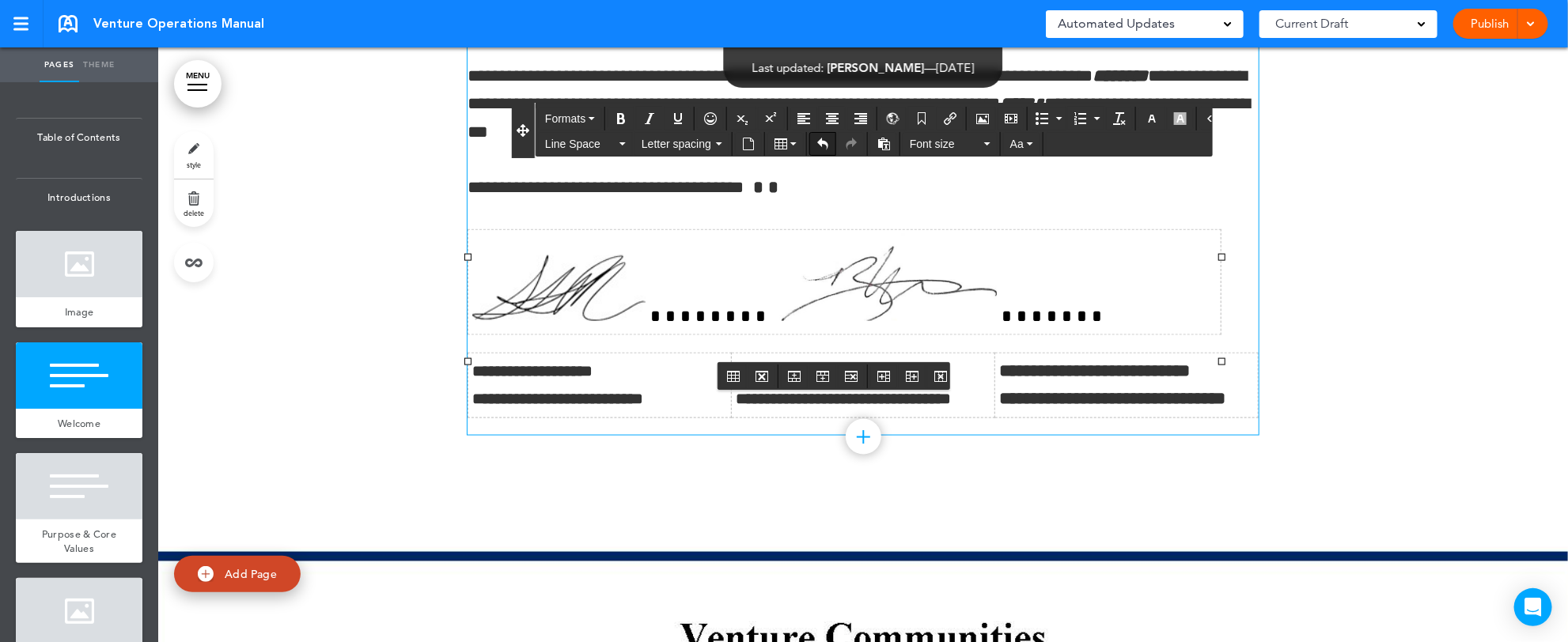
click at [816, 144] on icon "Undo" at bounding box center [822, 143] width 13 height 13
click at [996, 321] on img at bounding box center [1100, 303] width 207 height 36
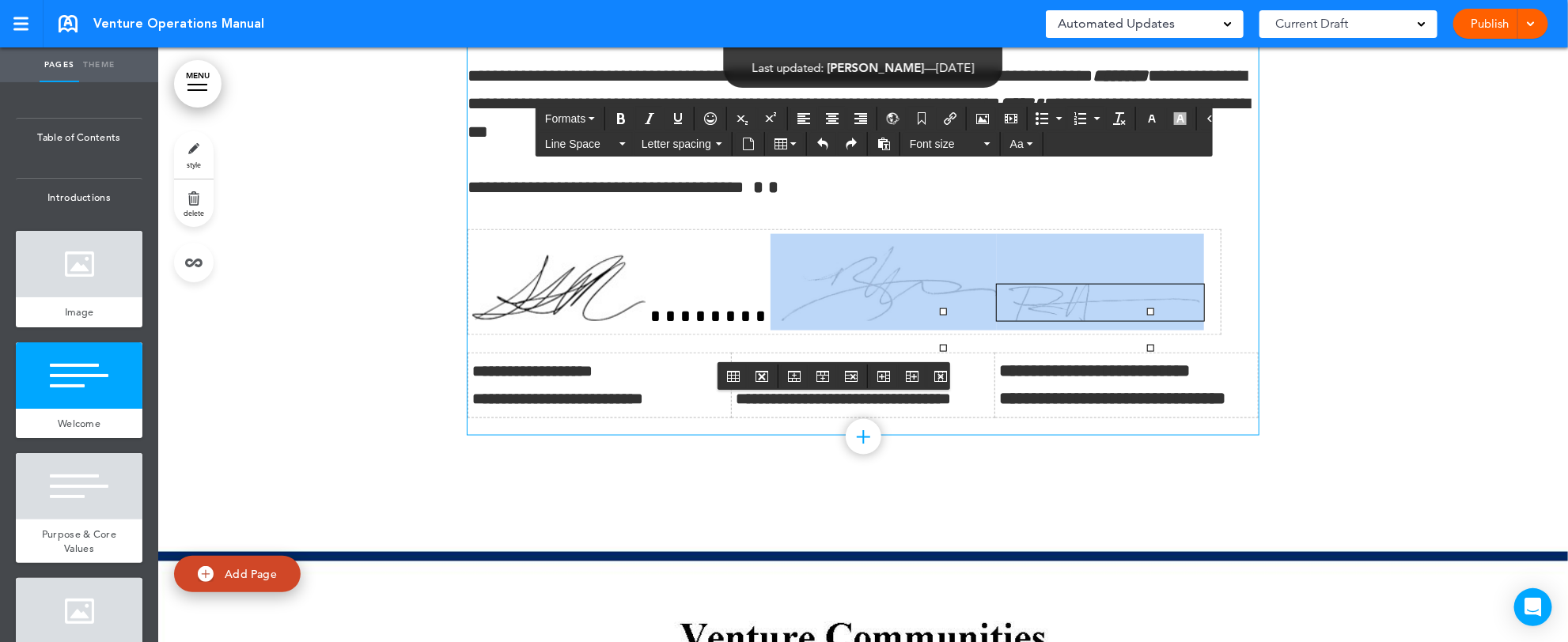
click at [927, 321] on img at bounding box center [883, 277] width 226 height 87
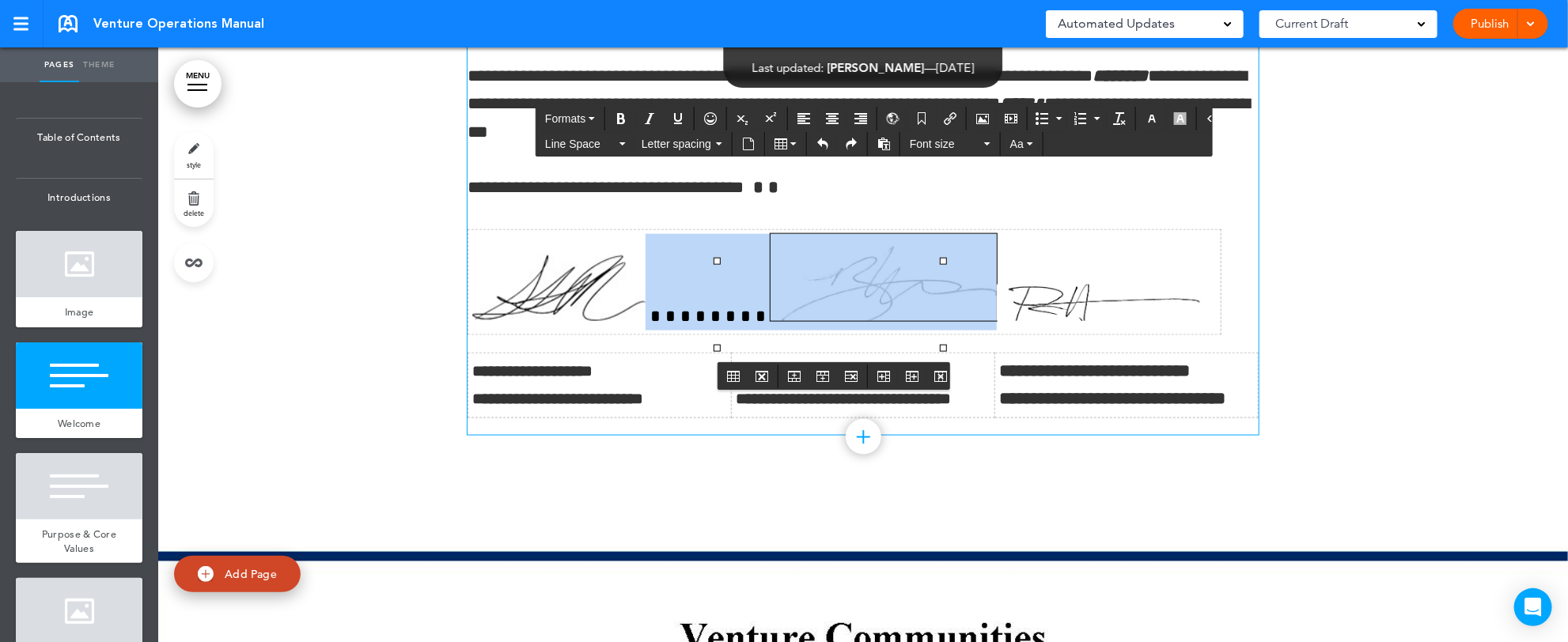
click at [937, 335] on td at bounding box center [845, 283] width 753 height 106
click at [939, 335] on td at bounding box center [845, 283] width 753 height 106
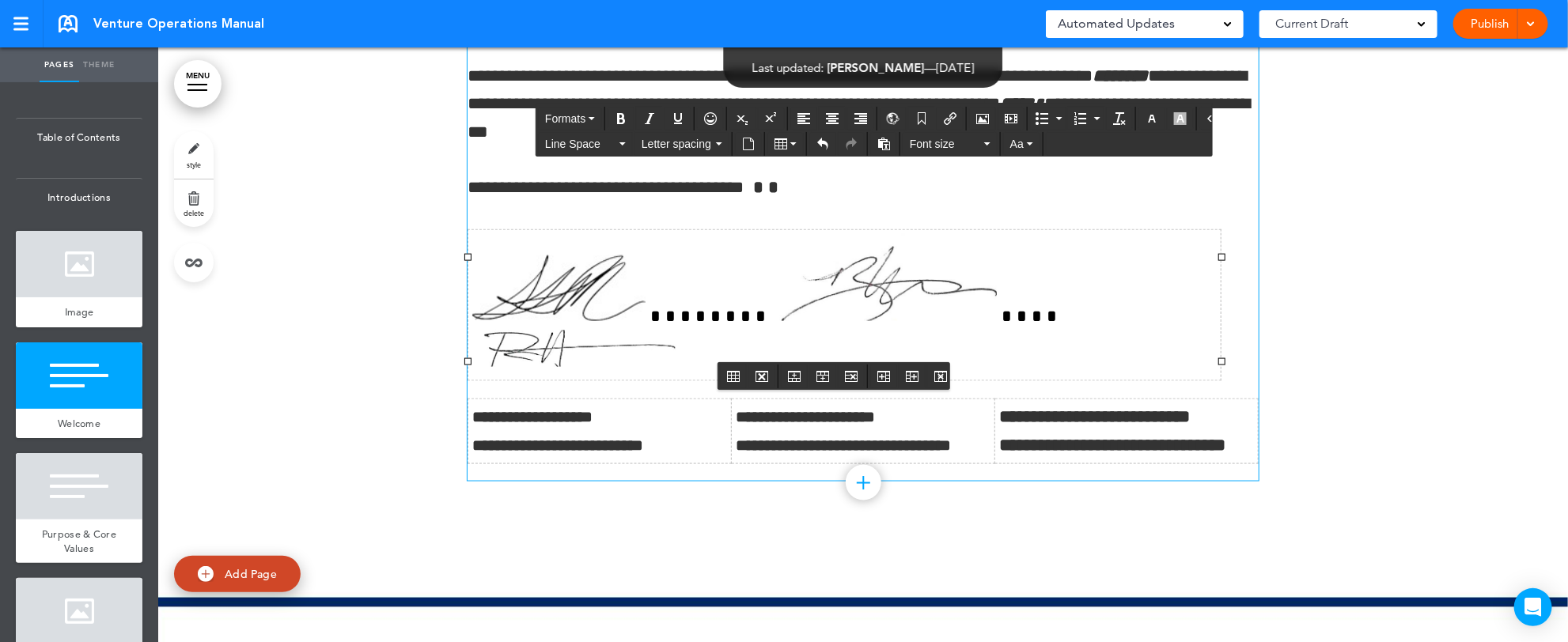
click at [1040, 281] on td at bounding box center [845, 306] width 753 height 151
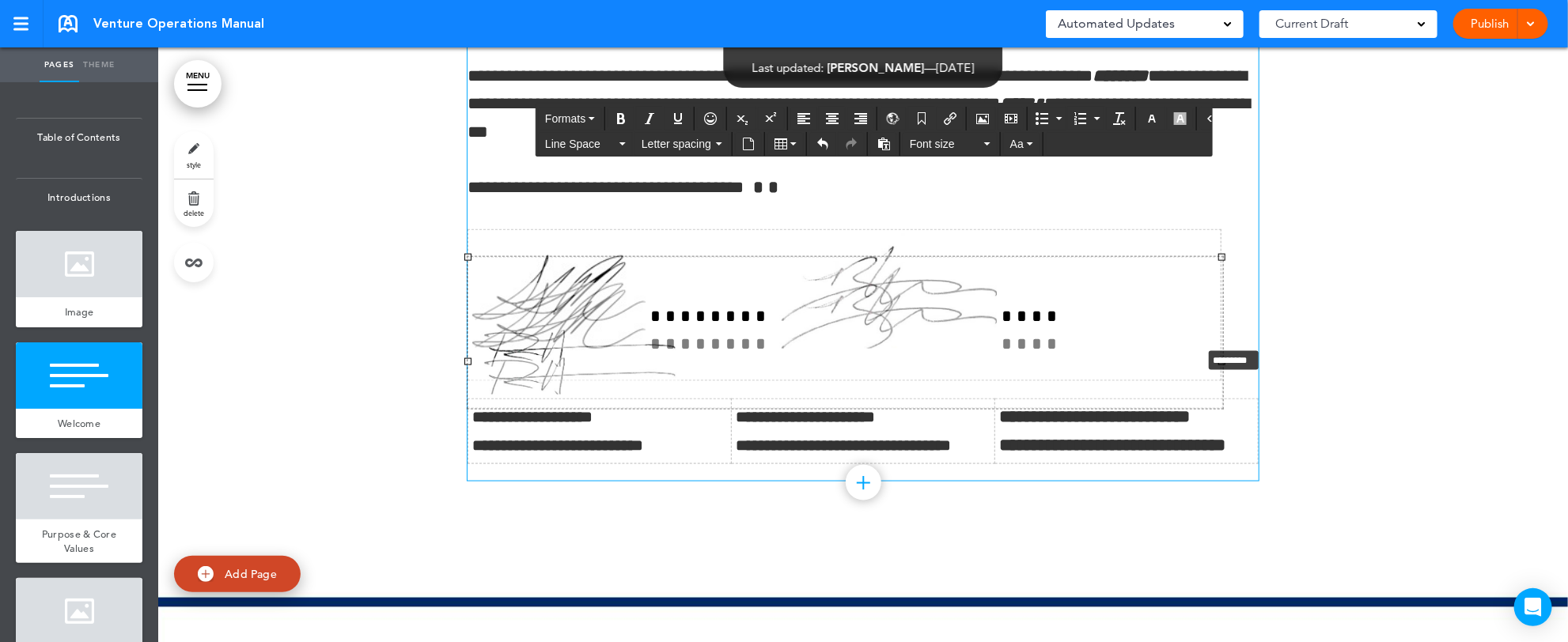
drag, startPoint x: 1208, startPoint y: 361, endPoint x: 1213, endPoint y: 333, distance: 28.4
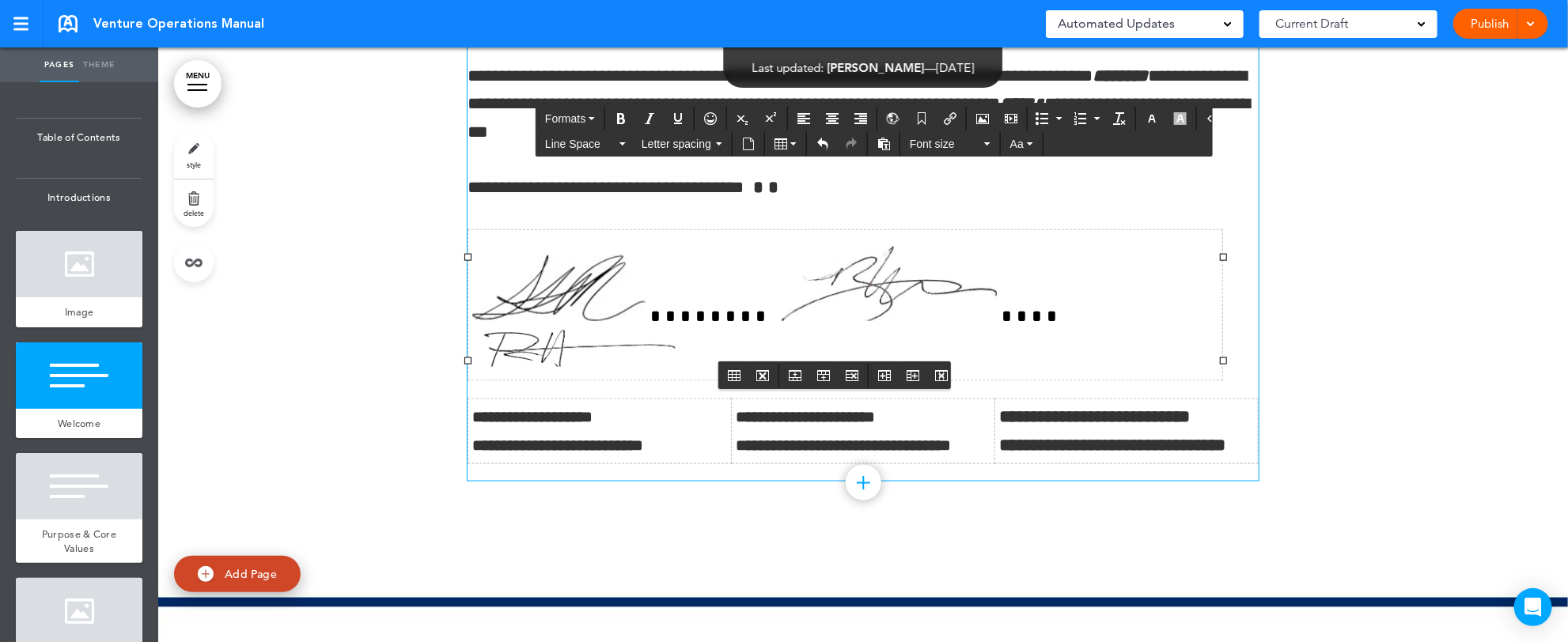
click at [1352, 318] on div at bounding box center [863, 28] width 1410 height 1049
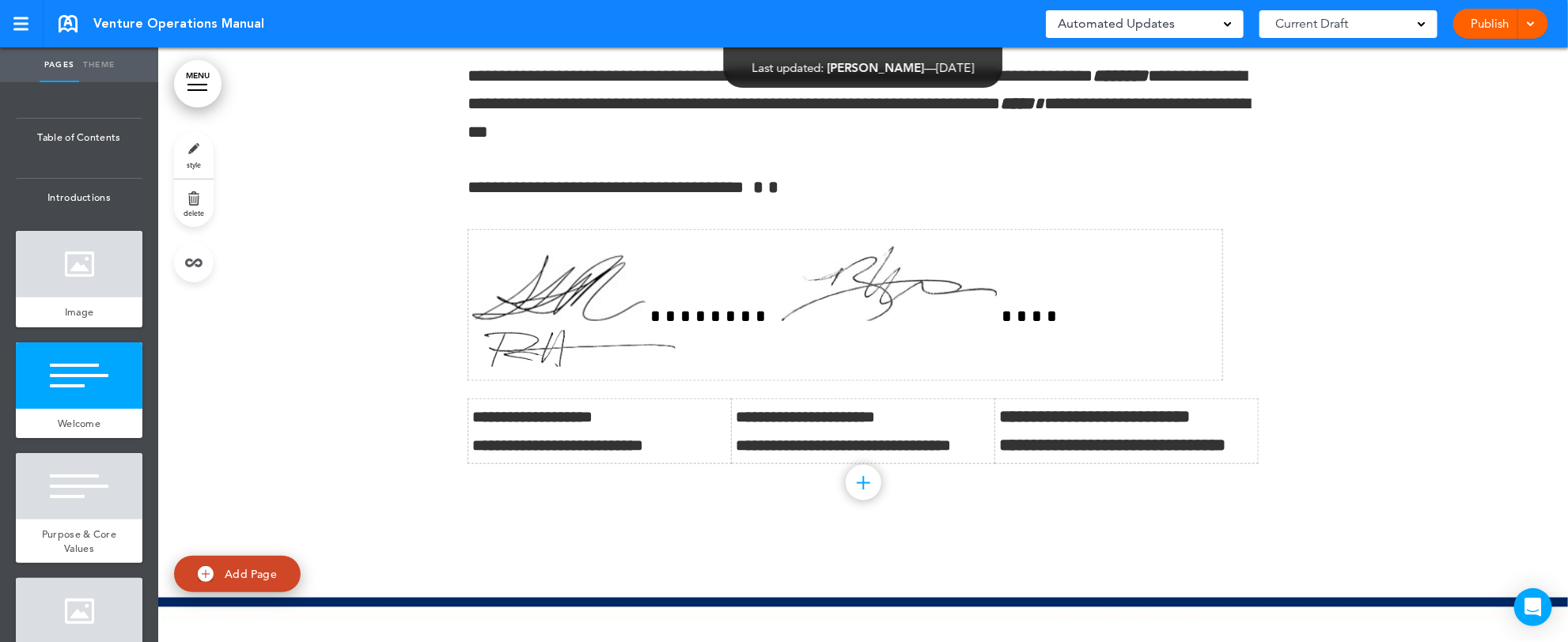
click at [1533, 27] on span at bounding box center [1530, 23] width 10 height 10
click at [1489, 91] on li "Preview Draft" at bounding box center [1477, 96] width 141 height 35
click at [680, 331] on img at bounding box center [576, 349] width 207 height 36
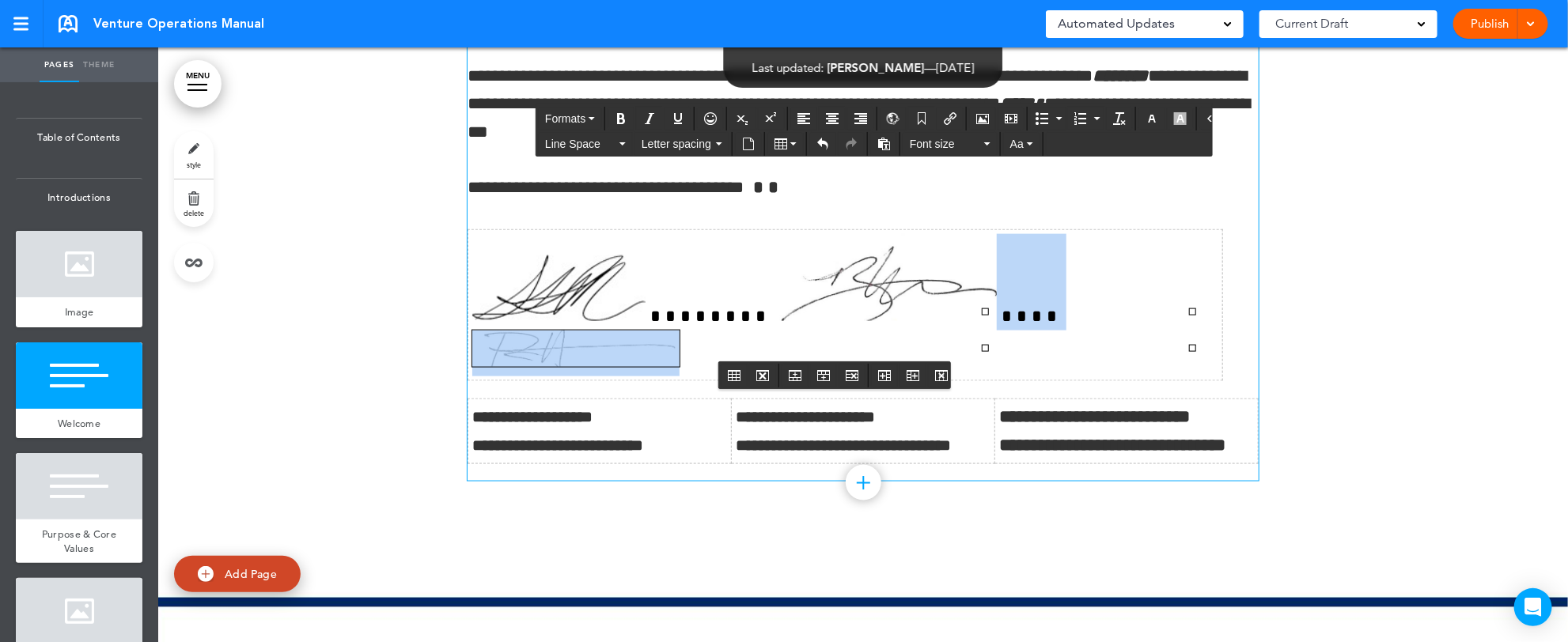
click at [902, 304] on img at bounding box center [883, 277] width 226 height 87
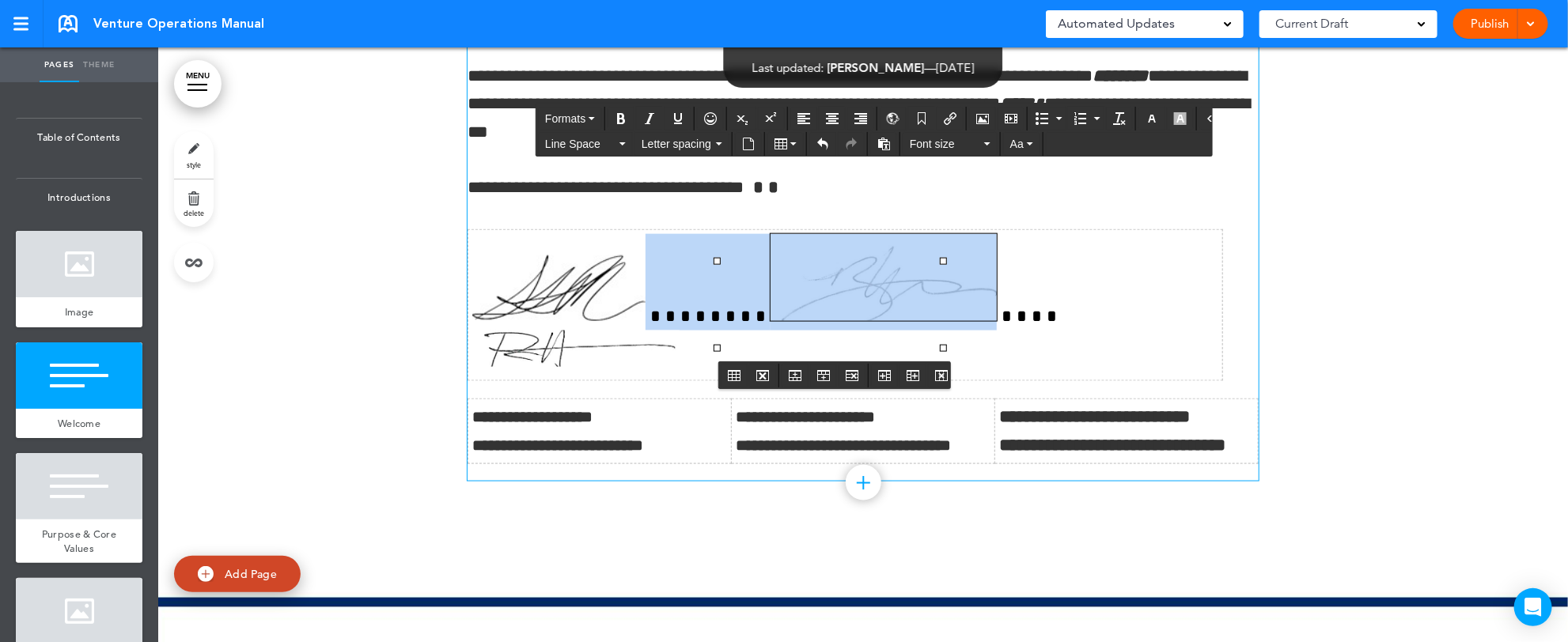
click at [680, 331] on img at bounding box center [576, 349] width 207 height 36
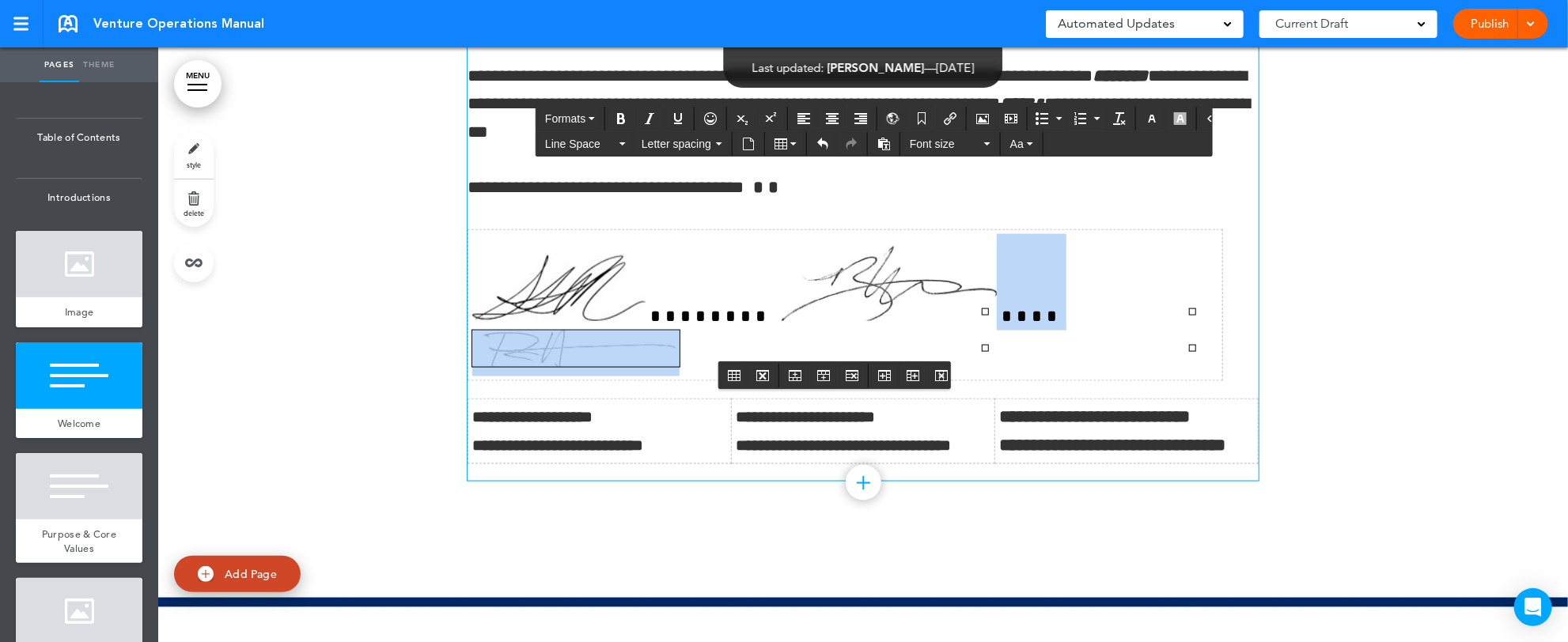
click at [1409, 366] on div at bounding box center [863, 28] width 1410 height 1049
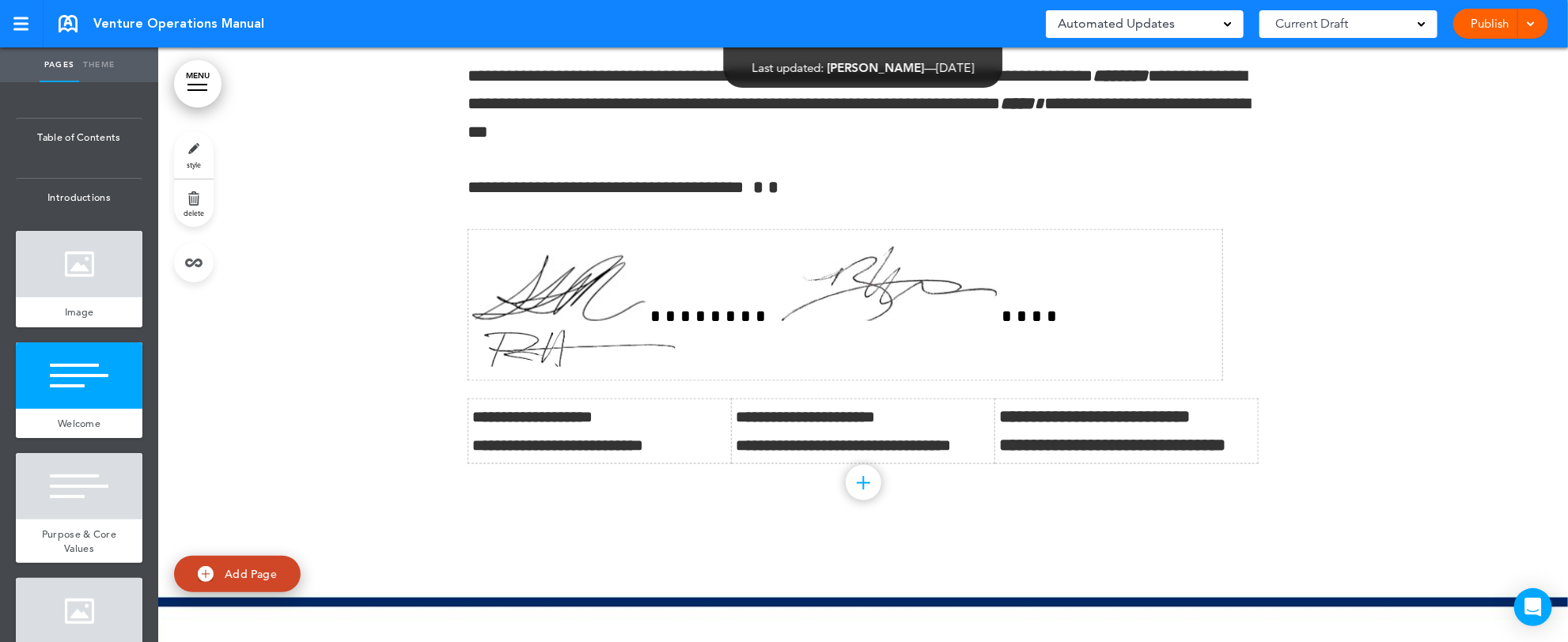
click at [1482, 35] on link "Publish" at bounding box center [1489, 23] width 49 height 30
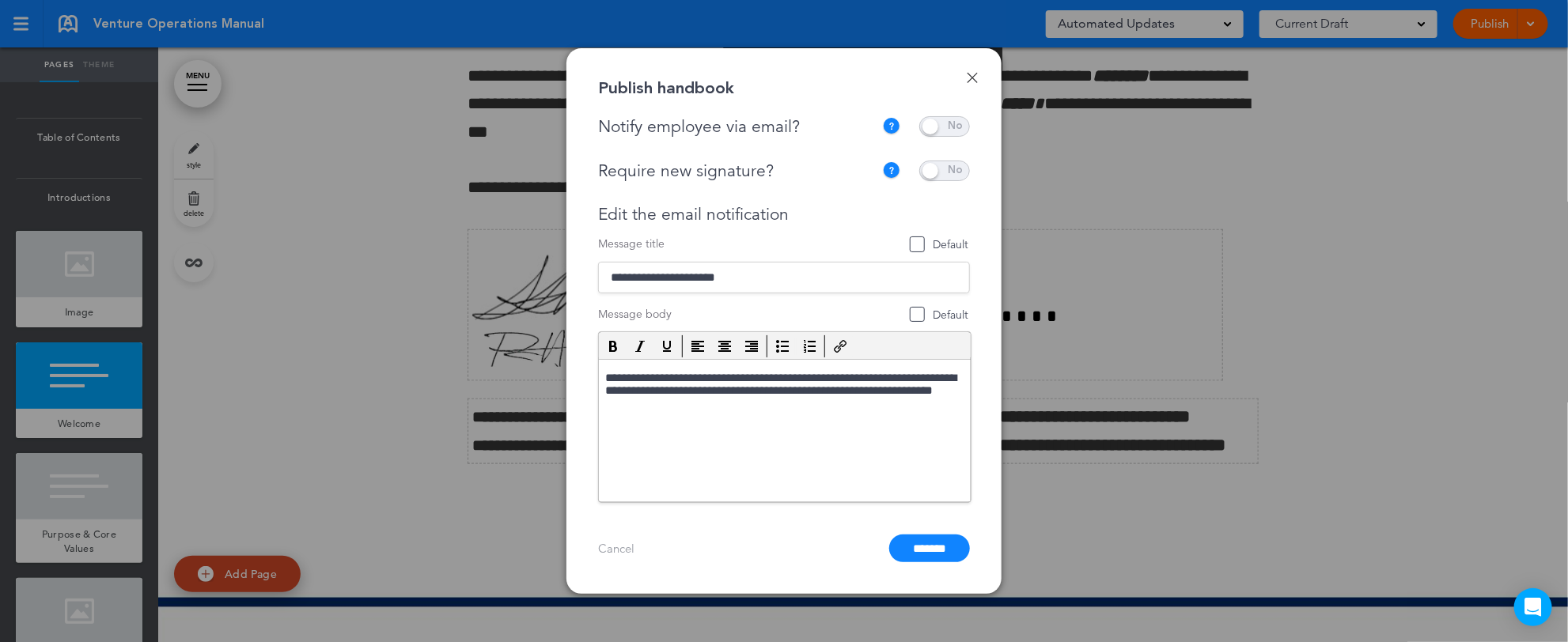
click at [626, 543] on link "Cancel" at bounding box center [616, 549] width 36 height 15
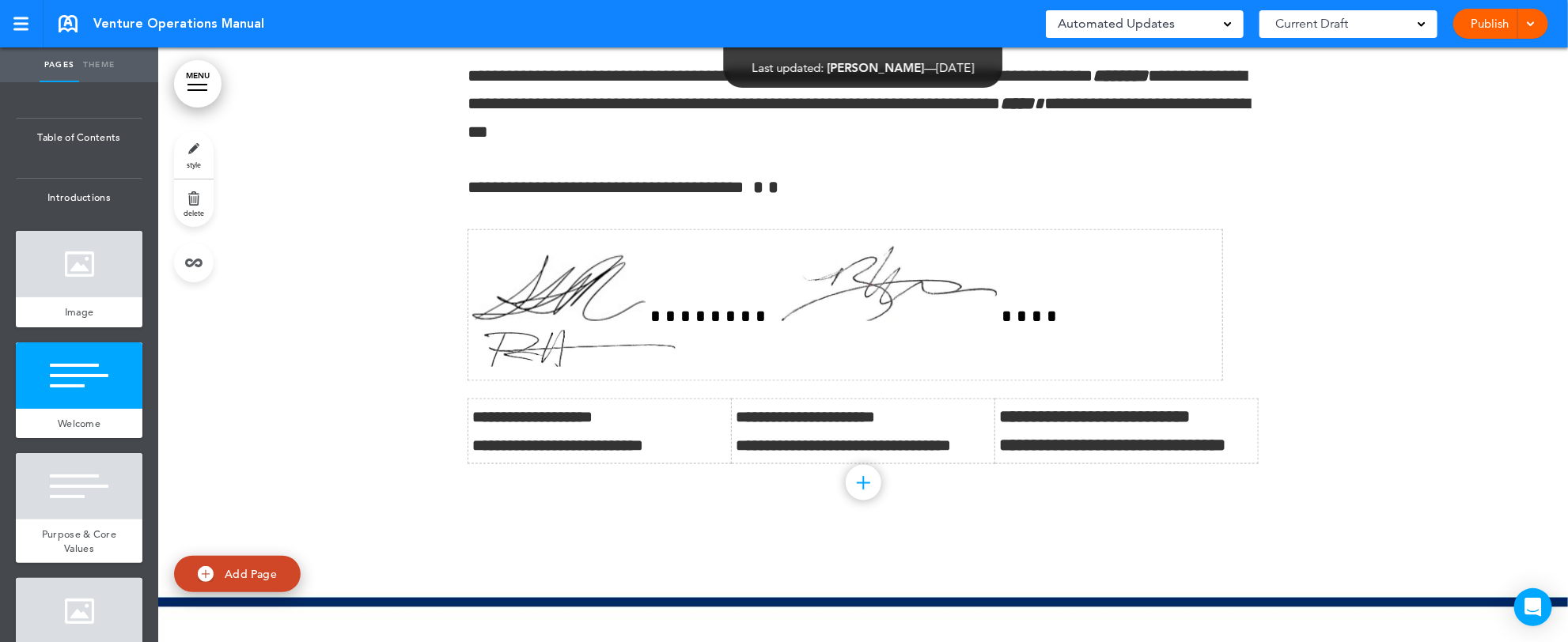
click at [1535, 24] on div at bounding box center [1528, 23] width 16 height 30
click at [1506, 88] on li "Preview Draft" at bounding box center [1477, 96] width 141 height 35
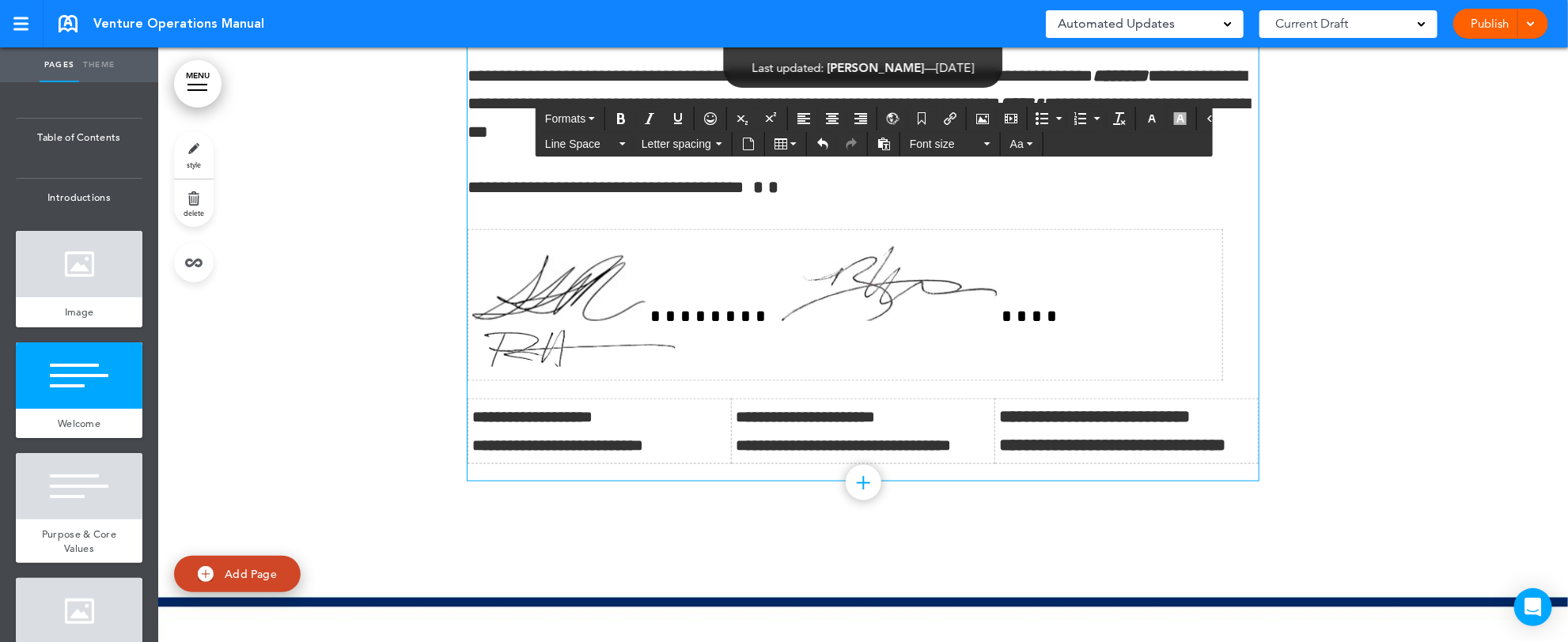
click at [680, 332] on img at bounding box center [576, 349] width 207 height 36
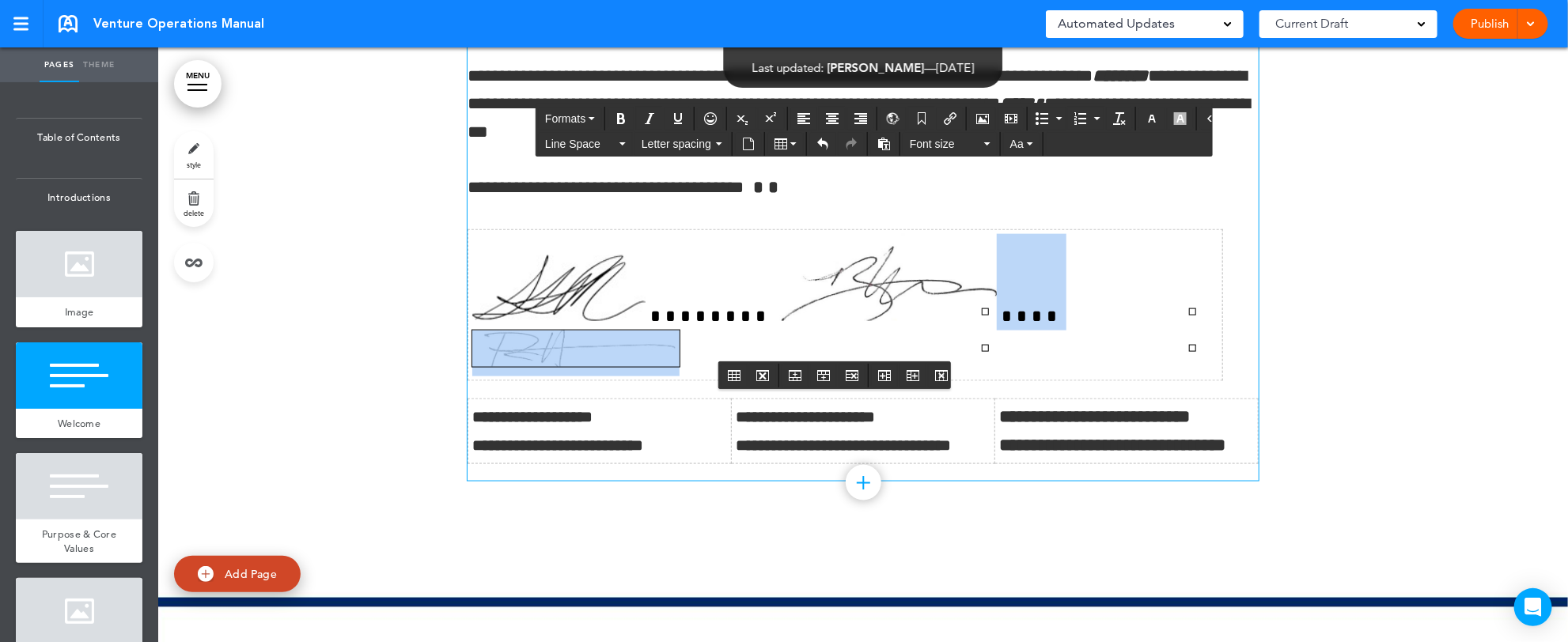
click at [680, 332] on img at bounding box center [576, 349] width 207 height 36
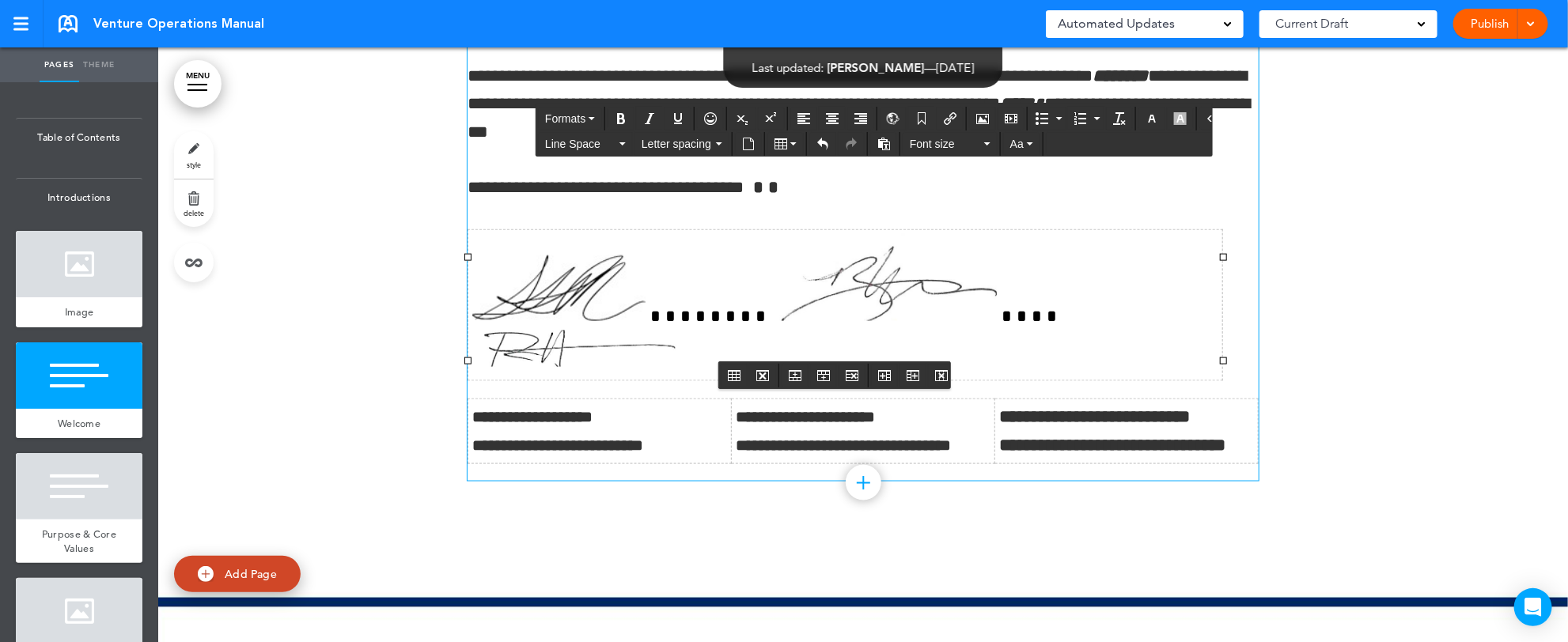
drag, startPoint x: 1083, startPoint y: 267, endPoint x: 1083, endPoint y: 277, distance: 10.0
click at [1083, 277] on td at bounding box center [846, 306] width 755 height 151
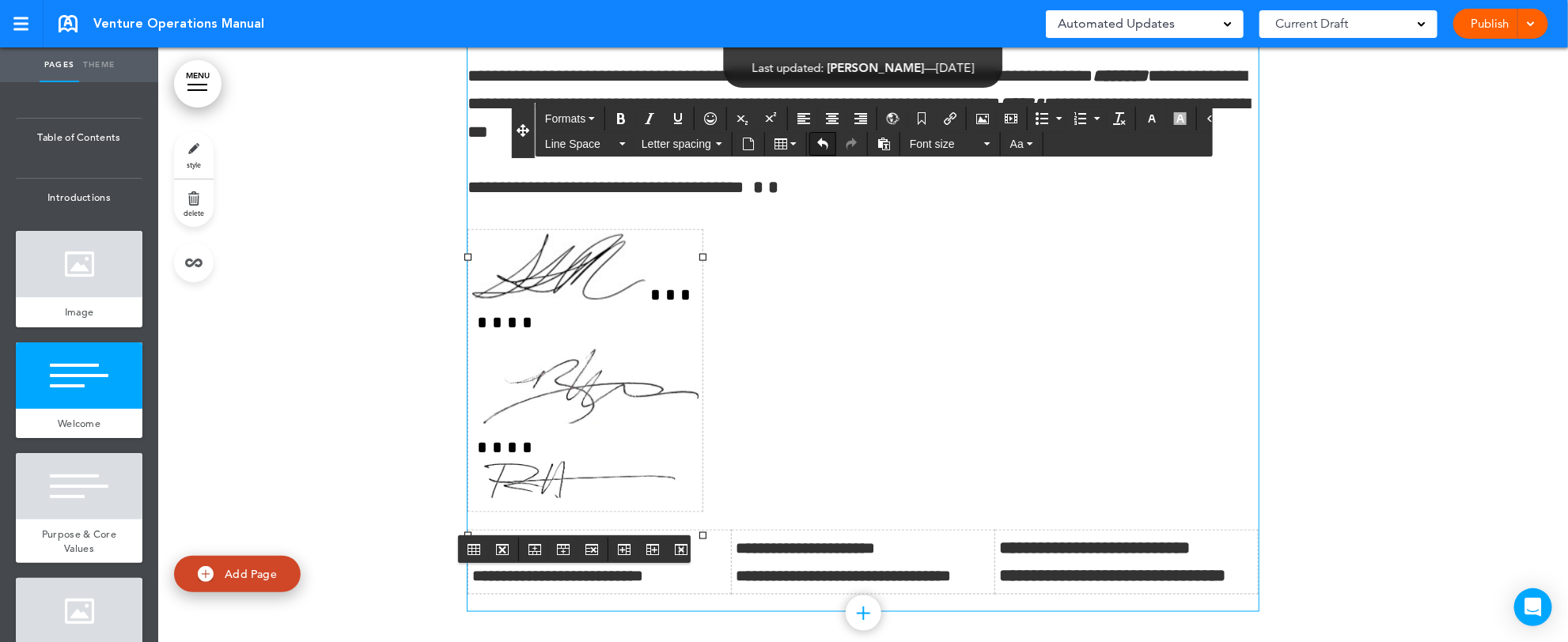
click at [820, 143] on icon "Undo" at bounding box center [822, 143] width 13 height 13
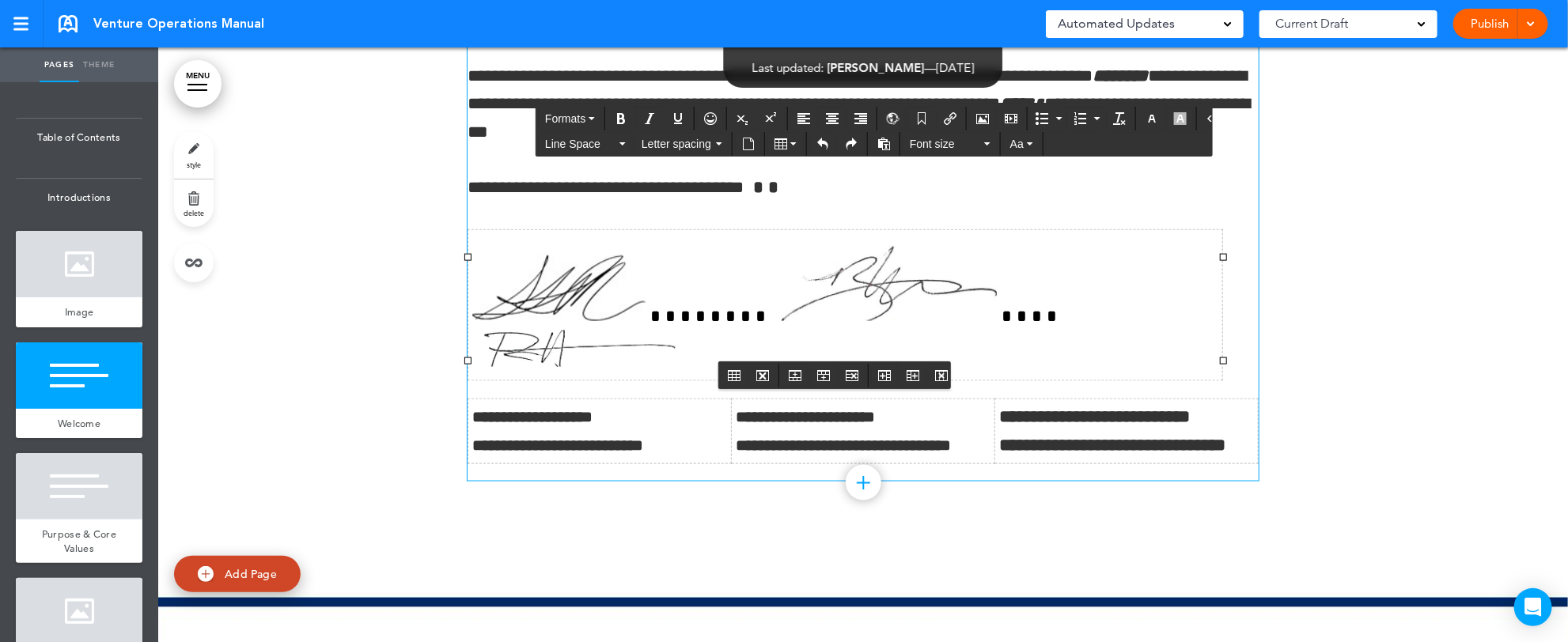
click at [680, 339] on img at bounding box center [576, 349] width 207 height 36
drag, startPoint x: 977, startPoint y: 268, endPoint x: 991, endPoint y: 282, distance: 19.8
click at [991, 282] on td at bounding box center [846, 306] width 755 height 151
click at [680, 331] on img at bounding box center [576, 349] width 207 height 36
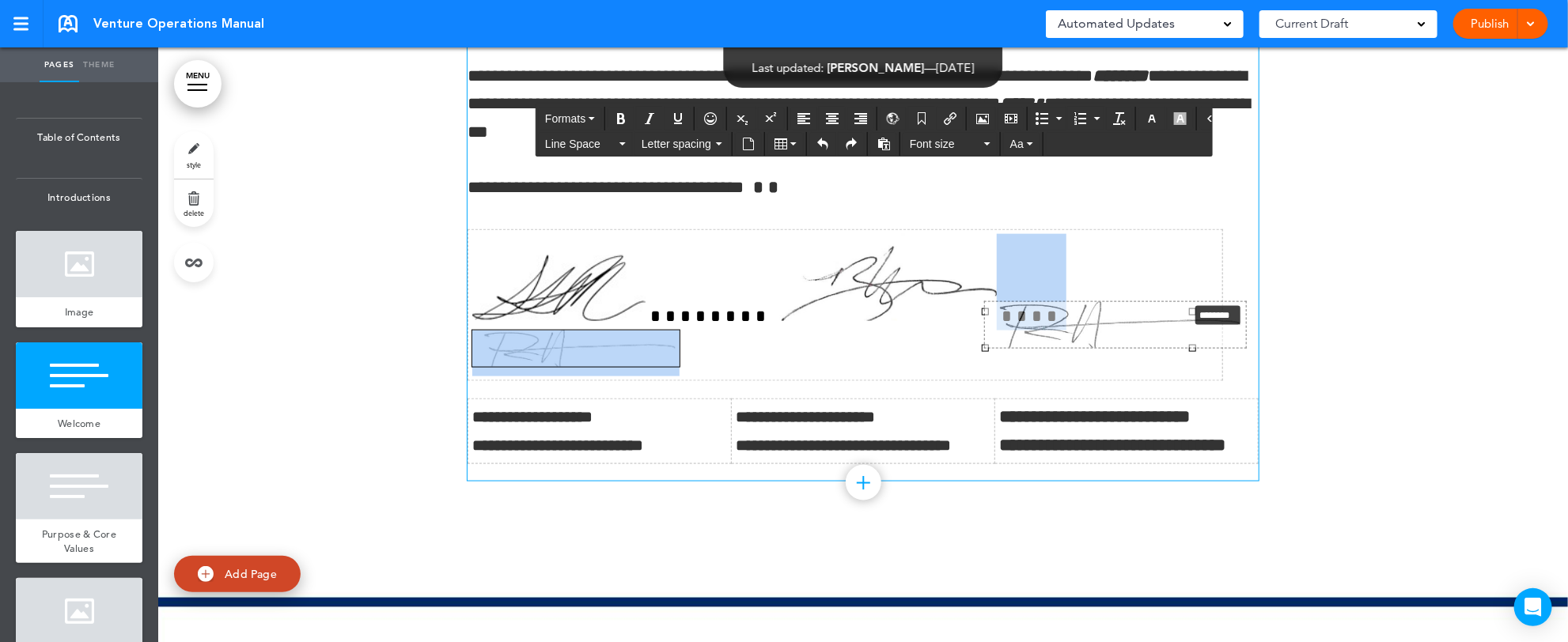
drag, startPoint x: 1180, startPoint y: 313, endPoint x: 1172, endPoint y: 293, distance: 21.5
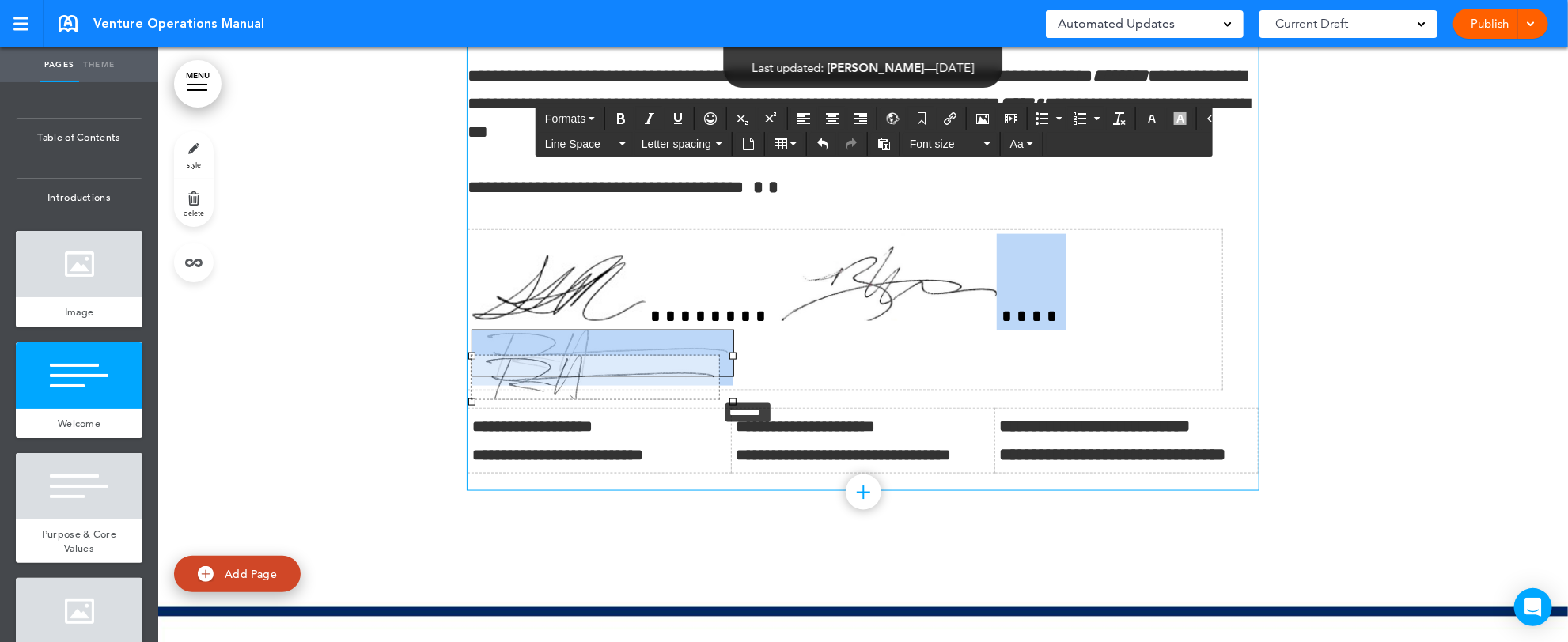
drag, startPoint x: 719, startPoint y: 401, endPoint x: 689, endPoint y: 396, distance: 30.4
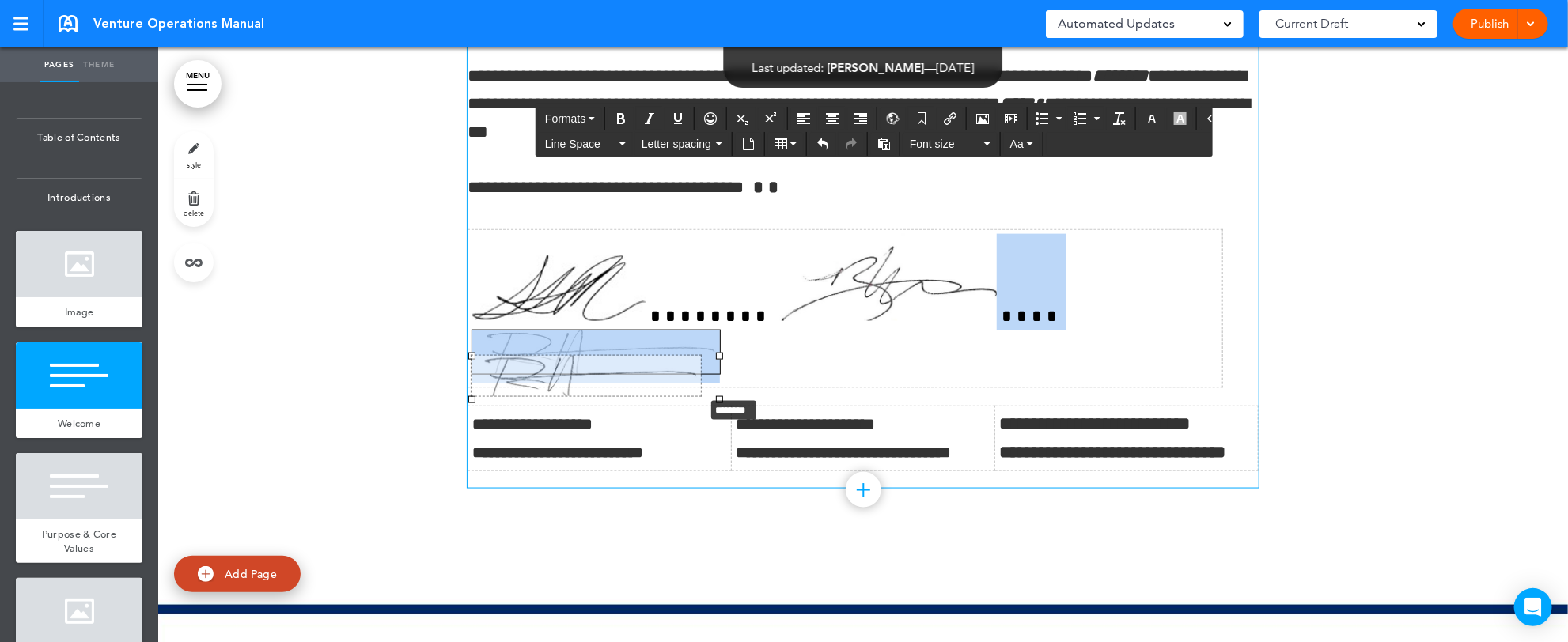
drag, startPoint x: 704, startPoint y: 398, endPoint x: 672, endPoint y: 392, distance: 32.6
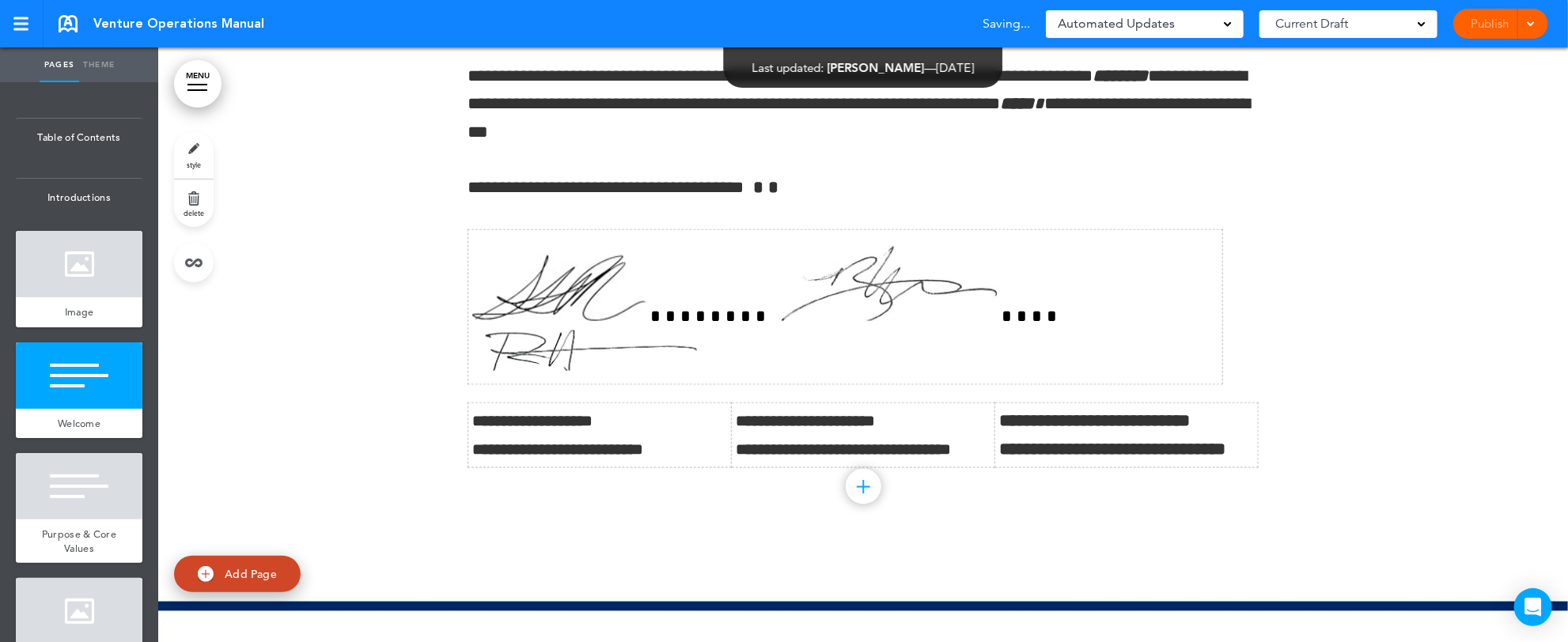
click at [1436, 376] on div at bounding box center [863, 29] width 1410 height 1053
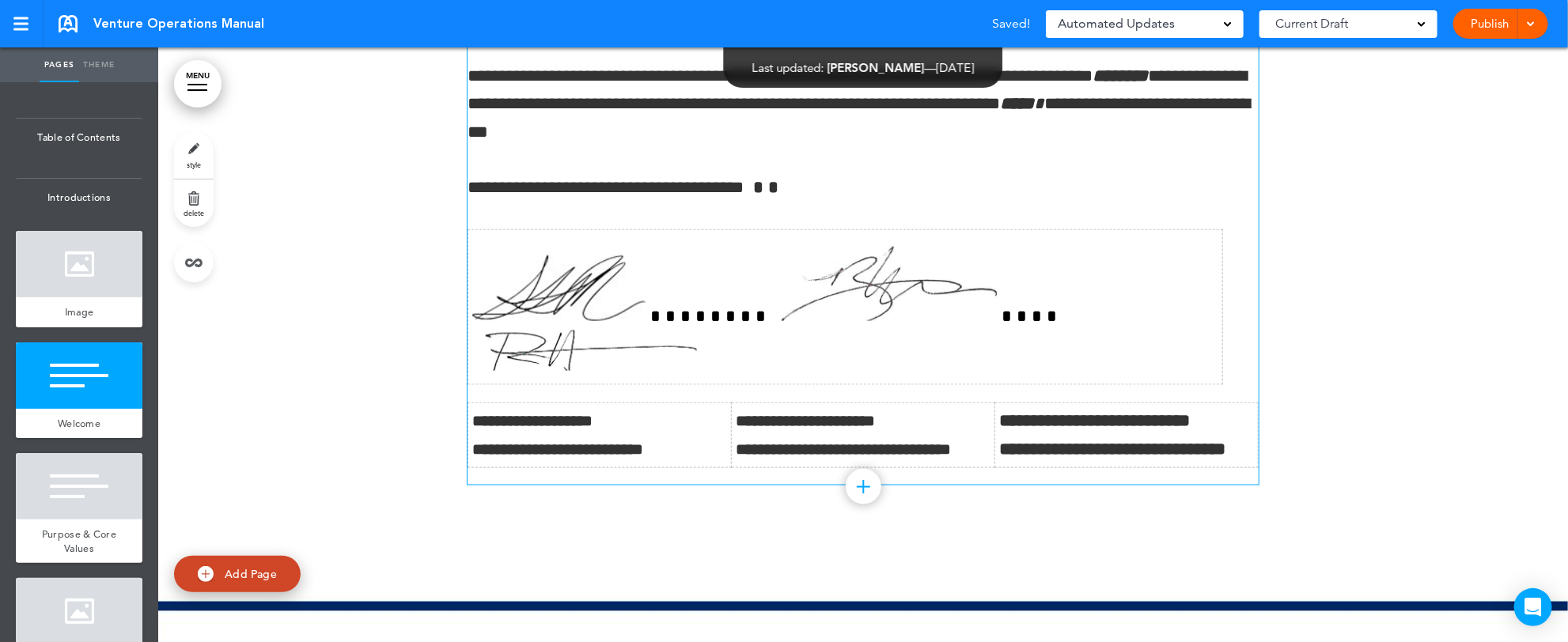
click at [701, 331] on img at bounding box center [587, 351] width 230 height 40
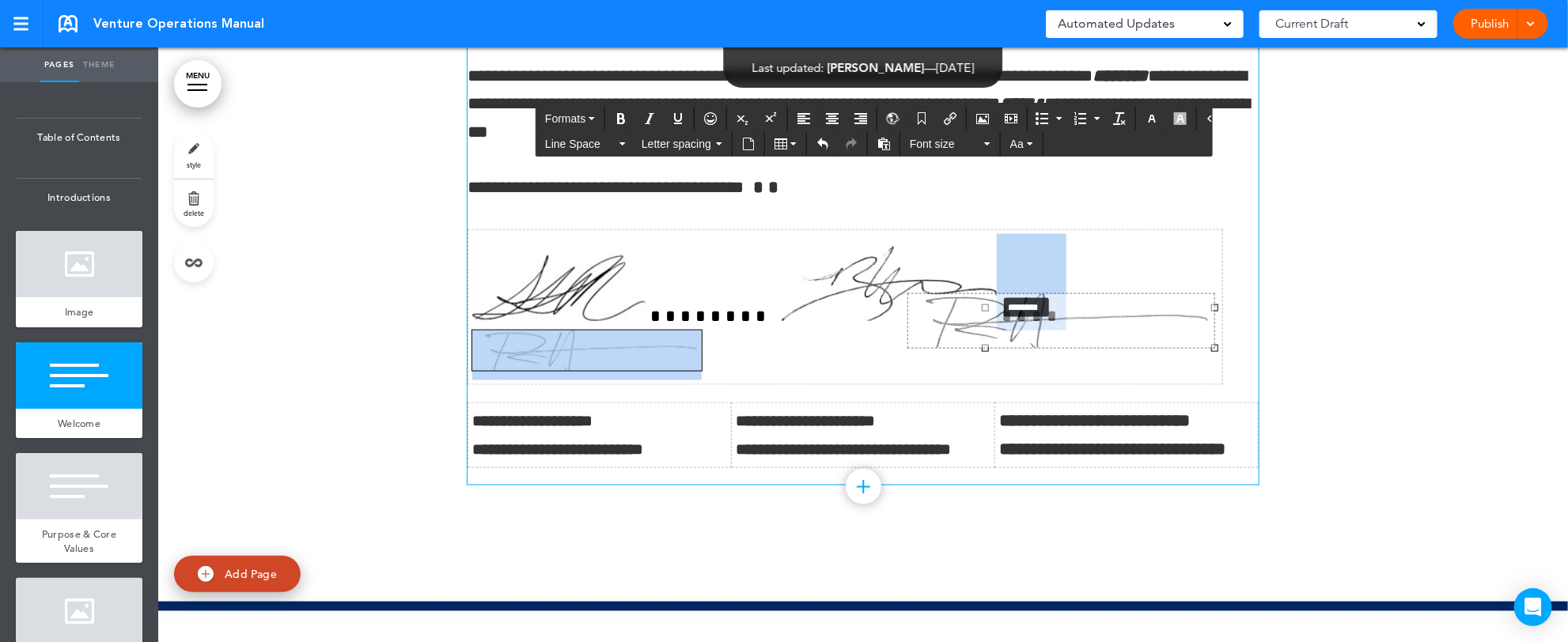
drag, startPoint x: 972, startPoint y: 306, endPoint x: 994, endPoint y: 279, distance: 34.8
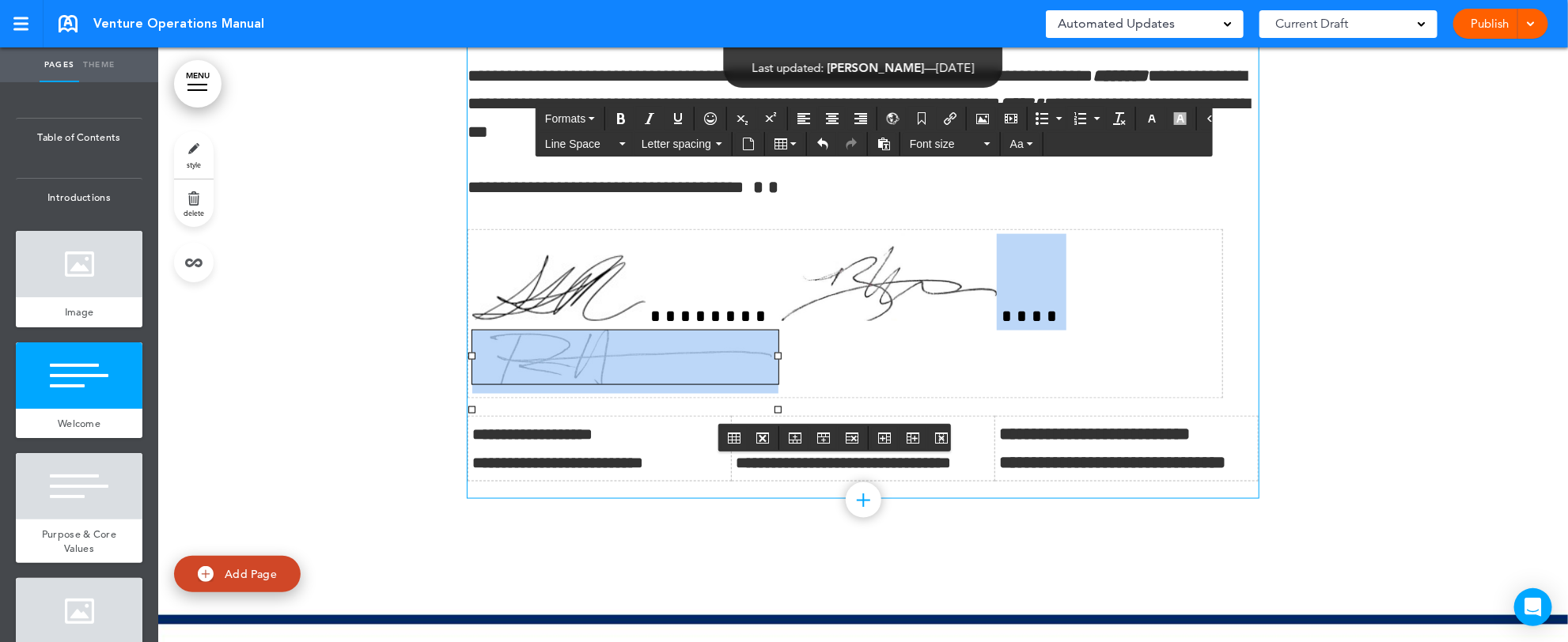
click at [943, 313] on td at bounding box center [846, 314] width 755 height 168
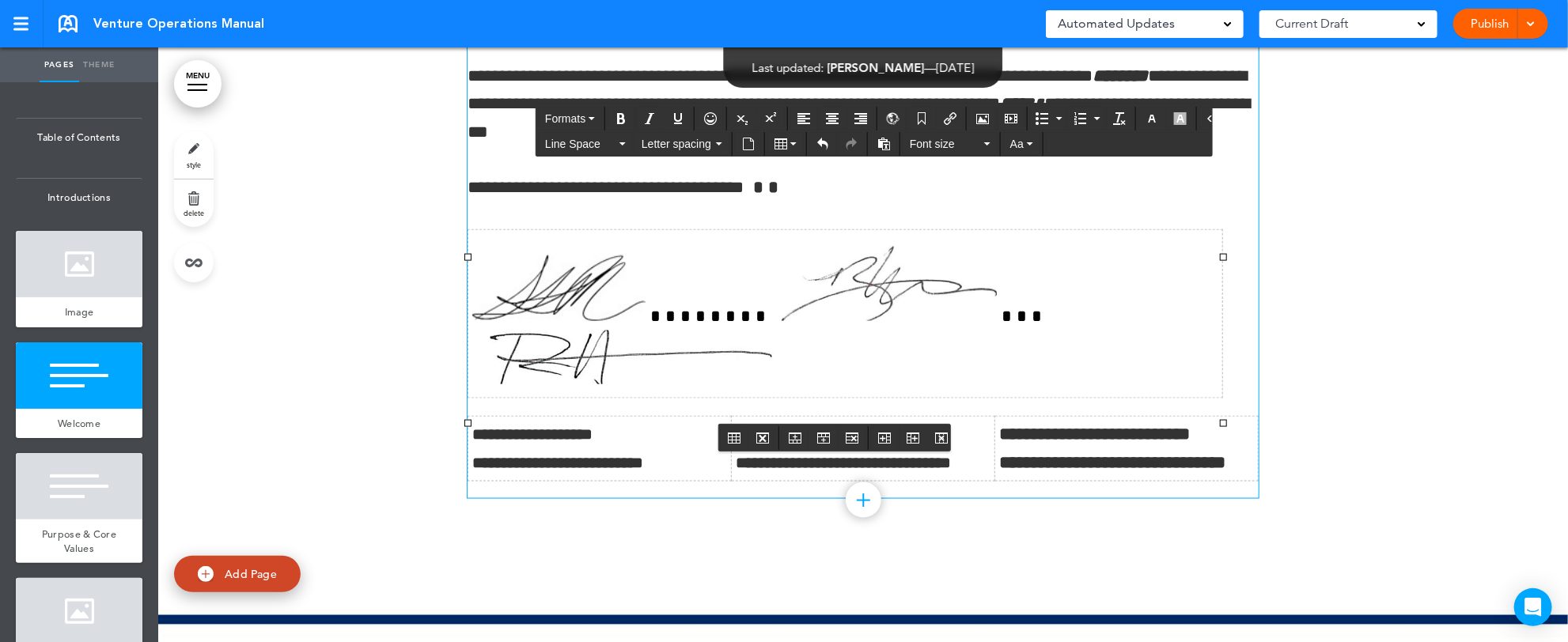
click at [652, 385] on img at bounding box center [625, 358] width 306 height 54
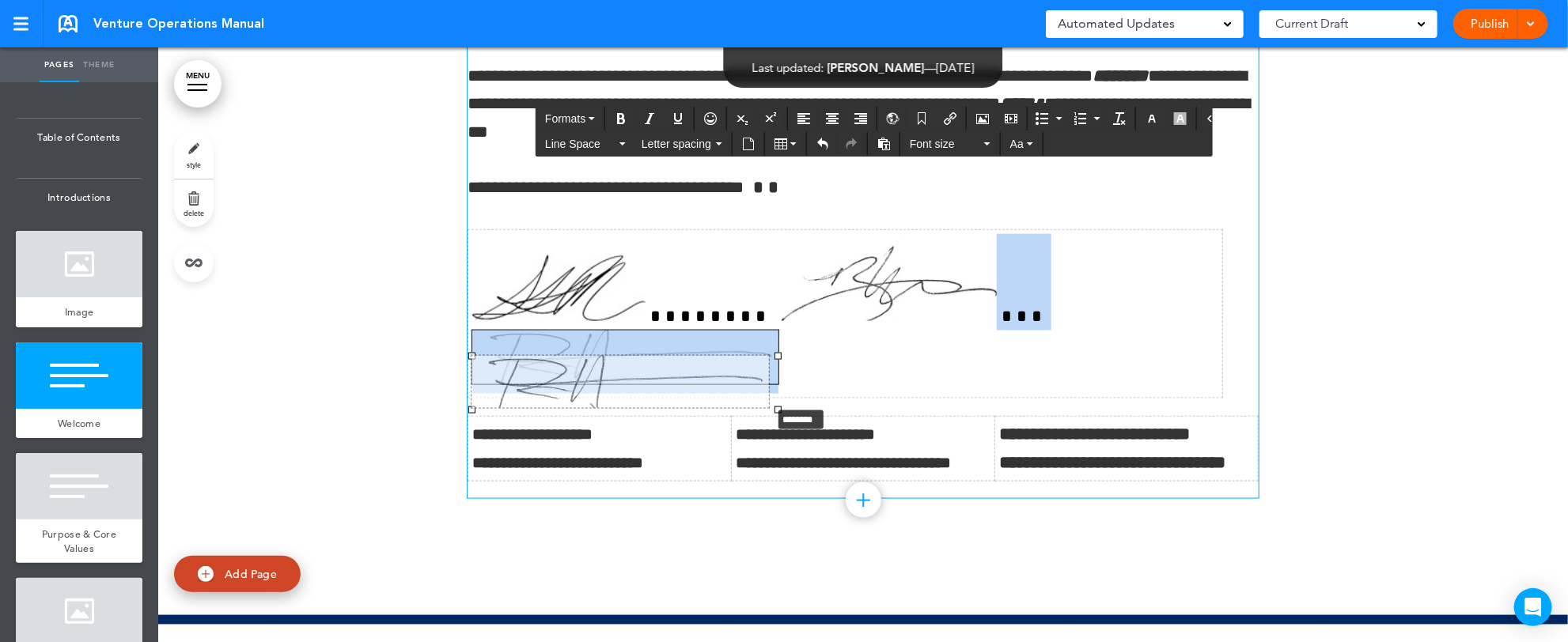
drag, startPoint x: 767, startPoint y: 412, endPoint x: 753, endPoint y: 406, distance: 15.2
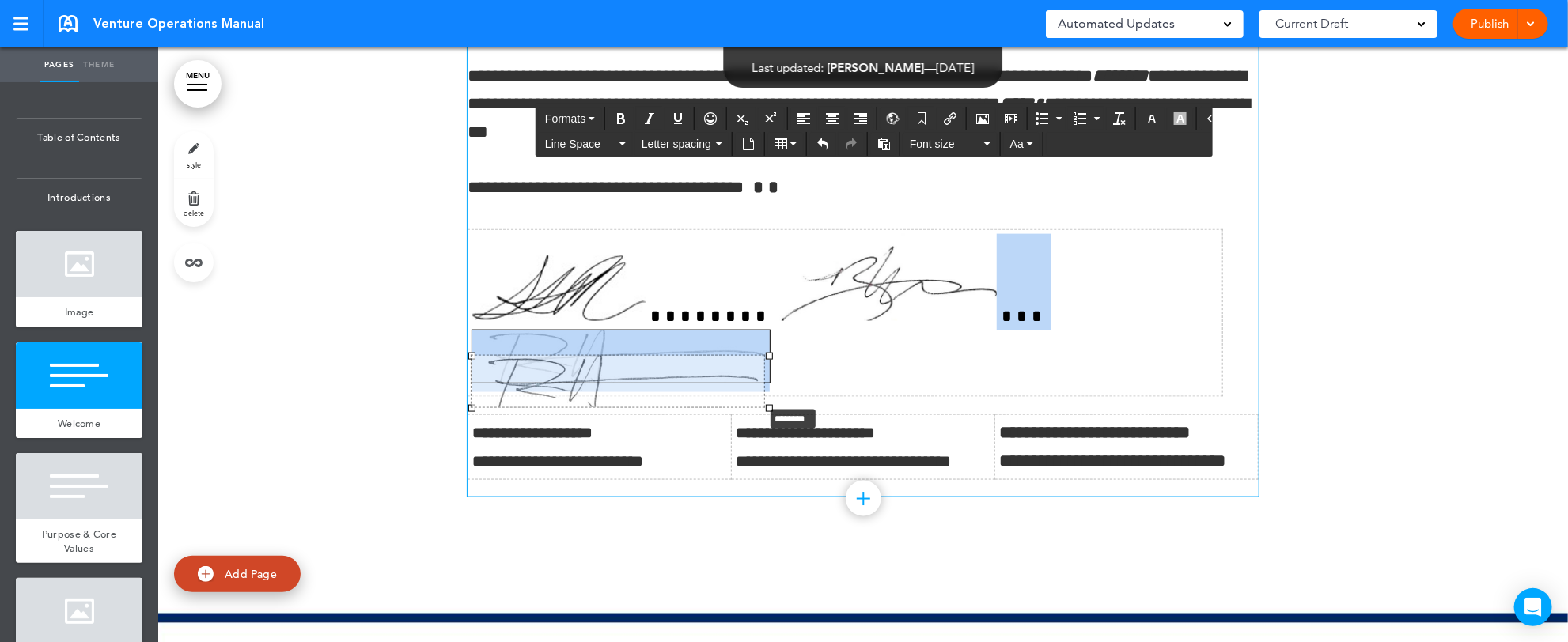
drag, startPoint x: 754, startPoint y: 411, endPoint x: 741, endPoint y: 405, distance: 14.3
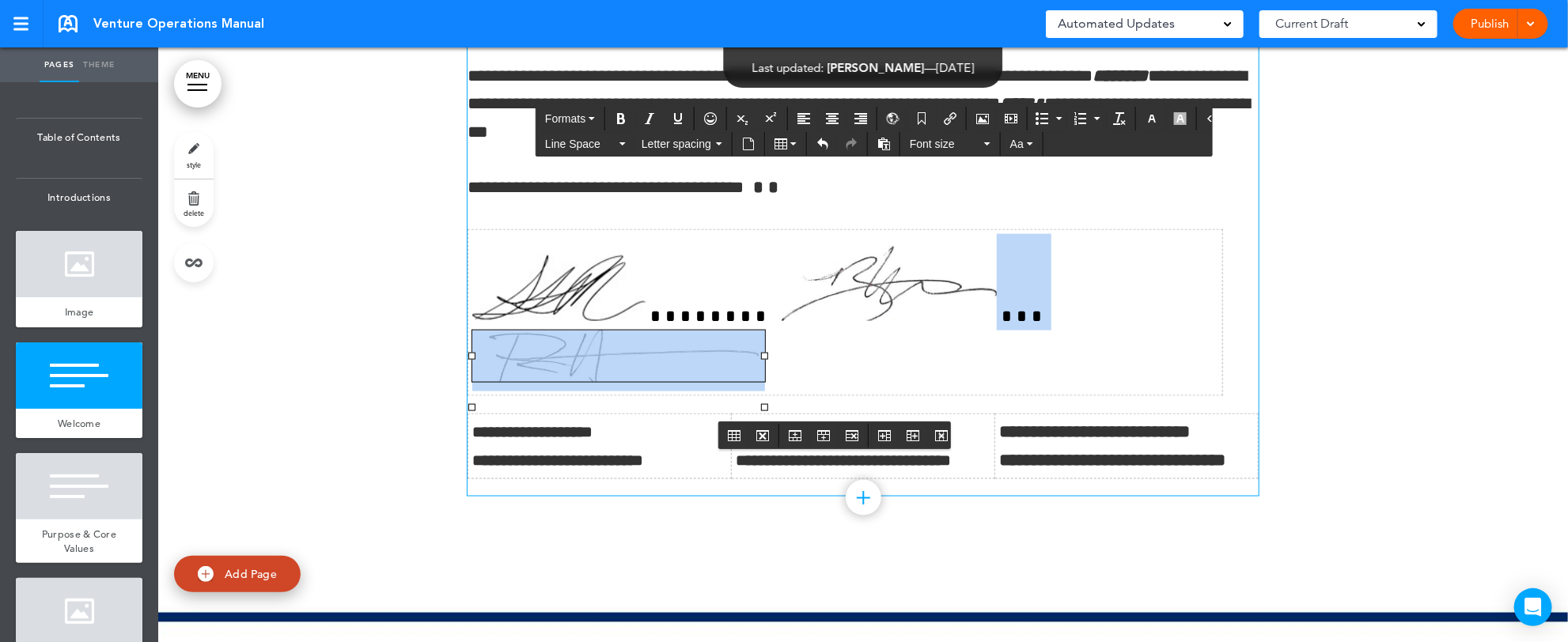
click at [788, 381] on td at bounding box center [846, 313] width 755 height 166
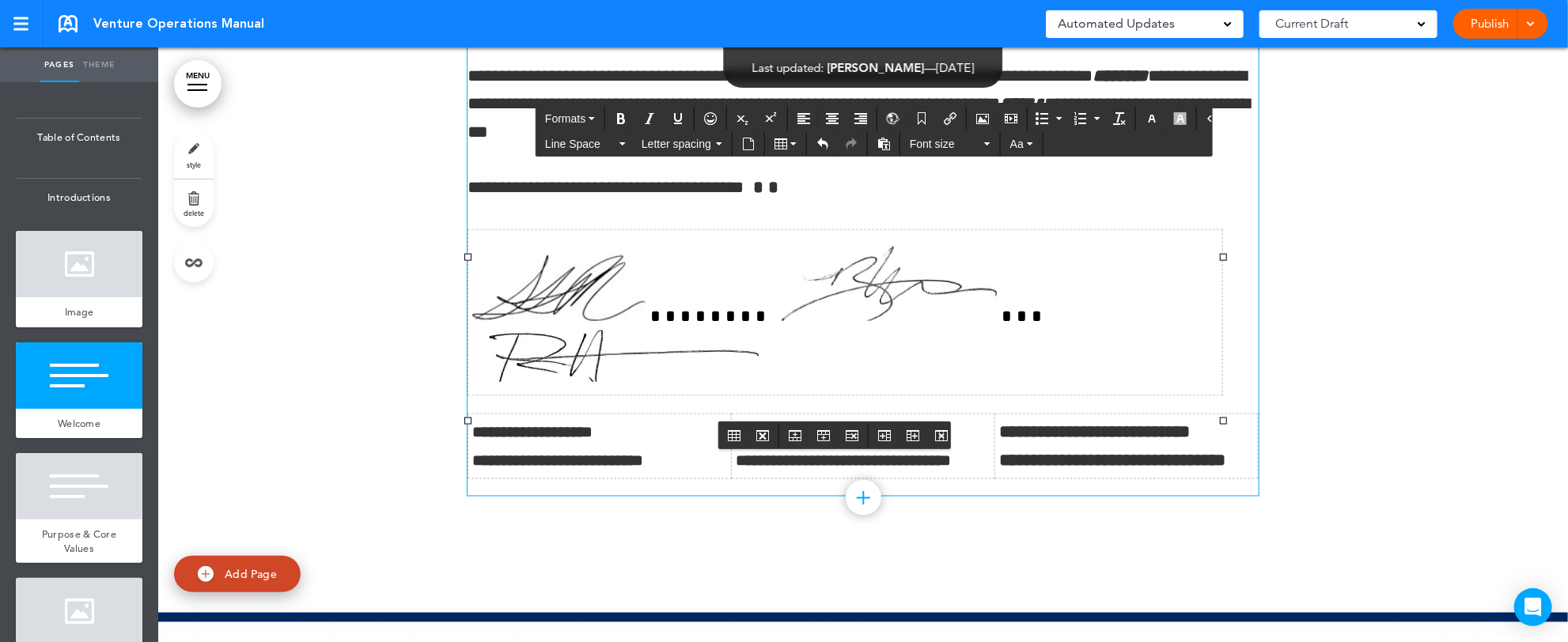
click at [720, 382] on img at bounding box center [618, 356] width 292 height 51
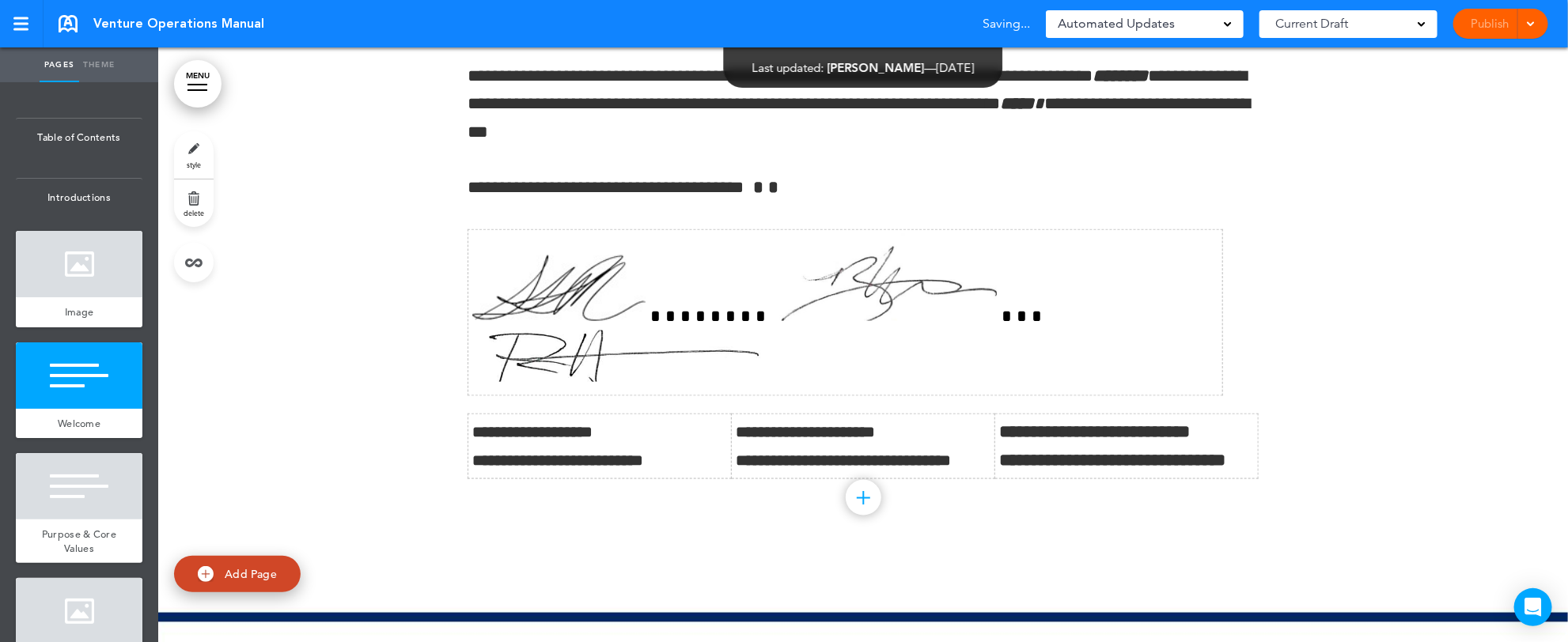
click at [1306, 315] on div at bounding box center [863, 35] width 1410 height 1064
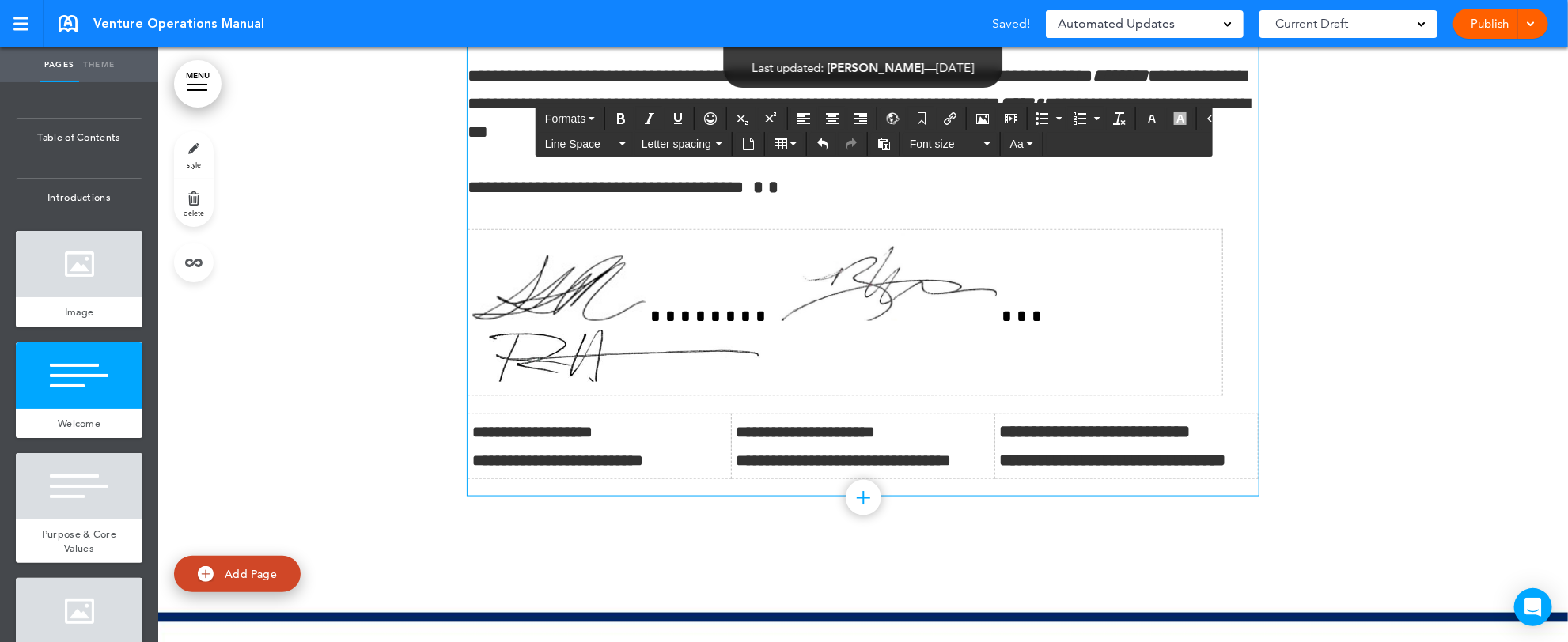
click at [608, 382] on img at bounding box center [618, 356] width 292 height 51
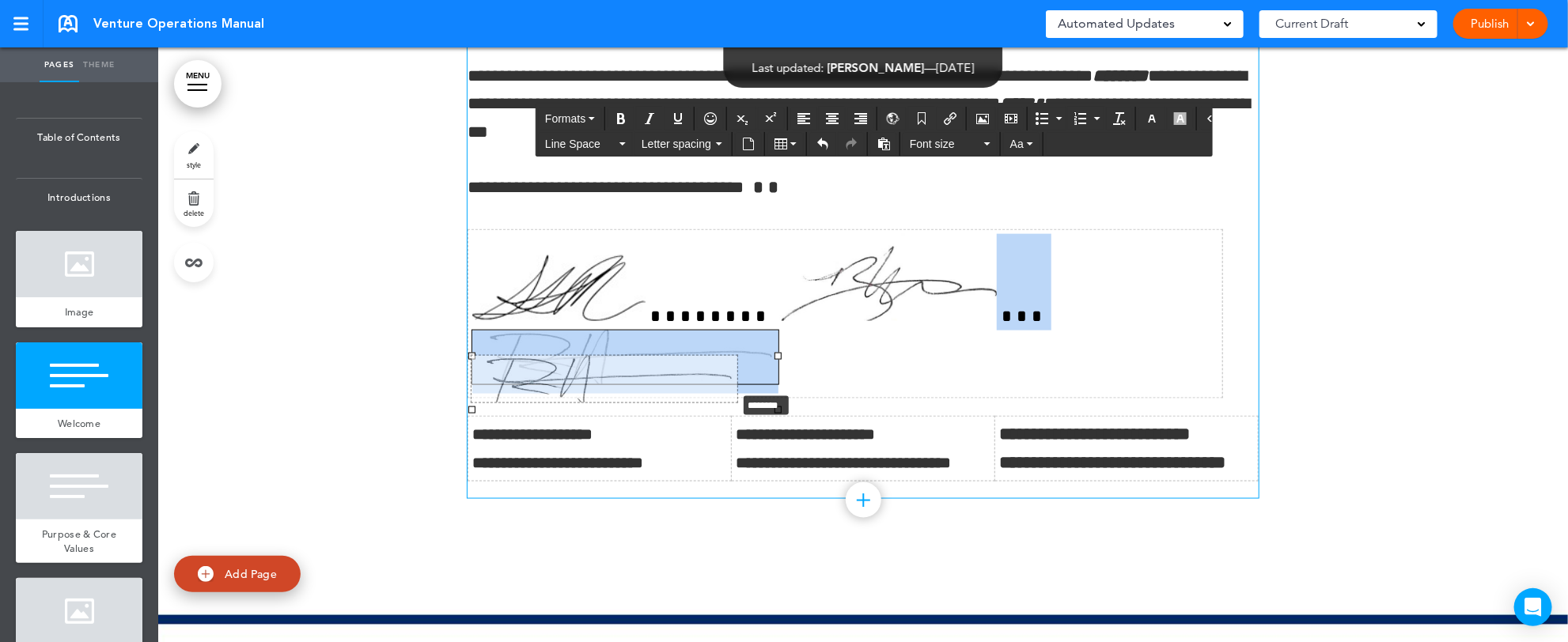
drag, startPoint x: 767, startPoint y: 409, endPoint x: 683, endPoint y: 374, distance: 91.0
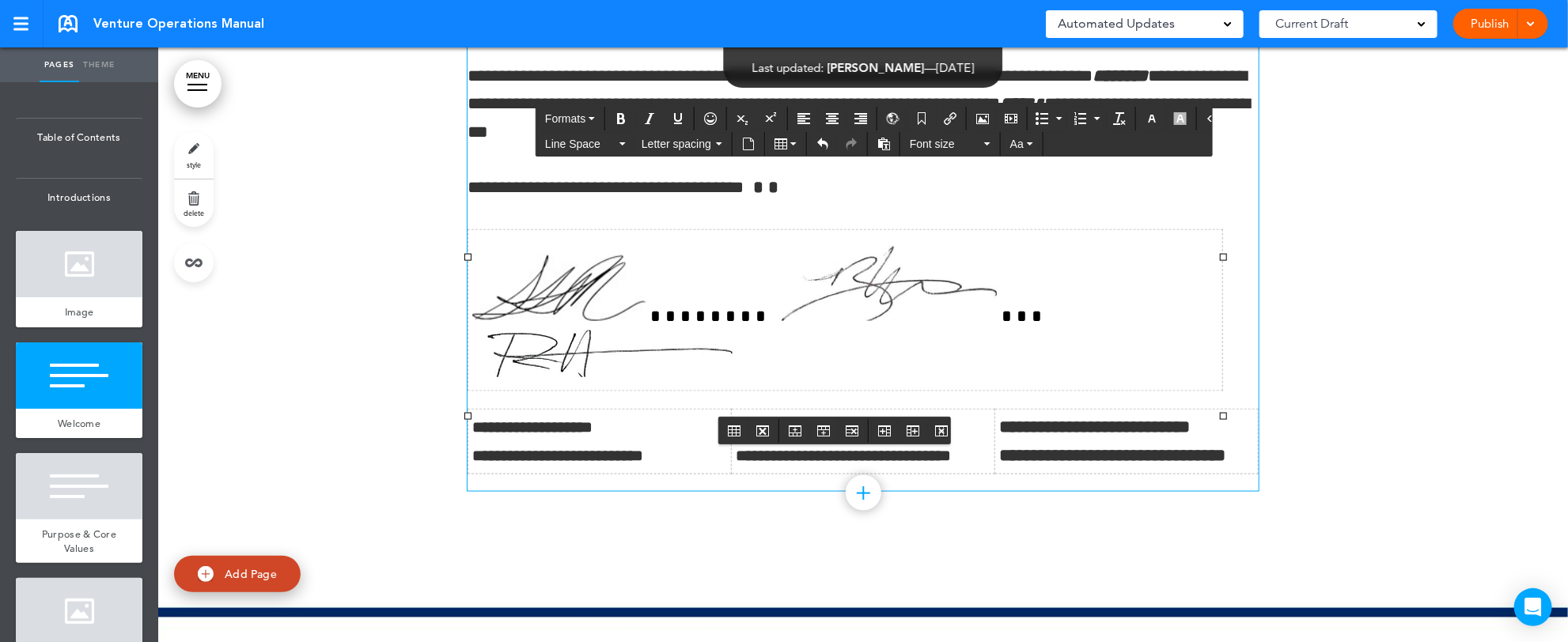
click at [964, 326] on td at bounding box center [846, 311] width 755 height 162
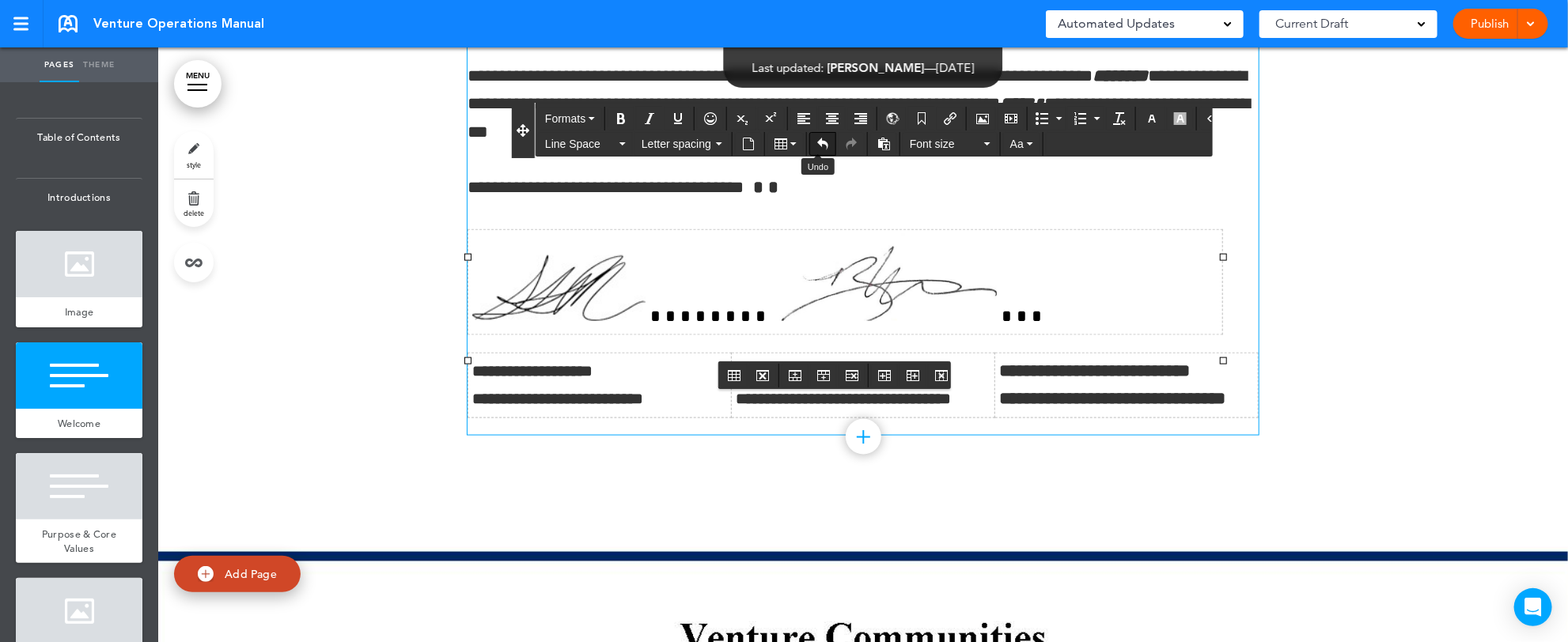
click at [819, 143] on icon "Undo" at bounding box center [822, 143] width 13 height 13
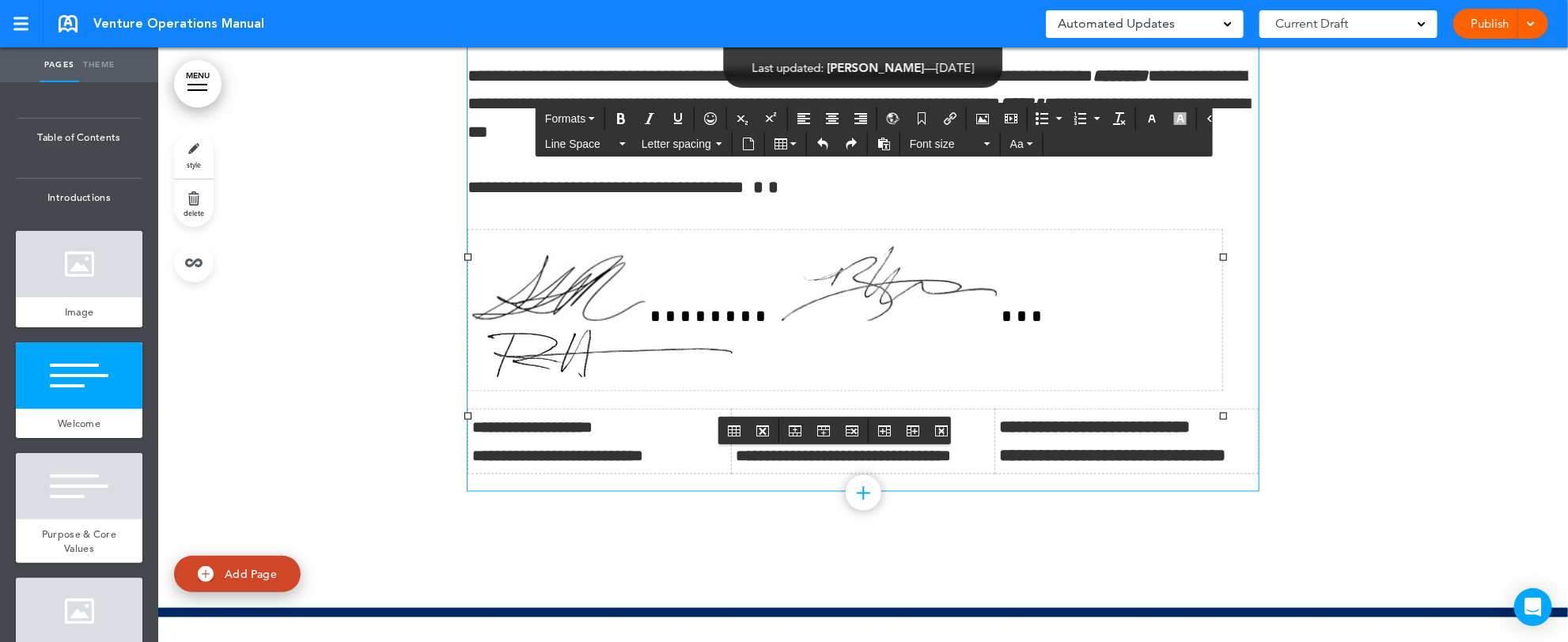
click at [669, 377] on img at bounding box center [605, 355] width 266 height 47
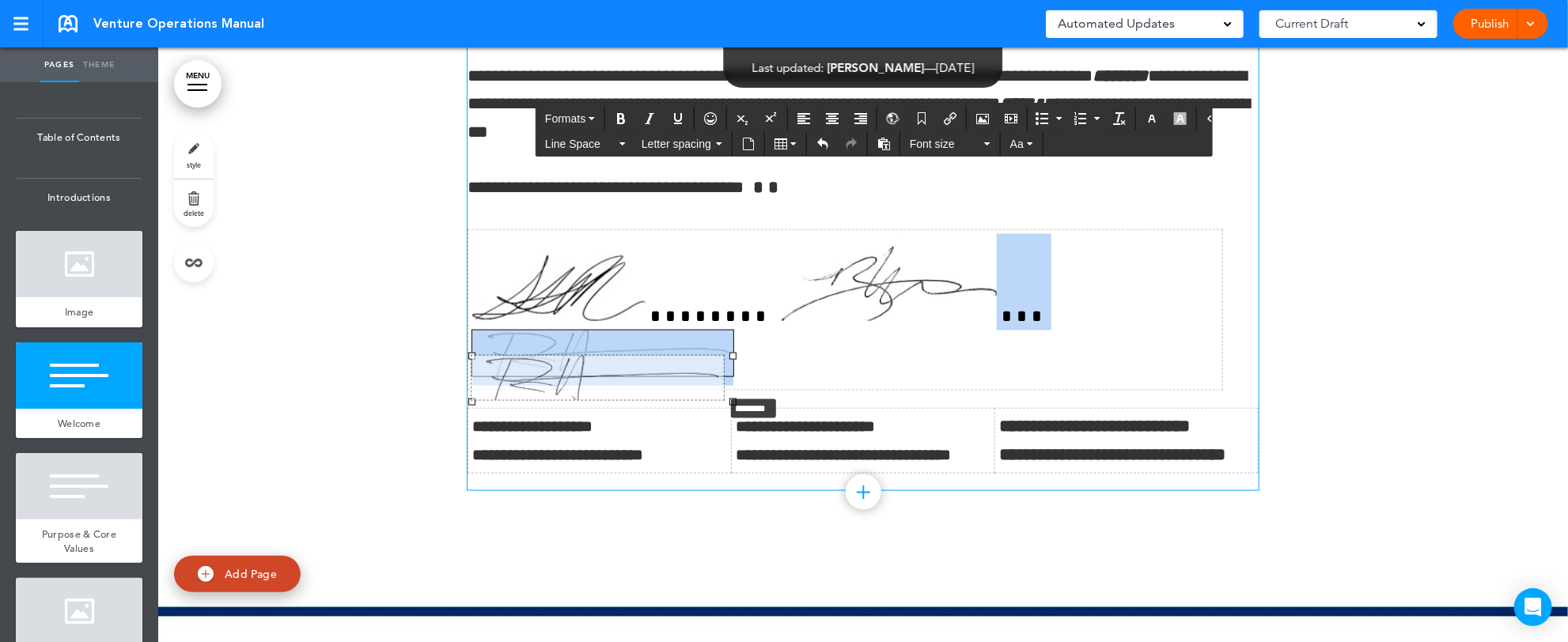
drag, startPoint x: 718, startPoint y: 403, endPoint x: 699, endPoint y: 391, distance: 22.5
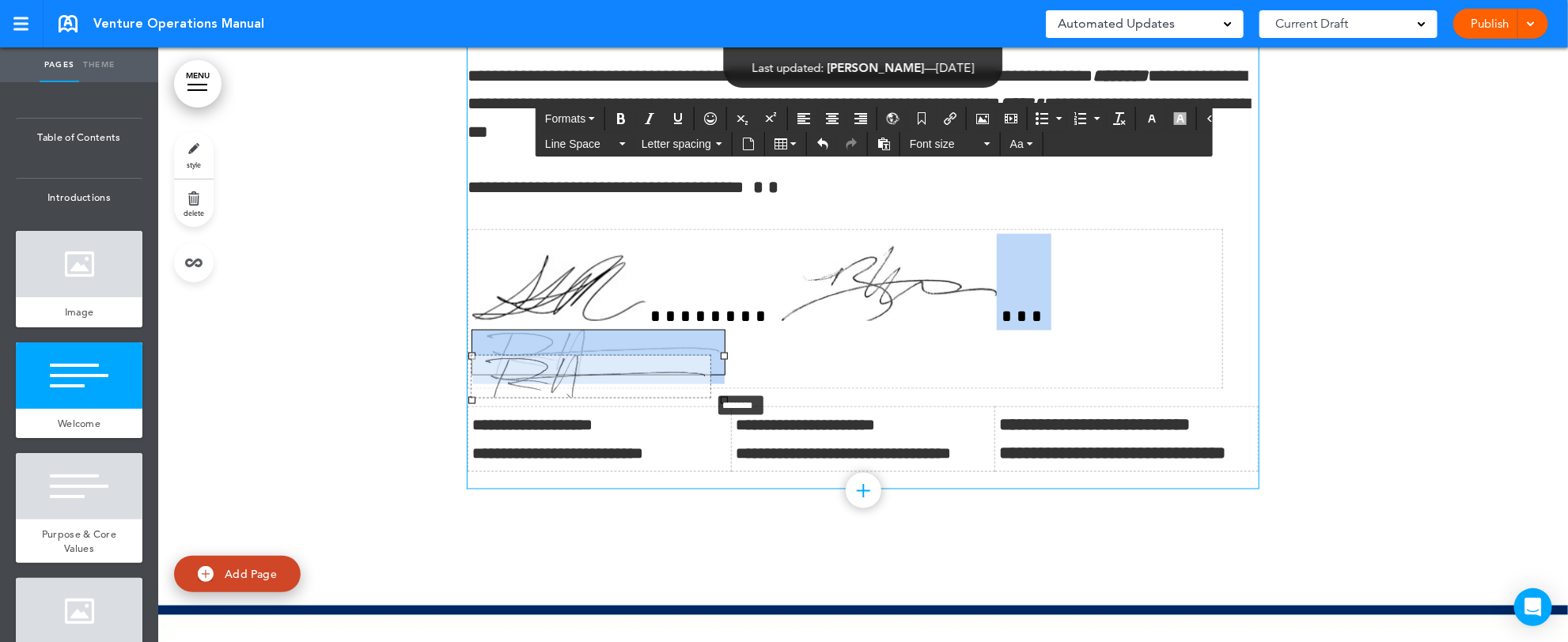
drag, startPoint x: 713, startPoint y: 400, endPoint x: 684, endPoint y: 383, distance: 33.6
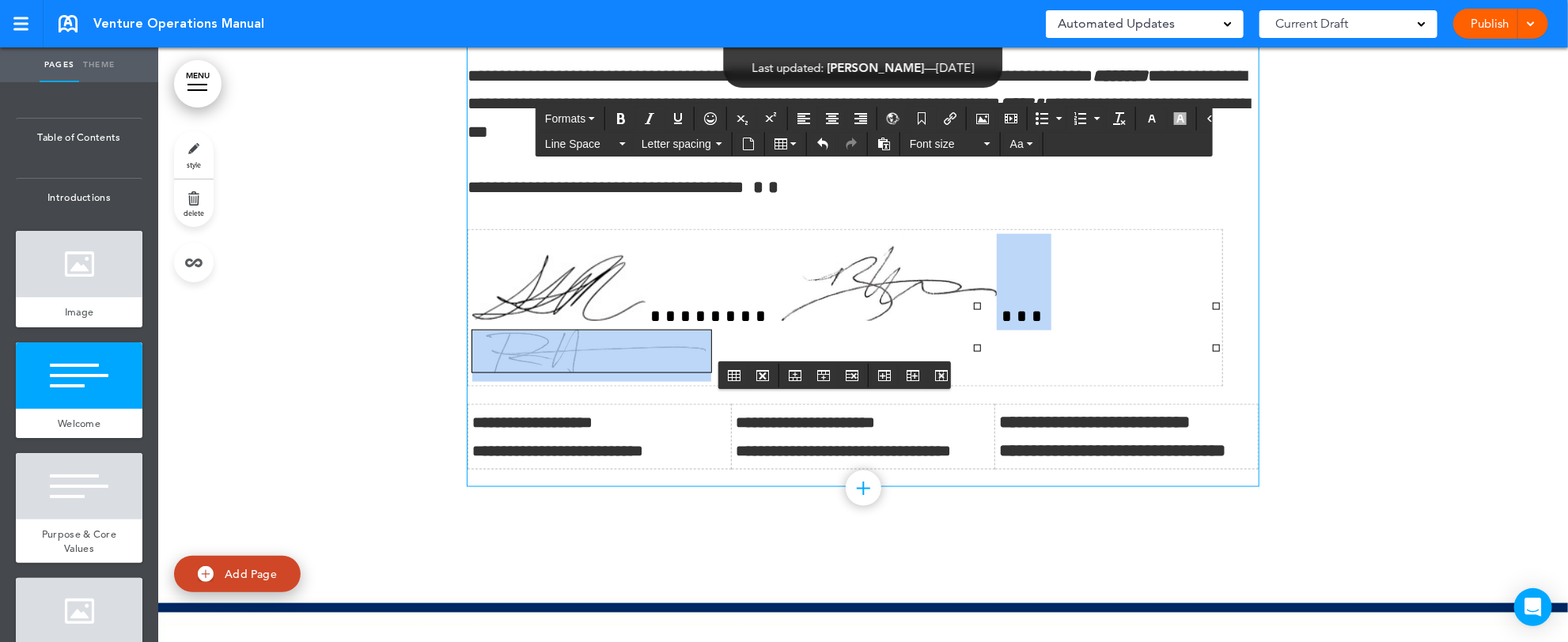
click at [712, 331] on img at bounding box center [592, 352] width 239 height 42
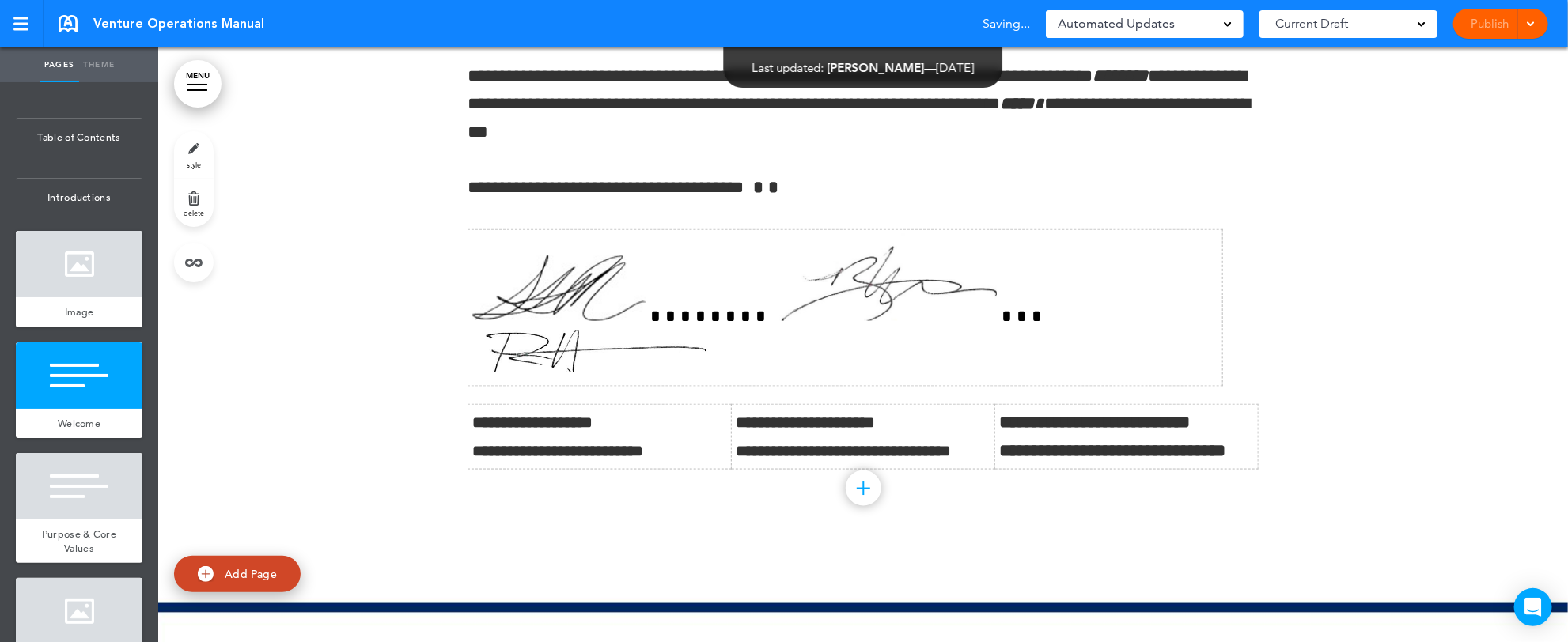
click at [1309, 338] on div at bounding box center [863, 30] width 1410 height 1054
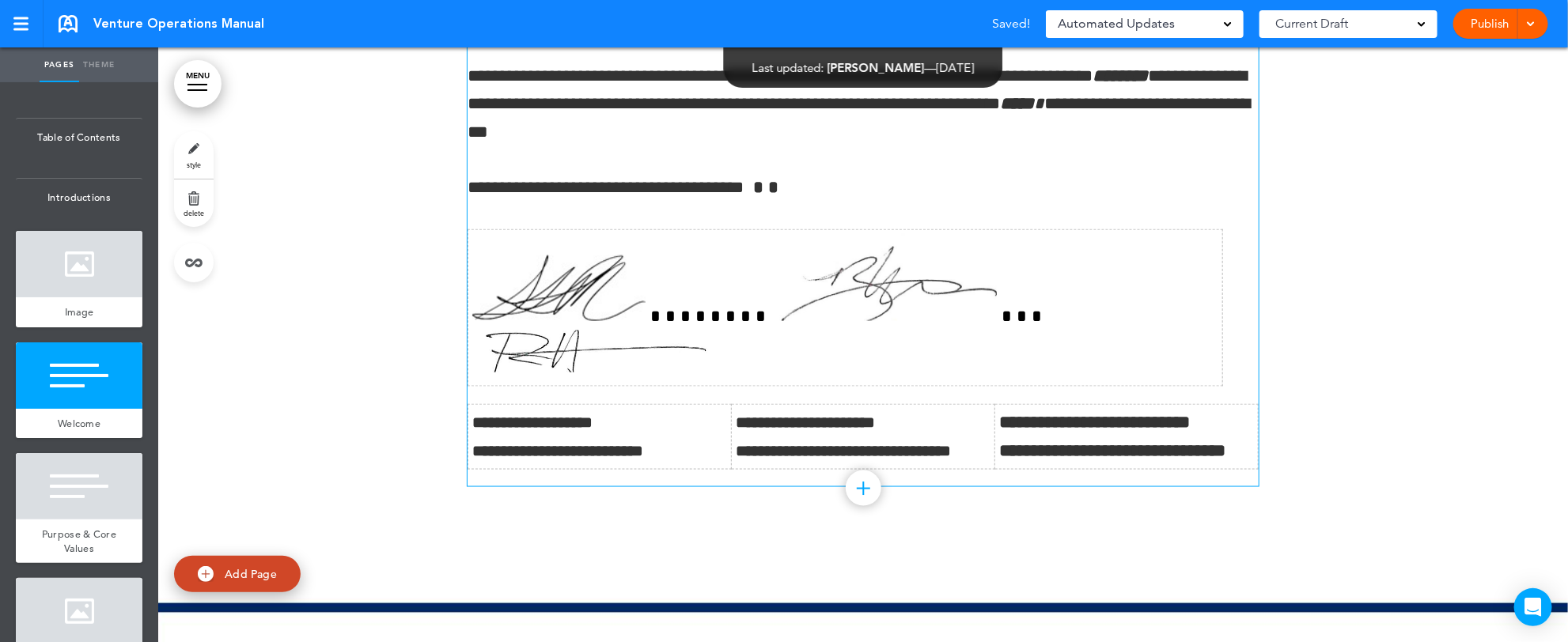
click at [1207, 322] on td at bounding box center [846, 308] width 755 height 157
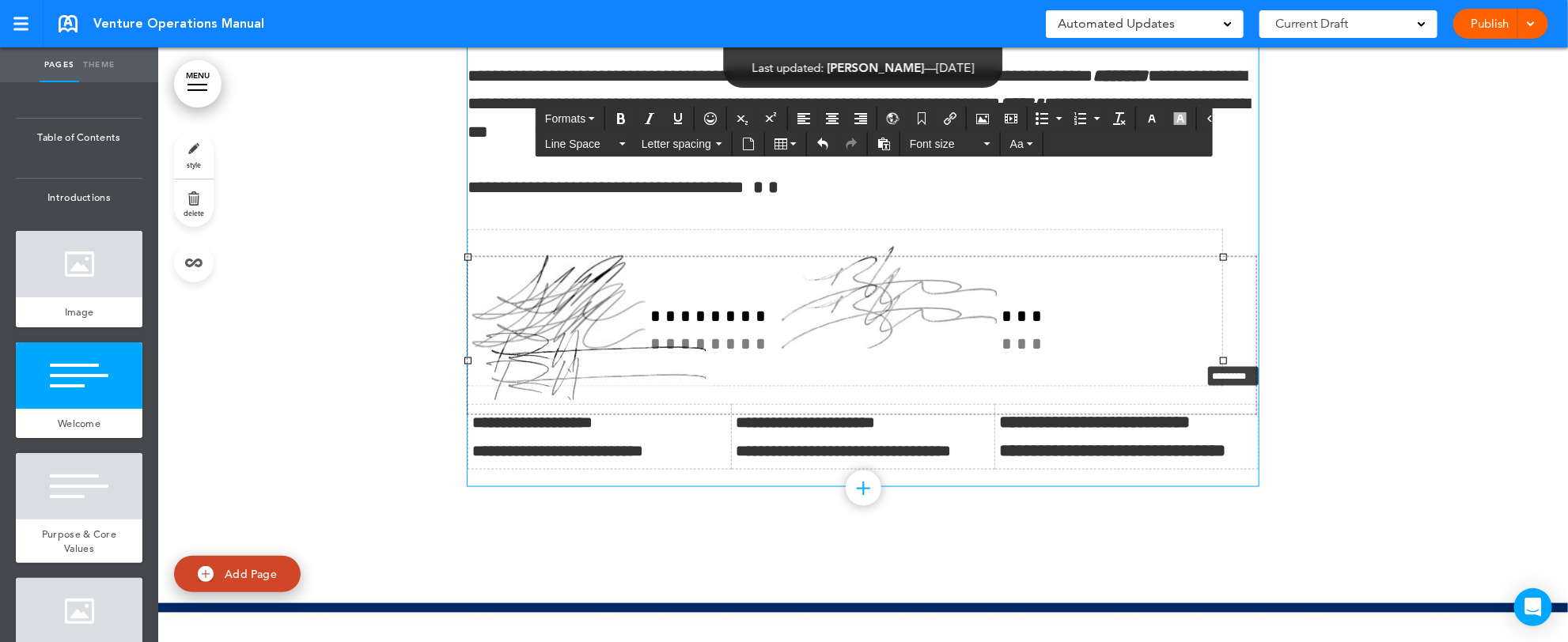
drag, startPoint x: 1208, startPoint y: 360, endPoint x: 1276, endPoint y: 364, distance: 68.1
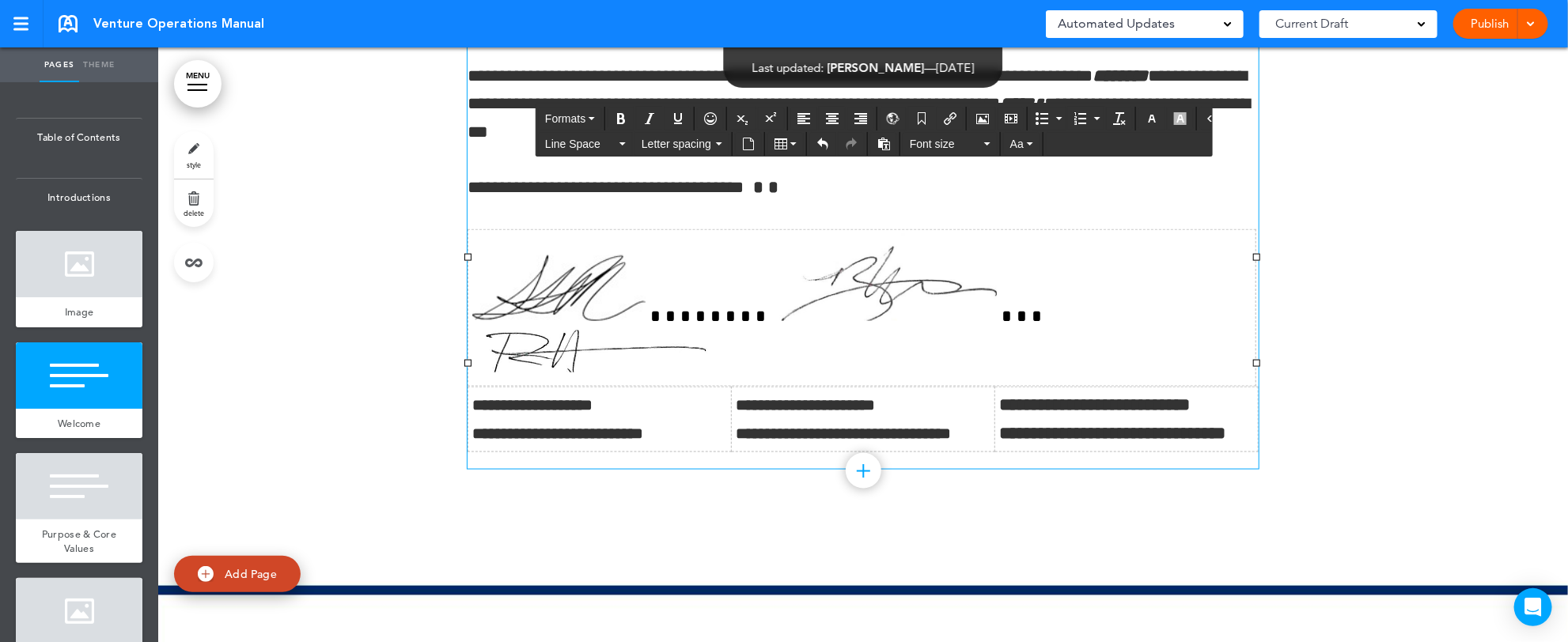
click at [1206, 332] on td at bounding box center [862, 308] width 788 height 157
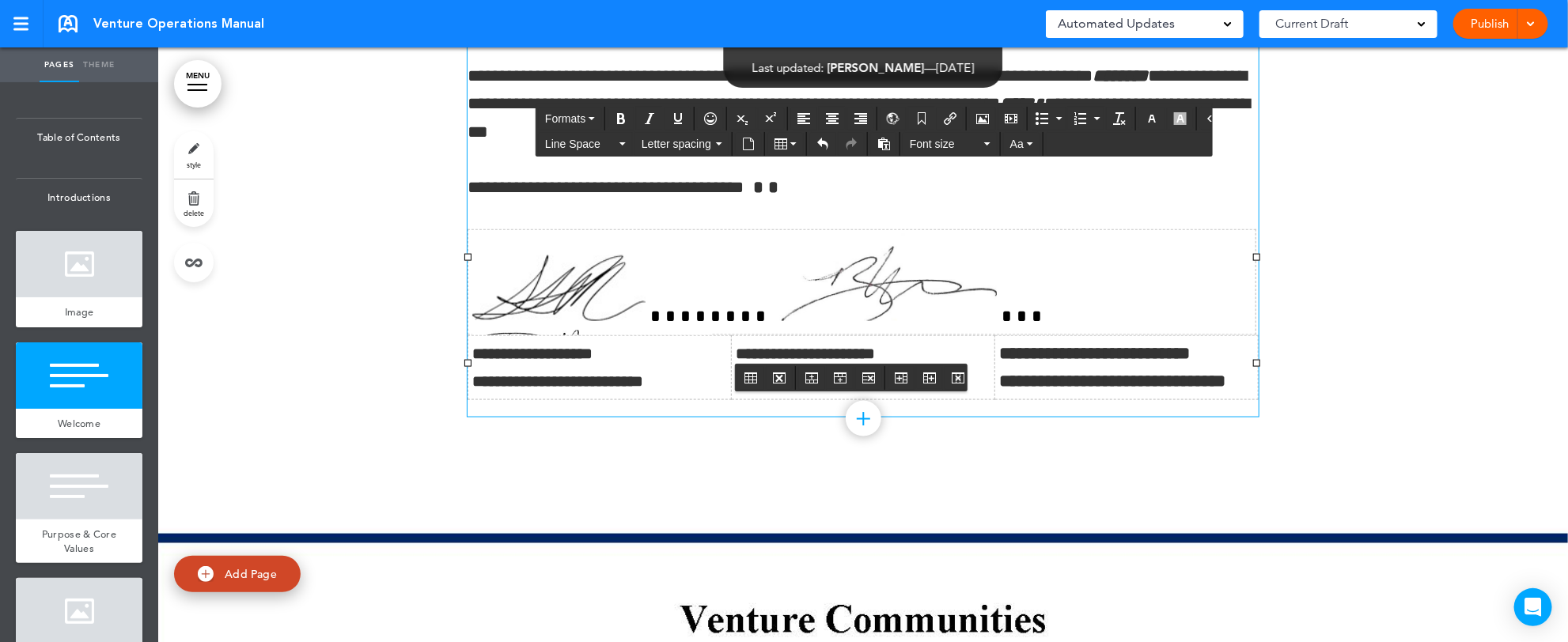
scroll to position [1659, 0]
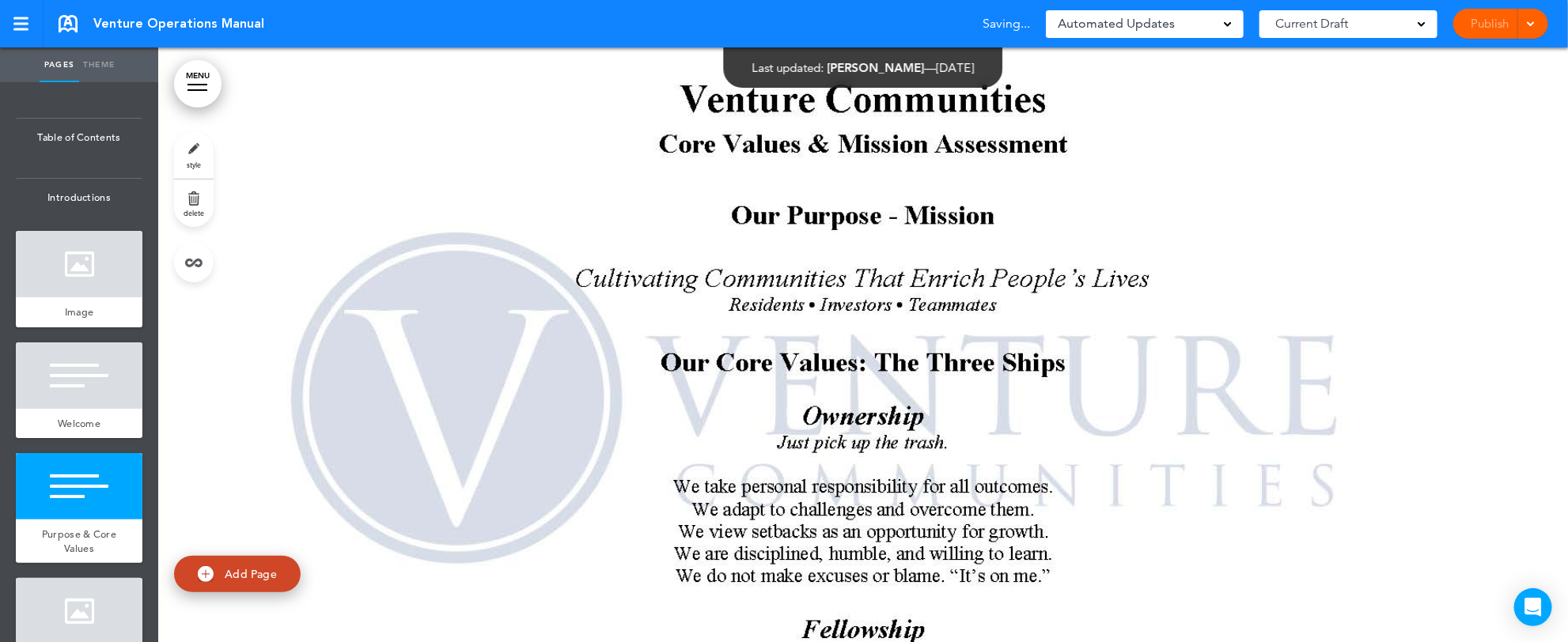
click at [1532, 16] on div at bounding box center [1528, 23] width 16 height 30
click at [1473, 90] on span "Preview Draft" at bounding box center [1455, 95] width 66 height 14
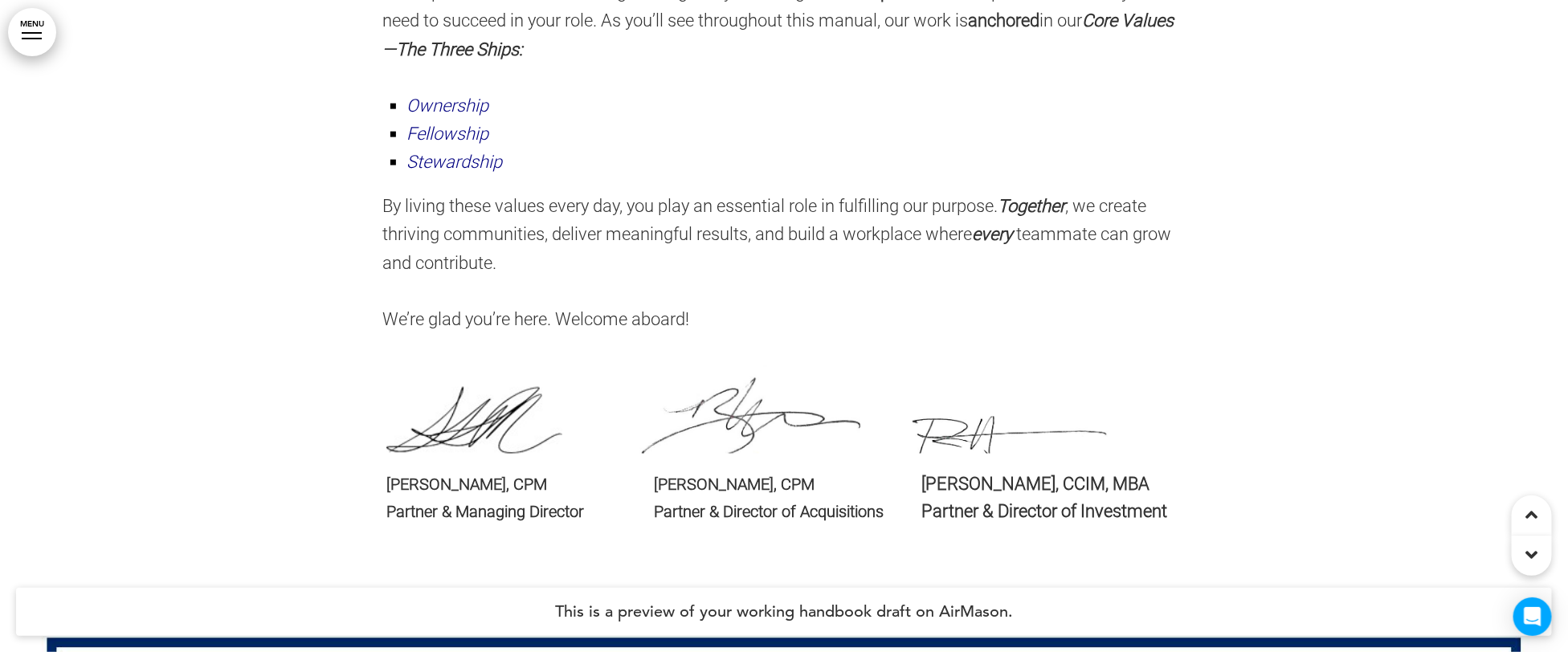
scroll to position [1093, 0]
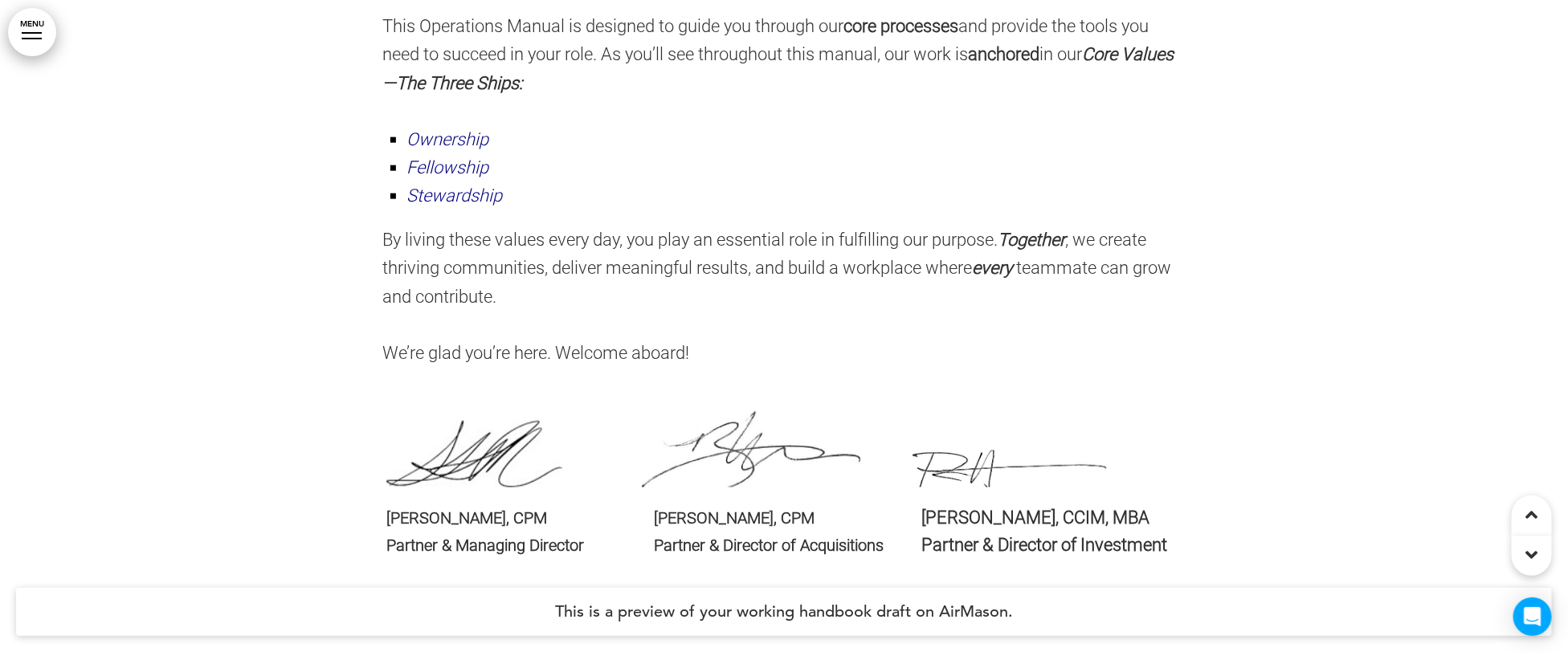
scroll to position [1059, 0]
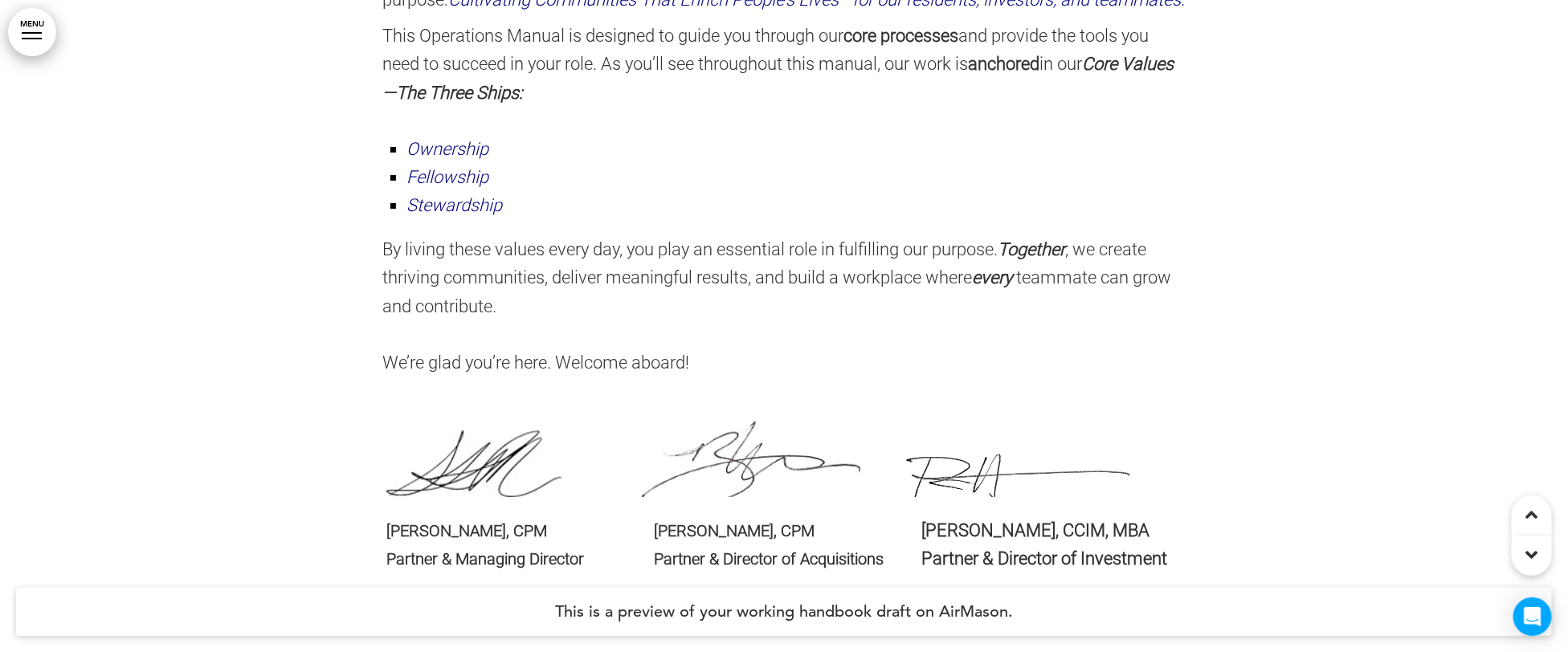
scroll to position [1049, 0]
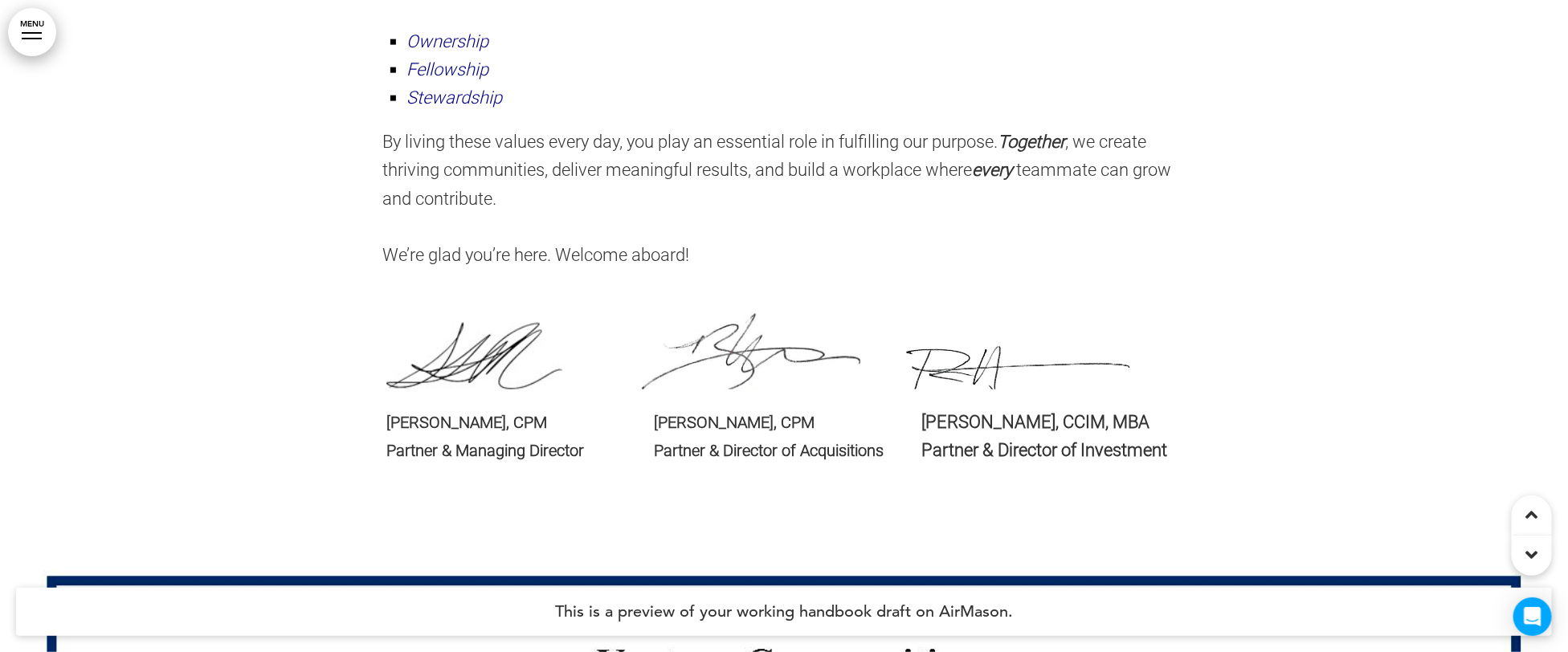
scroll to position [1157, 0]
